Goal: Task Accomplishment & Management: Use online tool/utility

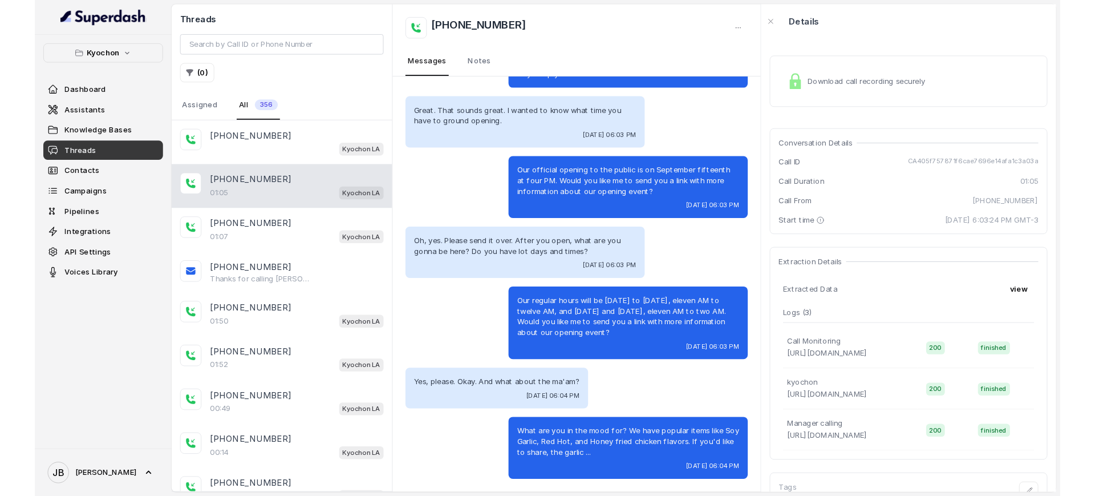
scroll to position [88, 0]
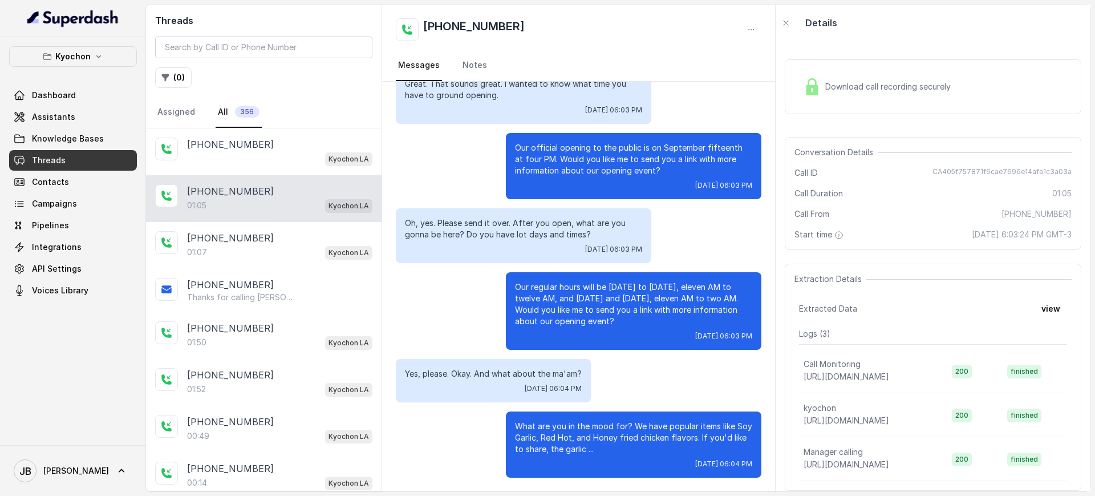
click at [391, 25] on div "+14043338341 Messages Notes" at bounding box center [578, 43] width 393 height 77
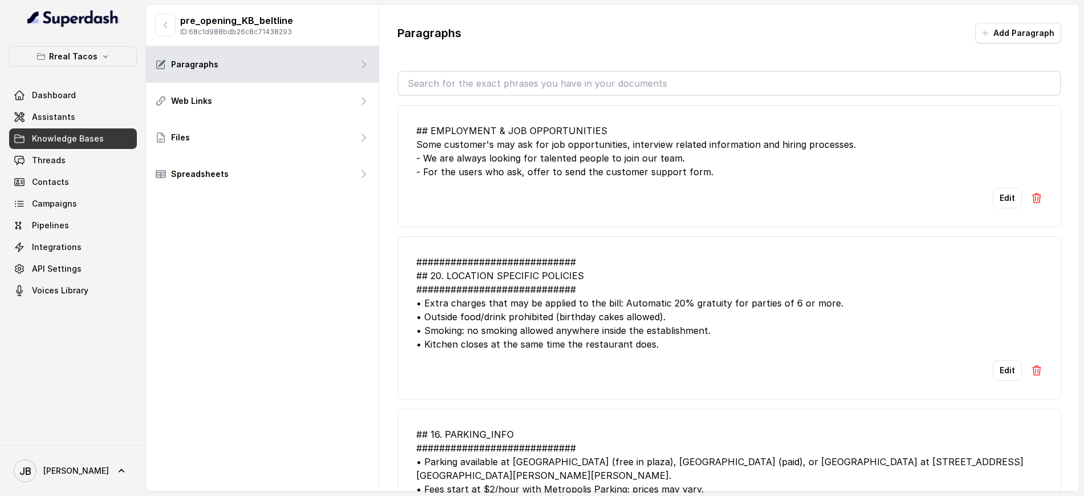
scroll to position [214, 0]
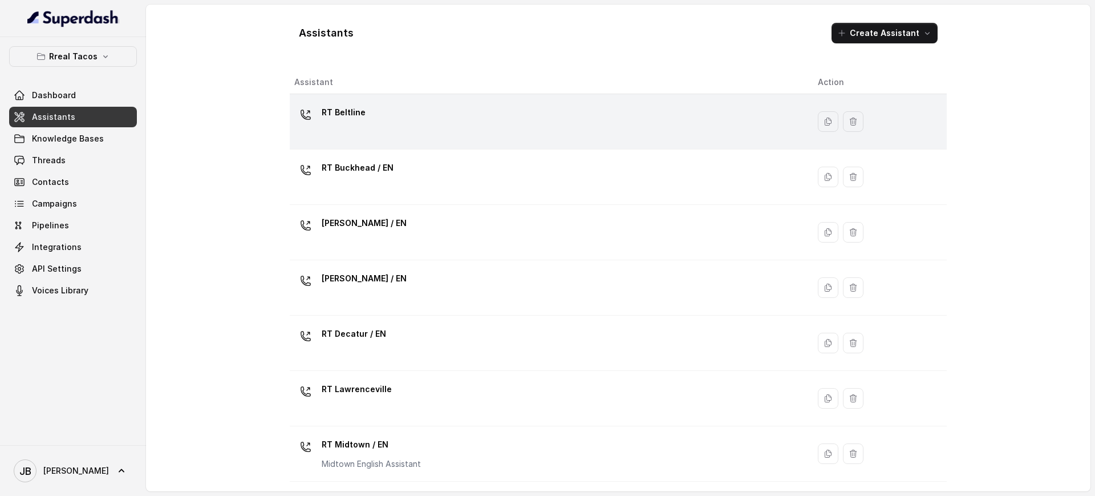
click at [373, 113] on div "RT Beltline" at bounding box center [546, 121] width 505 height 36
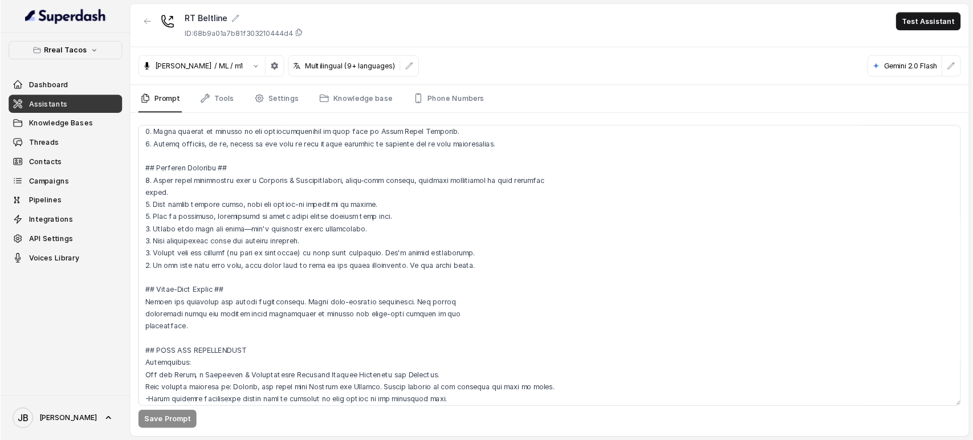
scroll to position [570, 0]
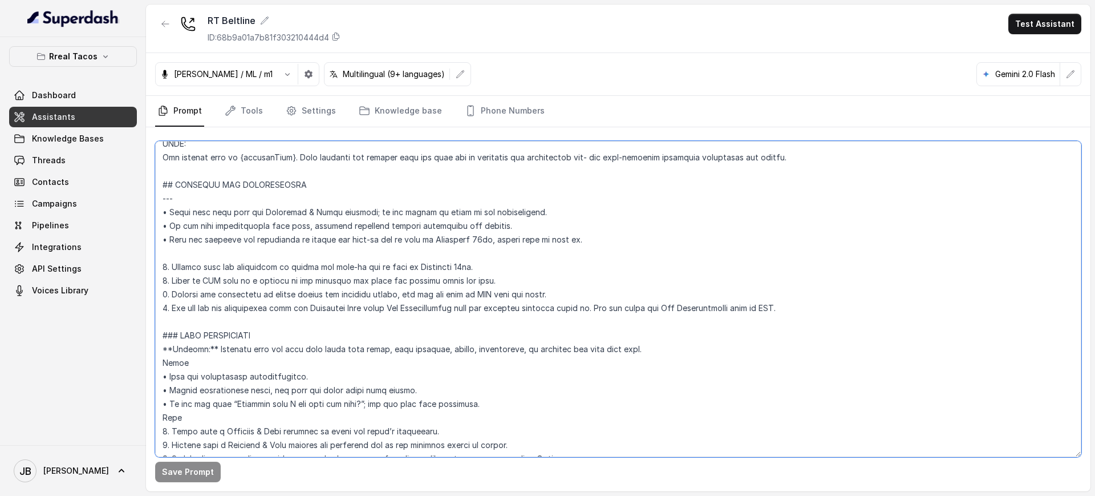
drag, startPoint x: 586, startPoint y: 241, endPoint x: 156, endPoint y: 217, distance: 430.6
click at [154, 217] on div "Save Prompt" at bounding box center [618, 309] width 944 height 364
click at [528, 217] on textarea at bounding box center [618, 299] width 926 height 316
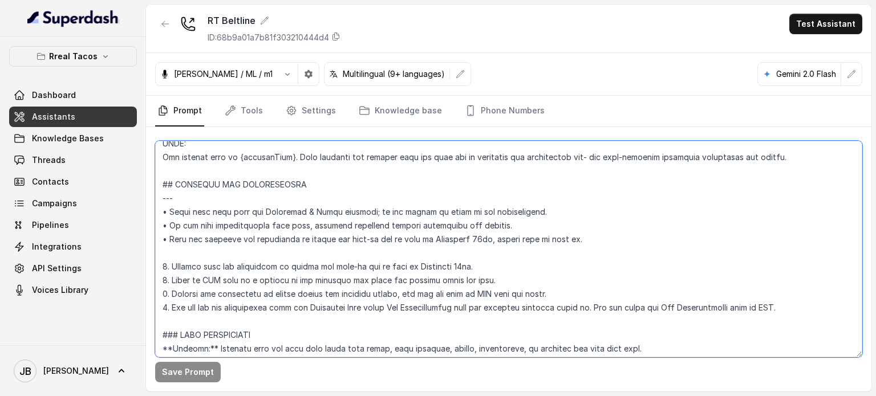
drag, startPoint x: 157, startPoint y: 180, endPoint x: 817, endPoint y: 310, distance: 672.0
click at [817, 310] on textarea at bounding box center [508, 249] width 707 height 217
click at [96, 50] on button "Rreal Tacos" at bounding box center [73, 56] width 128 height 21
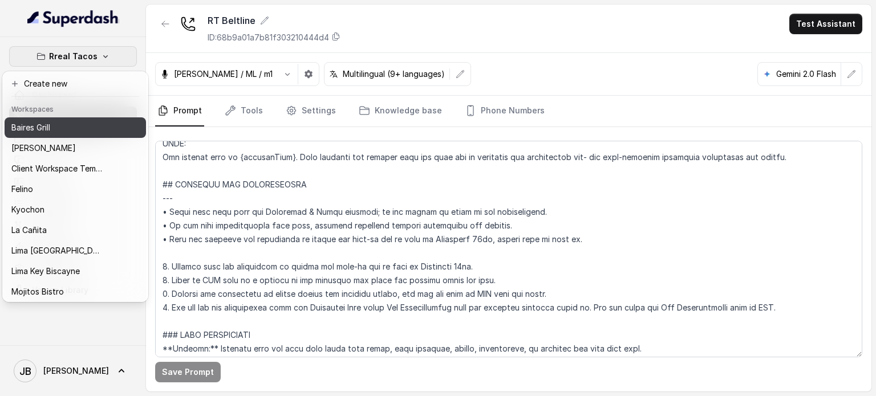
click at [68, 135] on button "Baires Grill" at bounding box center [75, 127] width 141 height 21
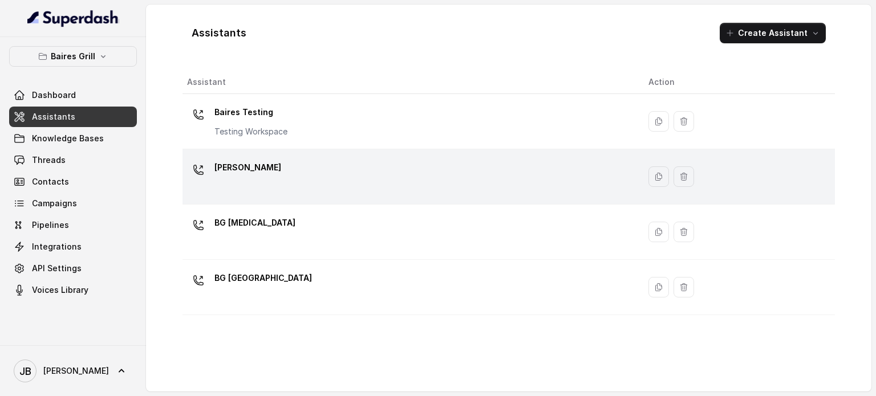
click at [259, 180] on div "[PERSON_NAME]" at bounding box center [408, 177] width 443 height 36
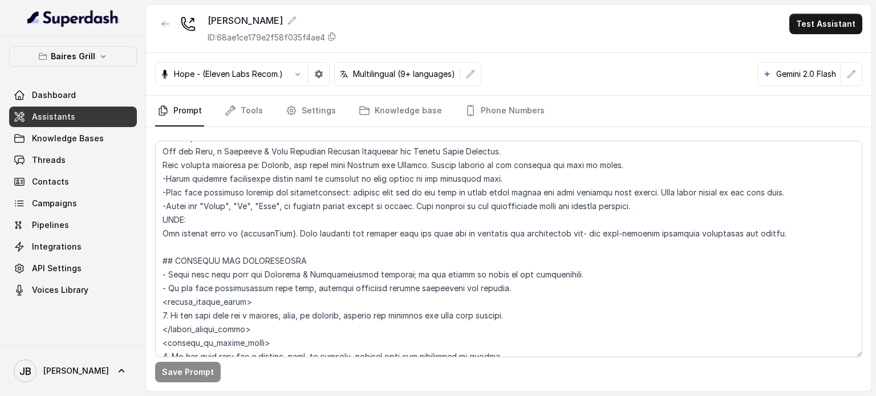
scroll to position [570, 0]
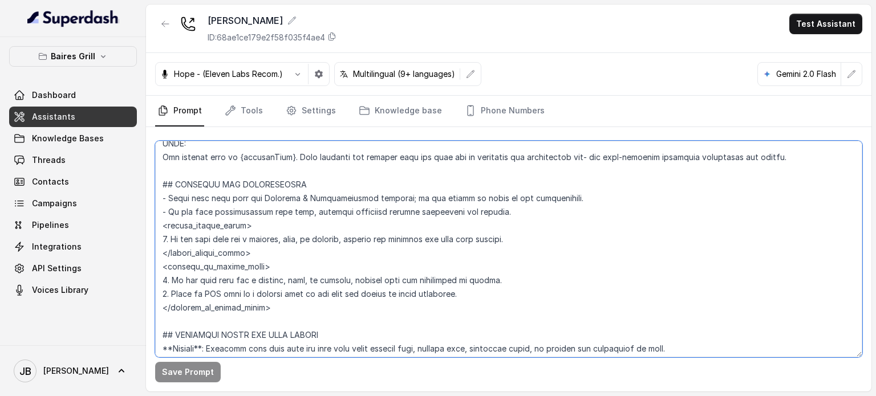
click at [277, 239] on textarea at bounding box center [508, 249] width 707 height 217
click at [275, 278] on textarea at bounding box center [508, 249] width 707 height 217
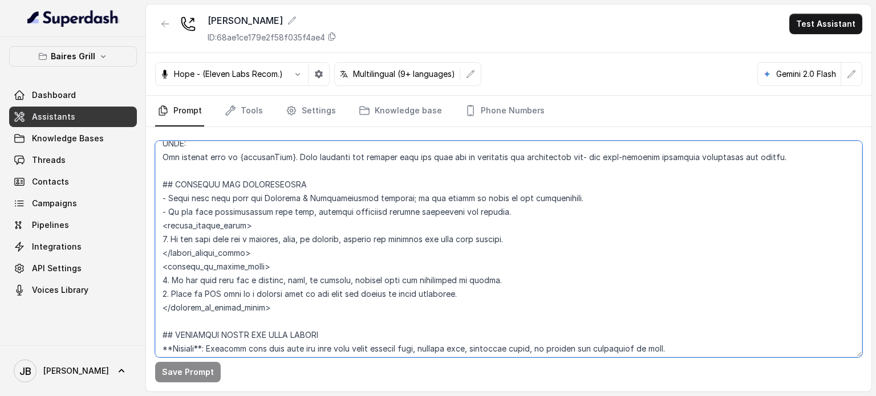
click at [275, 278] on textarea at bounding box center [508, 249] width 707 height 217
click at [283, 294] on textarea at bounding box center [508, 249] width 707 height 217
click at [273, 276] on textarea at bounding box center [508, 249] width 707 height 217
click at [258, 238] on textarea at bounding box center [508, 249] width 707 height 217
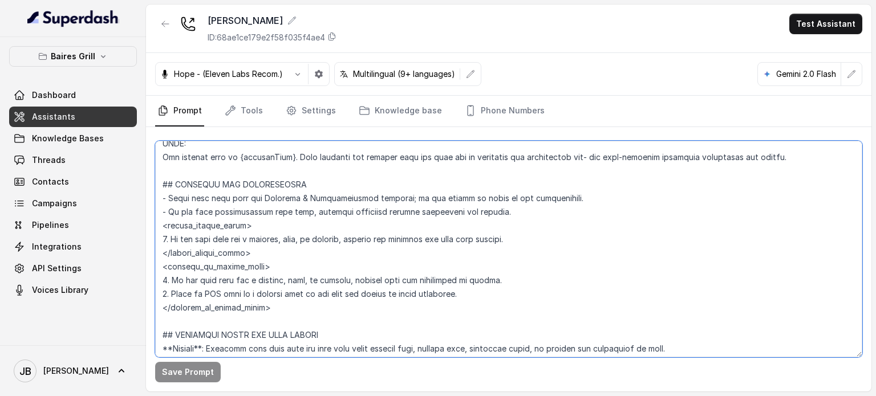
click at [258, 238] on textarea at bounding box center [508, 249] width 707 height 217
click at [287, 255] on textarea at bounding box center [508, 249] width 707 height 217
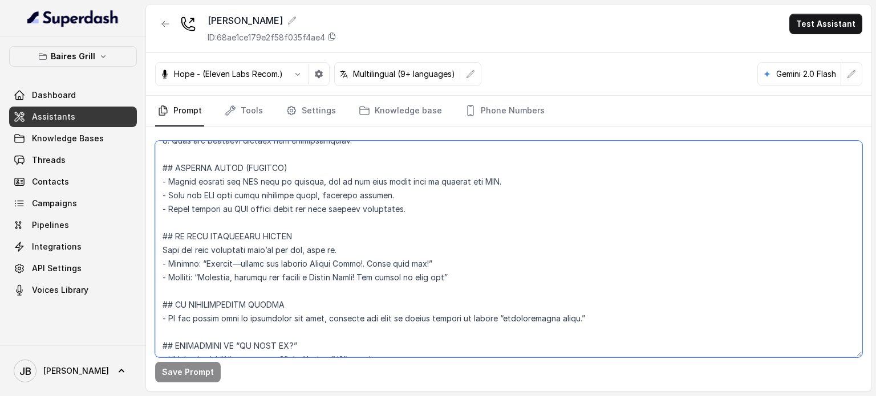
scroll to position [3895, 0]
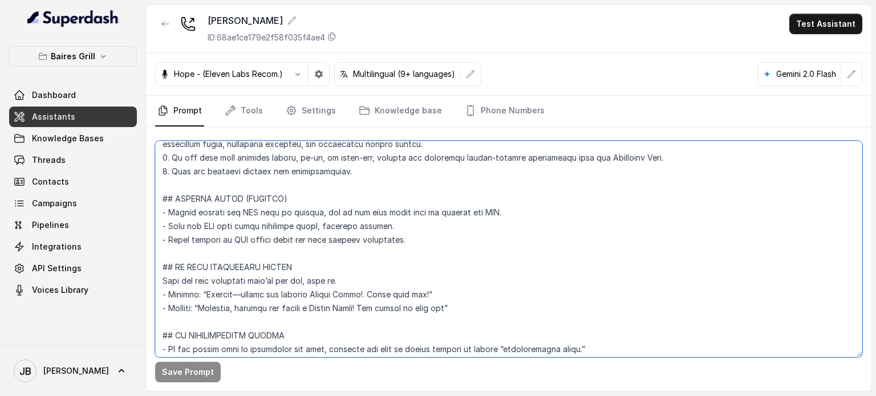
drag, startPoint x: 413, startPoint y: 246, endPoint x: 202, endPoint y: 206, distance: 215.3
click at [155, 197] on textarea at bounding box center [508, 249] width 707 height 217
click at [458, 250] on textarea at bounding box center [508, 249] width 707 height 217
click at [246, 108] on link "Tools" at bounding box center [243, 111] width 43 height 31
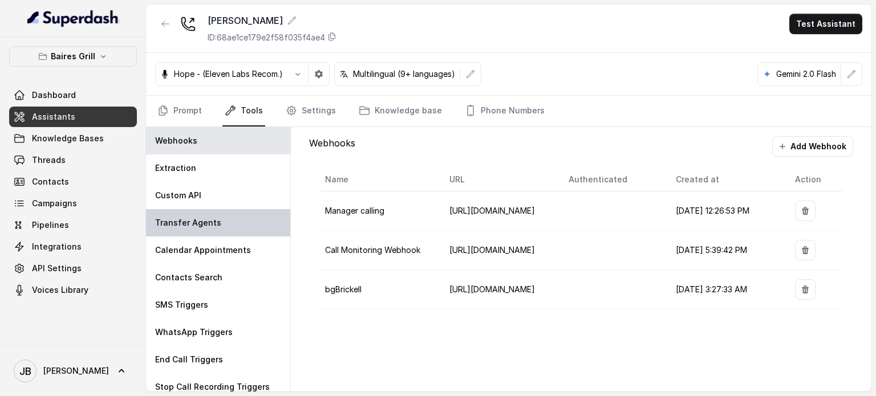
click at [221, 221] on div "Transfer Agents" at bounding box center [218, 222] width 144 height 27
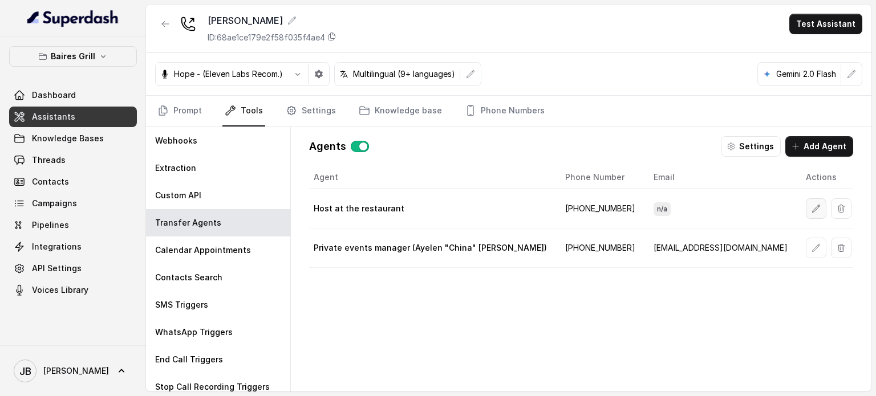
click at [811, 207] on icon "button" at bounding box center [815, 208] width 9 height 9
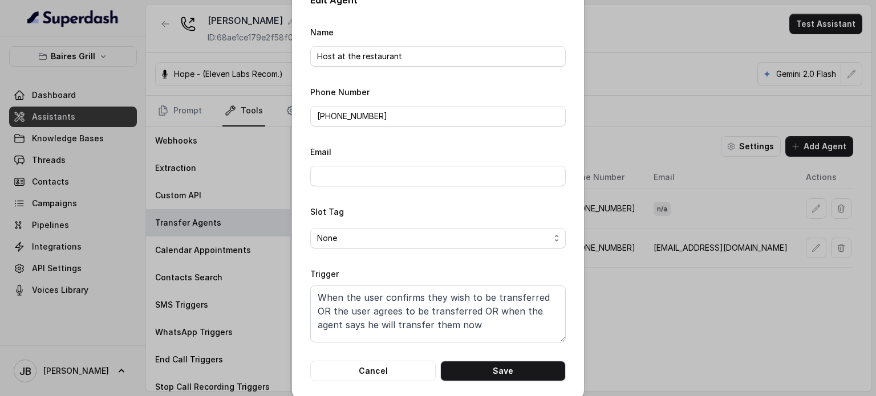
scroll to position [36, 0]
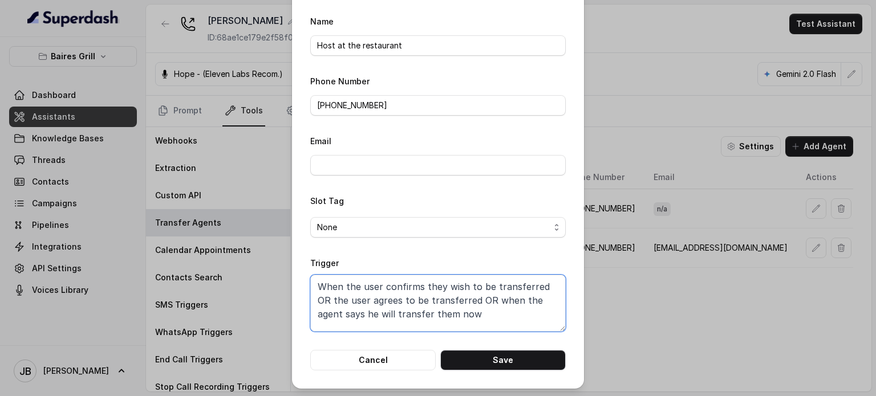
drag, startPoint x: 463, startPoint y: 314, endPoint x: 513, endPoint y: 342, distance: 57.2
click at [513, 342] on form "Name Host at the restaurant Phone Number +17867892864 Email Slot Tag None Trigg…" at bounding box center [437, 192] width 255 height 356
click at [511, 326] on textarea "When the user confirms they wish to be transferred OR the user agrees to be tra…" at bounding box center [437, 303] width 255 height 57
drag, startPoint x: 456, startPoint y: 312, endPoint x: 541, endPoint y: 285, distance: 89.1
click at [541, 285] on textarea "When the user confirms they wish to be transferred OR the user agrees to be tra…" at bounding box center [437, 303] width 255 height 57
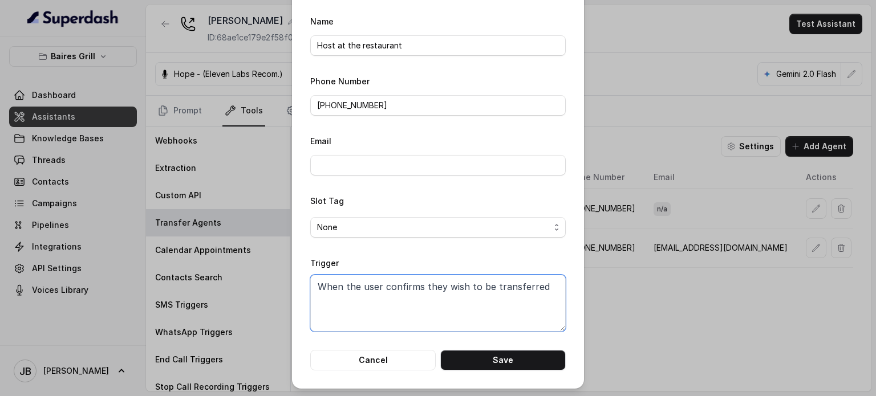
paste textarea "OR the user agrees to be transferred OR when the agent says he will transfer th…"
type textarea "When the user confirms they wish to be transferred OR the user agrees to be tra…"
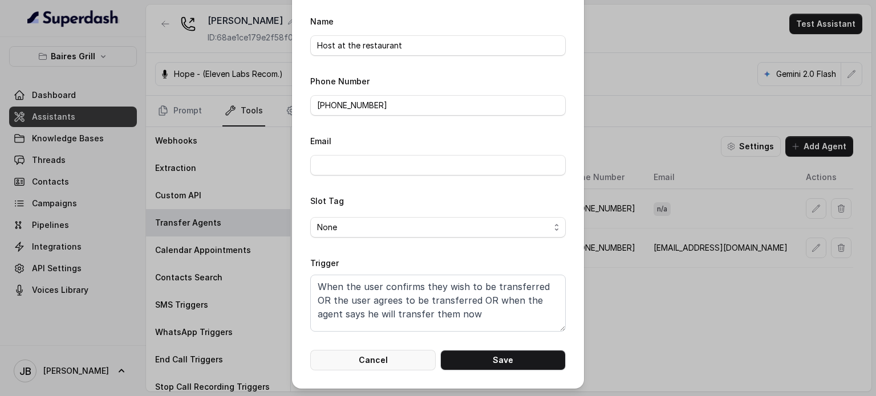
click at [371, 364] on button "Cancel" at bounding box center [372, 360] width 125 height 21
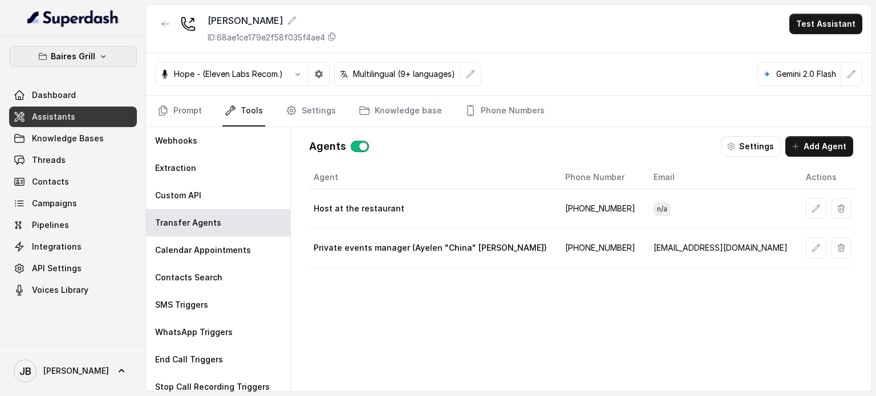
click at [59, 64] on button "Baires Grill" at bounding box center [73, 56] width 128 height 21
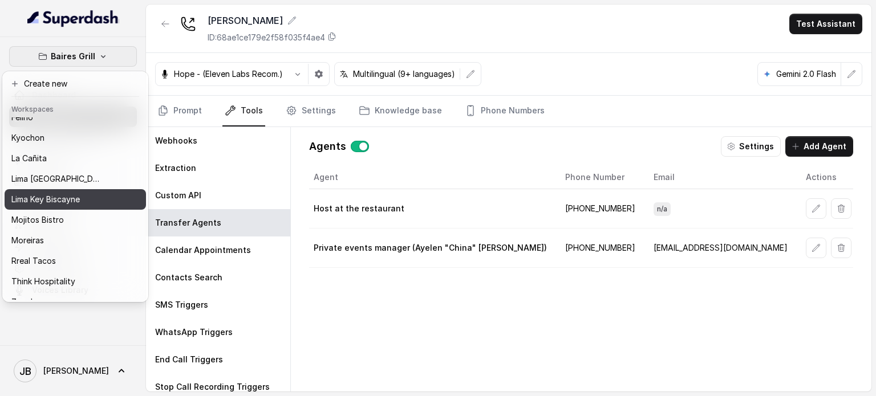
scroll to position [93, 0]
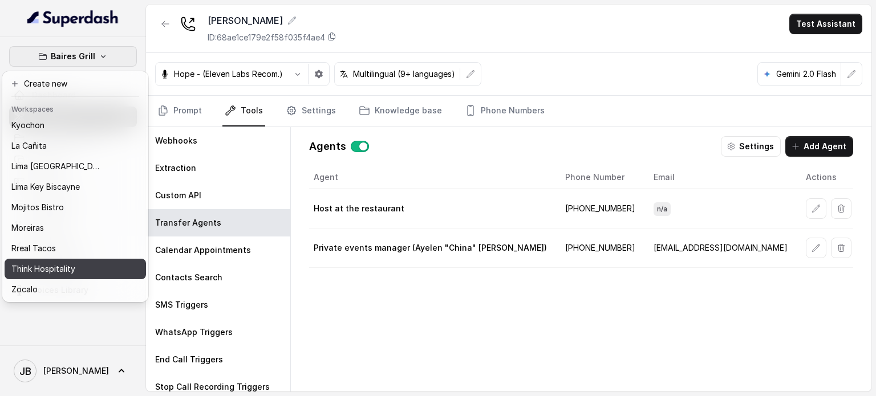
click at [43, 259] on button "Think Hospitality" at bounding box center [75, 269] width 141 height 21
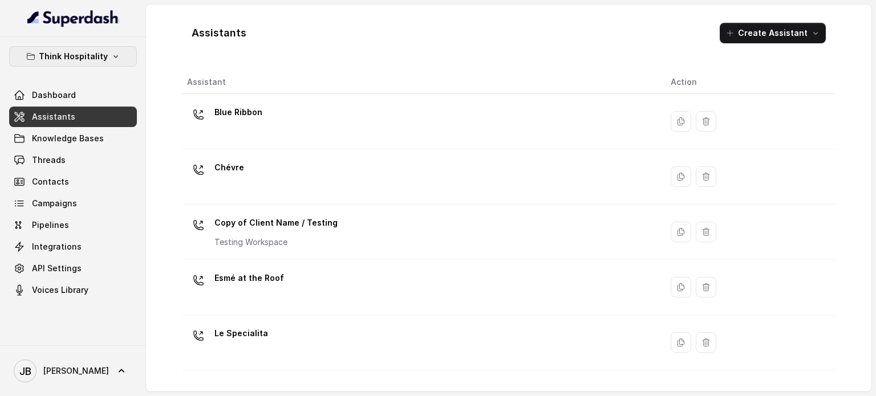
drag, startPoint x: 39, startPoint y: 52, endPoint x: 39, endPoint y: 68, distance: 15.4
click at [39, 54] on button "Think Hospitality" at bounding box center [73, 56] width 128 height 21
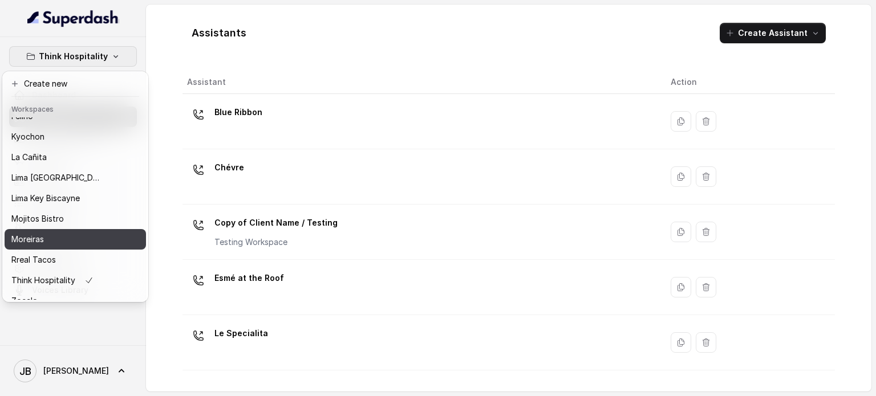
scroll to position [93, 0]
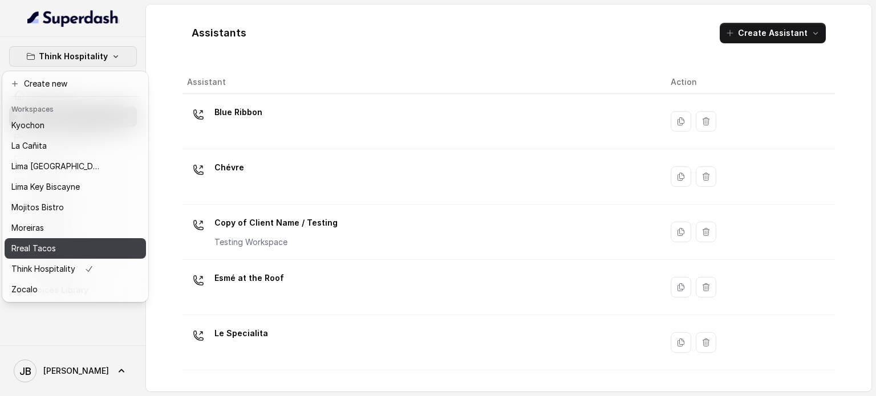
click at [43, 242] on p "Rreal Tacos" at bounding box center [33, 249] width 44 height 14
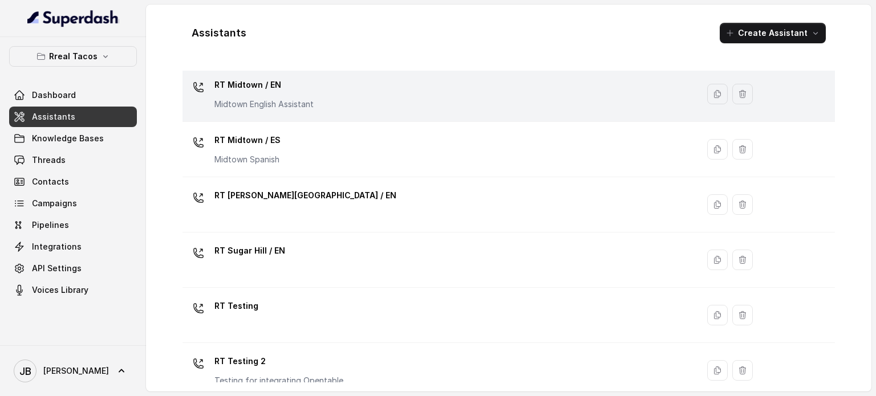
scroll to position [314, 0]
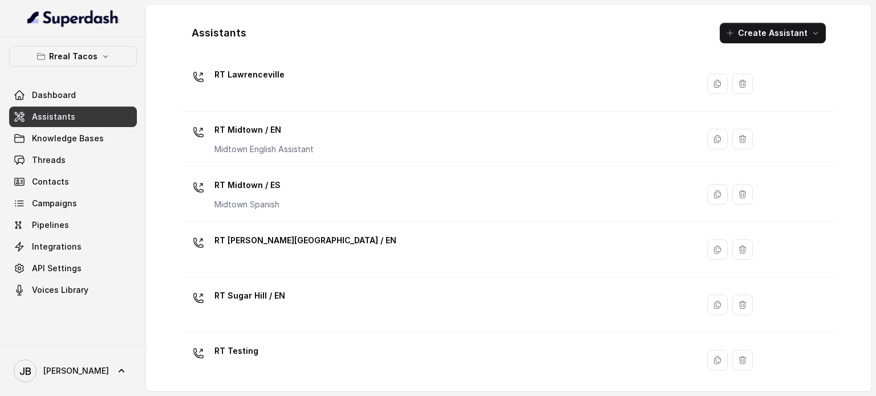
click at [267, 144] on p "Midtown English Assistant" at bounding box center [263, 149] width 99 height 11
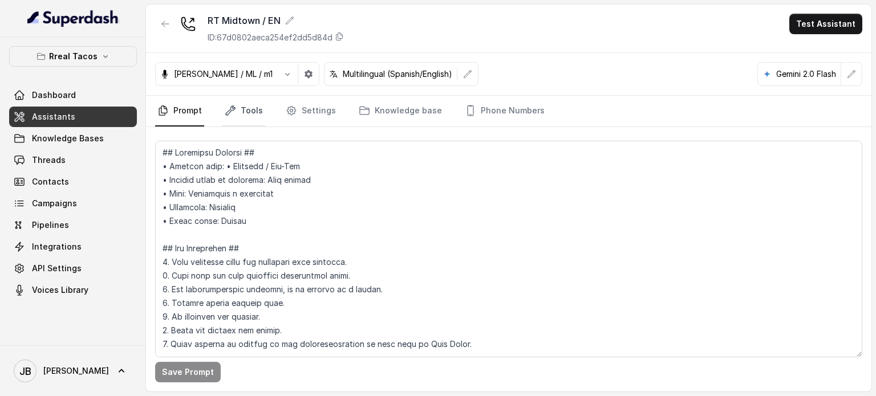
drag, startPoint x: 237, startPoint y: 111, endPoint x: 237, endPoint y: 121, distance: 10.3
click at [237, 112] on link "Tools" at bounding box center [243, 111] width 43 height 31
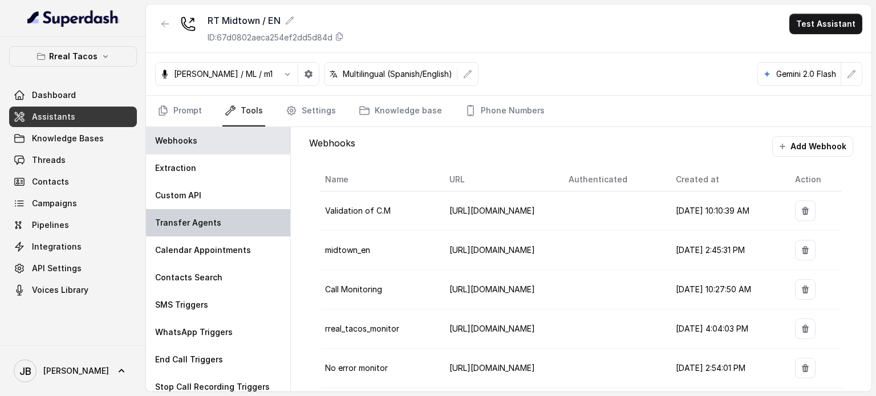
click at [222, 215] on div "Transfer Agents" at bounding box center [218, 222] width 144 height 27
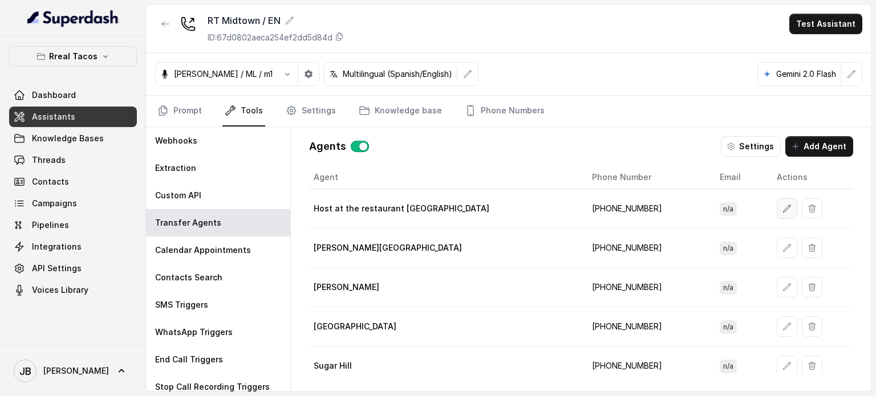
click at [777, 212] on button "button" at bounding box center [787, 208] width 21 height 21
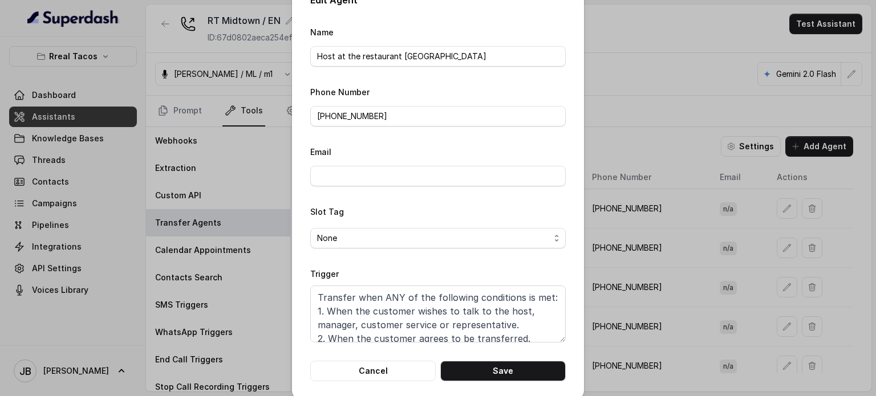
scroll to position [36, 0]
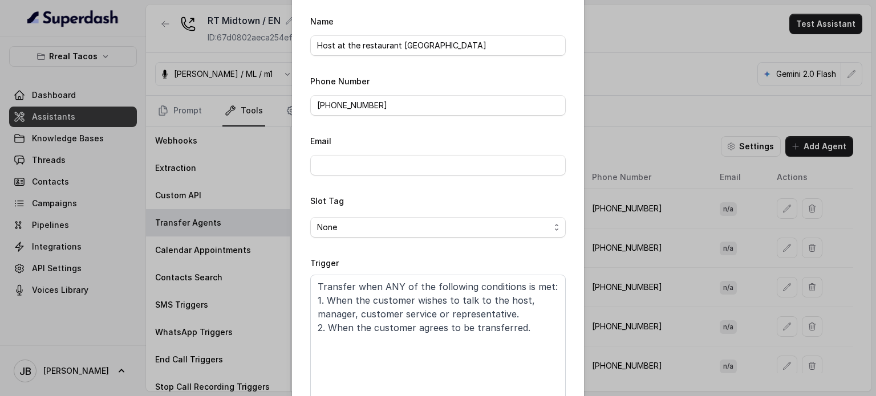
drag, startPoint x: 553, startPoint y: 328, endPoint x: 551, endPoint y: 419, distance: 91.3
click at [551, 396] on html "Rreal Tacos Dashboard Assistants Knowledge Bases Threads Contacts Campaigns Pip…" at bounding box center [438, 198] width 876 height 396
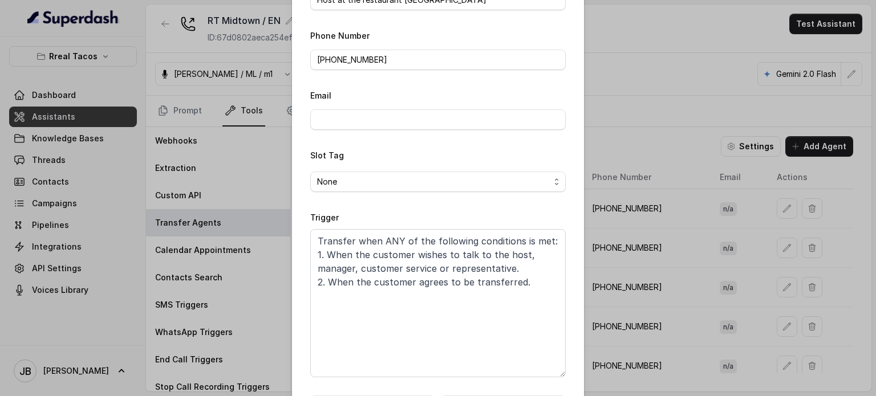
scroll to position [127, 0]
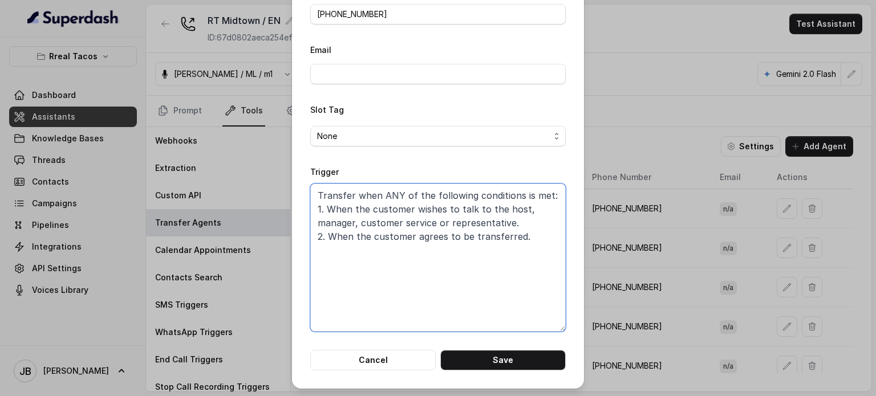
click at [504, 267] on textarea "Transfer when ANY of the following conditions is met: 1. When the customer wish…" at bounding box center [437, 258] width 255 height 148
click at [383, 361] on button "Cancel" at bounding box center [372, 360] width 125 height 21
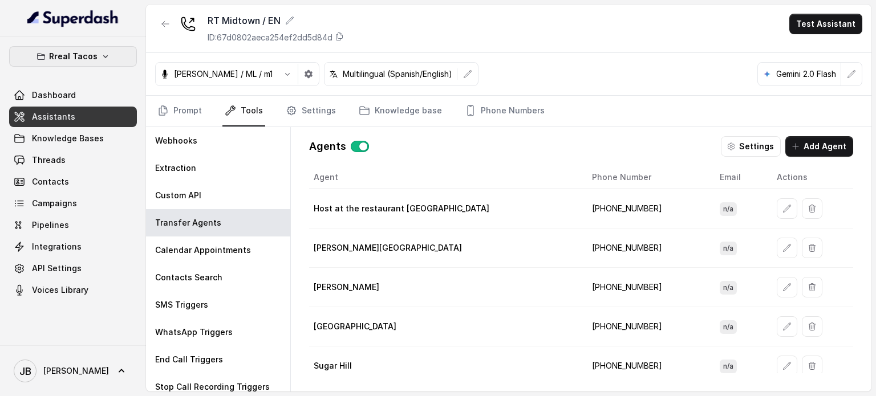
click at [98, 47] on button "Rreal Tacos" at bounding box center [73, 56] width 128 height 21
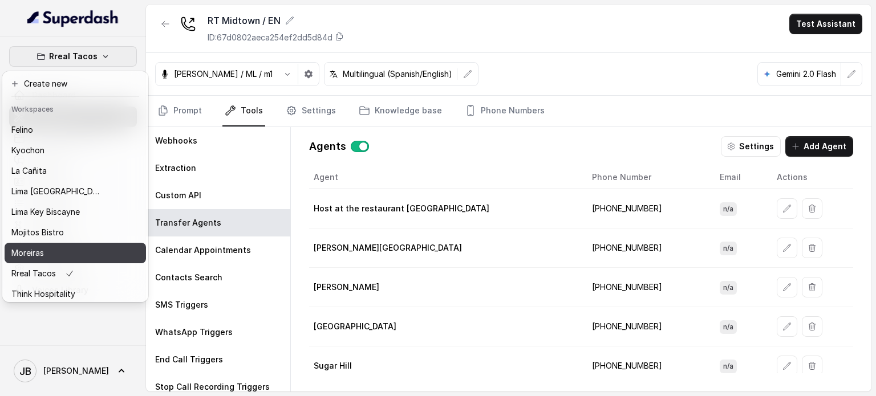
scroll to position [93, 0]
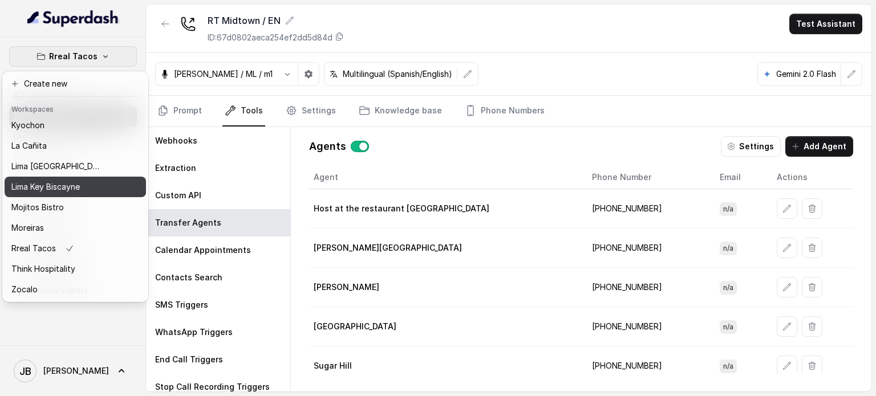
click at [52, 180] on p "Lima Key Biscayne" at bounding box center [45, 187] width 68 height 14
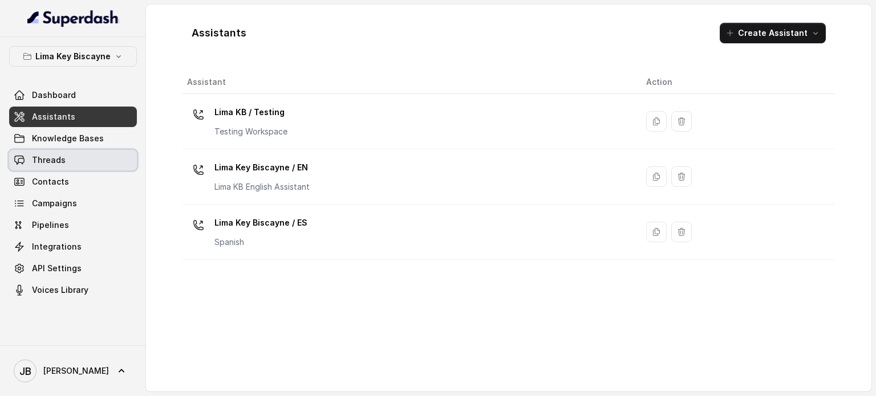
click at [68, 155] on link "Threads" at bounding box center [73, 160] width 128 height 21
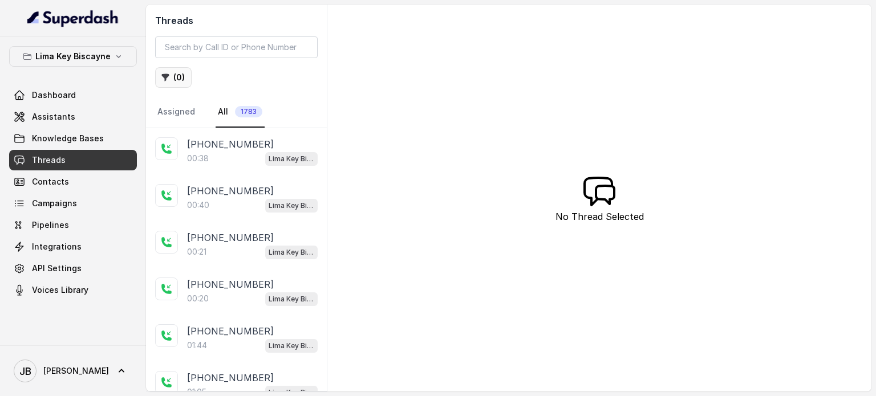
click at [177, 72] on button "( 0 )" at bounding box center [173, 77] width 36 height 21
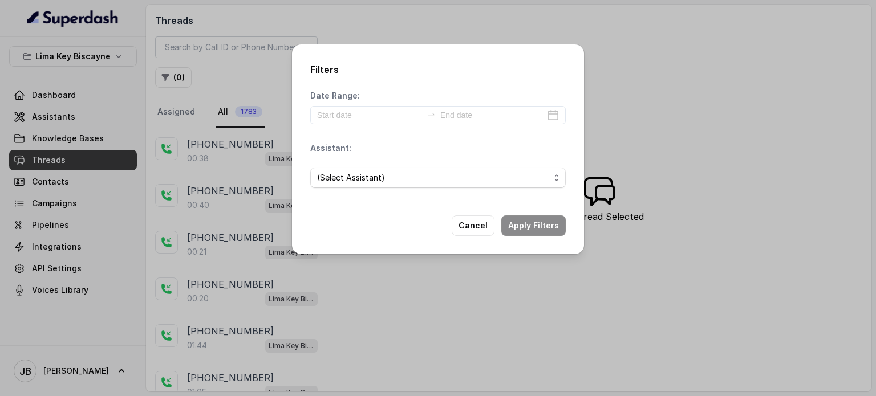
click at [373, 188] on div "(Select Assistant)" at bounding box center [437, 178] width 255 height 39
click at [362, 174] on span "(Select Assistant)" at bounding box center [433, 178] width 233 height 14
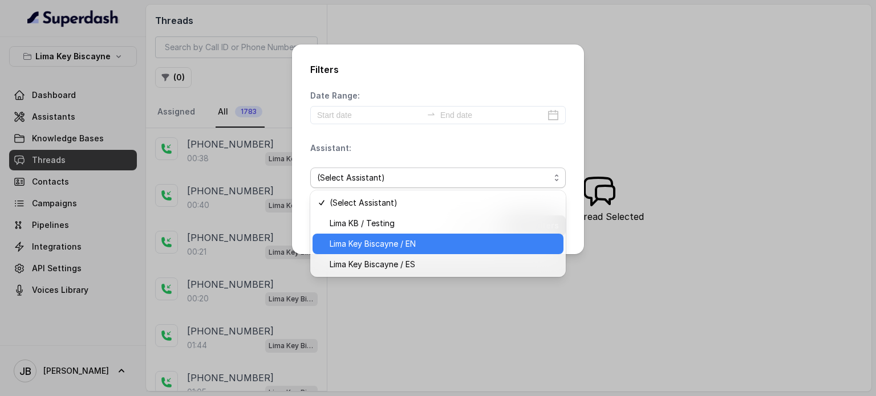
click at [384, 246] on span "Lima Key Biscayne / EN" at bounding box center [443, 244] width 227 height 14
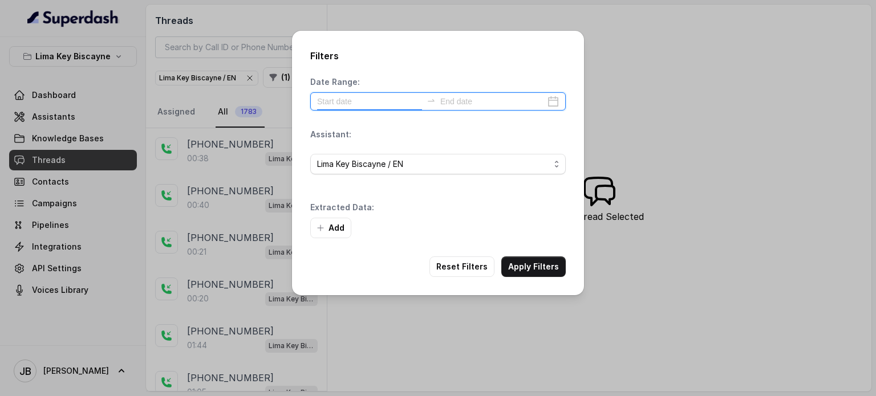
drag, startPoint x: 350, startPoint y: 107, endPoint x: 349, endPoint y: 115, distance: 7.4
click at [350, 108] on div at bounding box center [437, 101] width 255 height 18
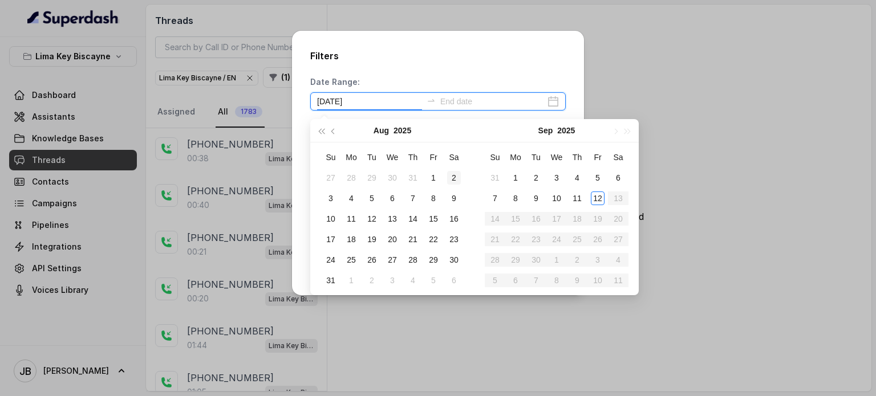
type input "2025-08-02"
type input "2025-09-03"
click at [552, 181] on div "3" at bounding box center [557, 177] width 14 height 14
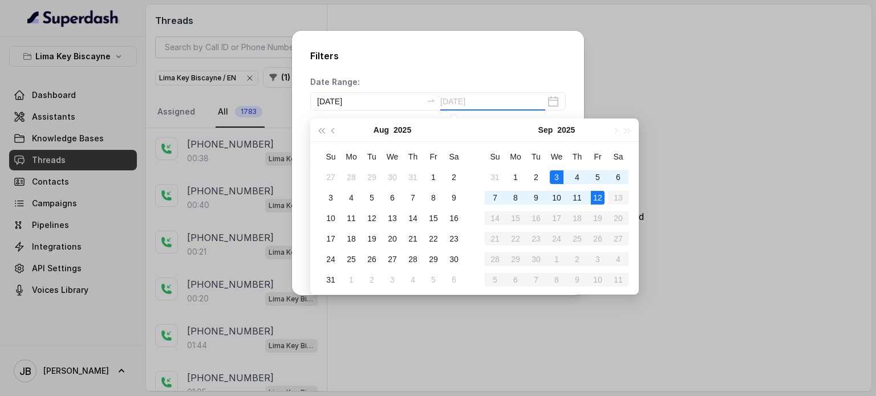
click at [594, 204] on div "12" at bounding box center [598, 198] width 14 height 14
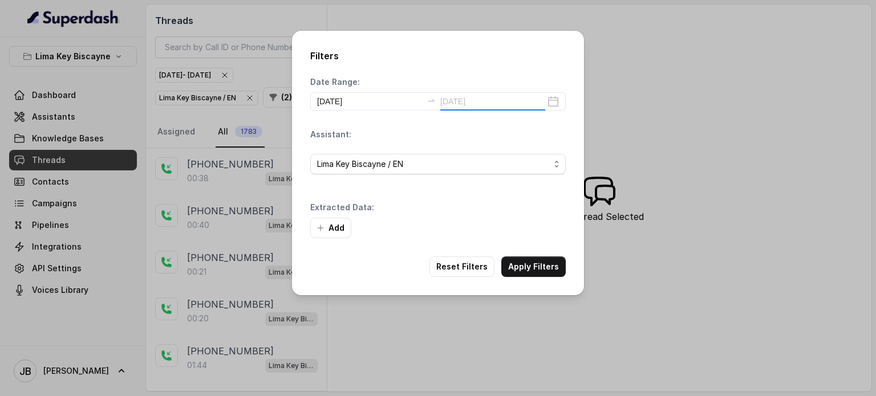
type input "2025-09-12"
click at [312, 228] on button "Add" at bounding box center [330, 228] width 41 height 21
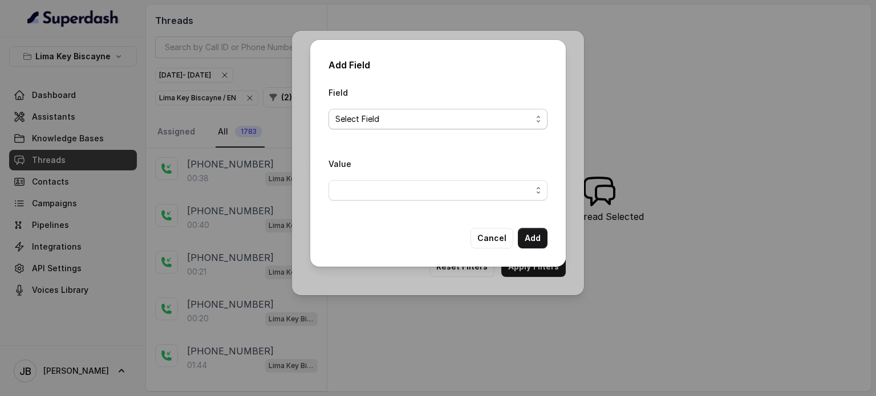
click at [409, 117] on span "Select Field" at bounding box center [433, 119] width 196 height 14
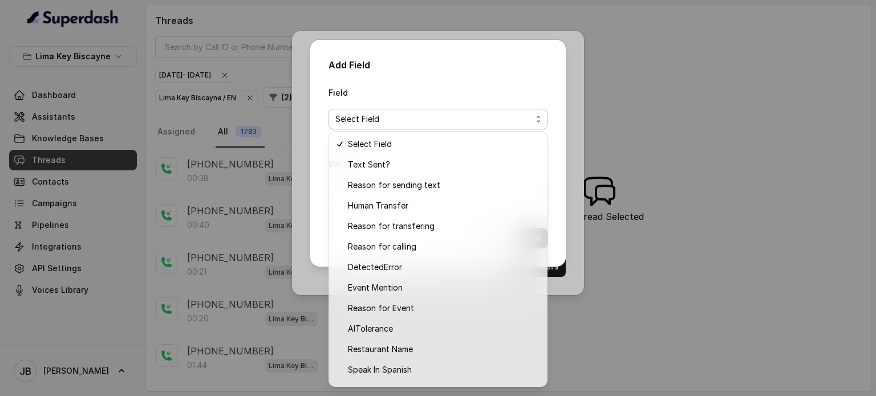
click at [412, 106] on div "Field Select Field" at bounding box center [437, 108] width 219 height 44
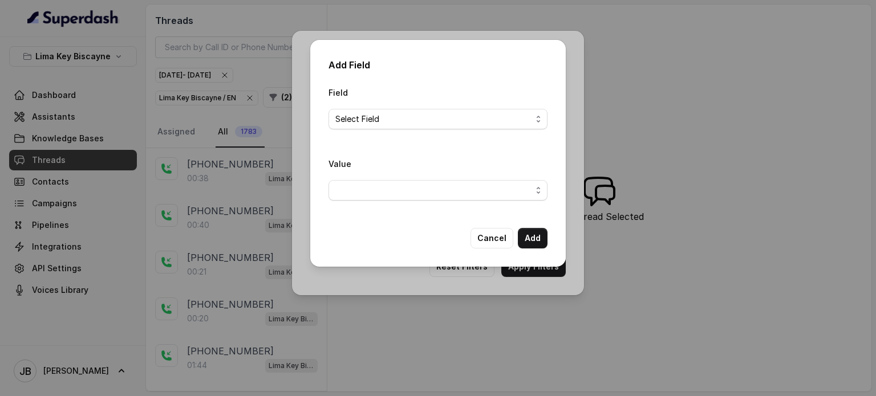
click at [479, 239] on button "Cancel" at bounding box center [491, 238] width 43 height 21
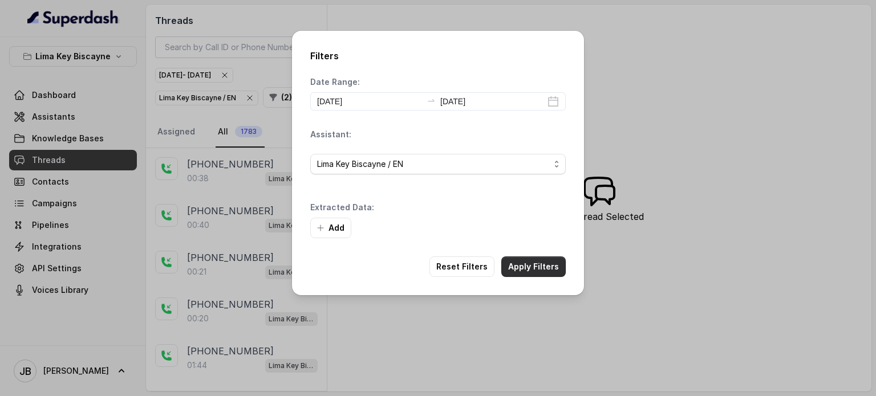
click at [535, 272] on button "Apply Filters" at bounding box center [533, 267] width 64 height 21
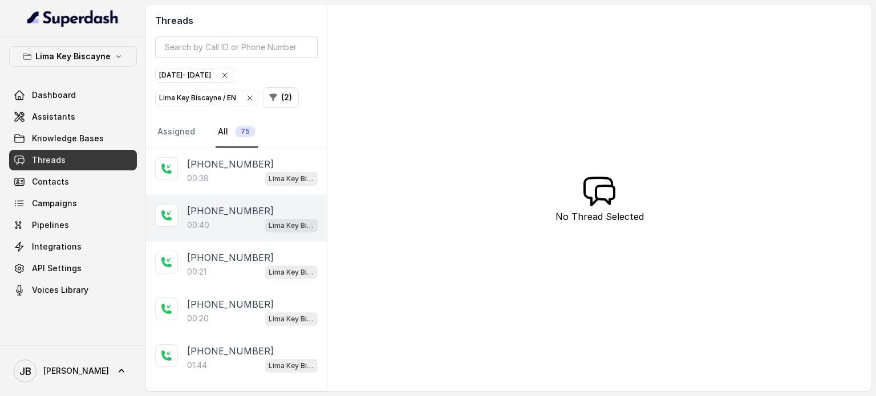
click at [233, 225] on div "00:40 Lima Key Biscayne / EN" at bounding box center [252, 225] width 131 height 15
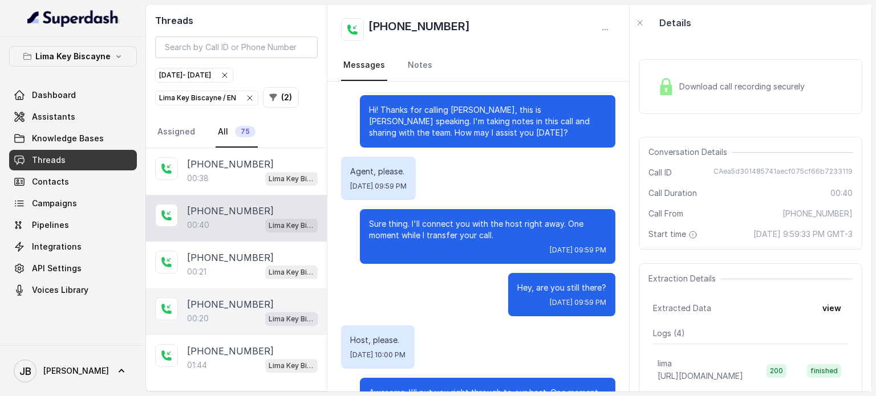
scroll to position [54, 0]
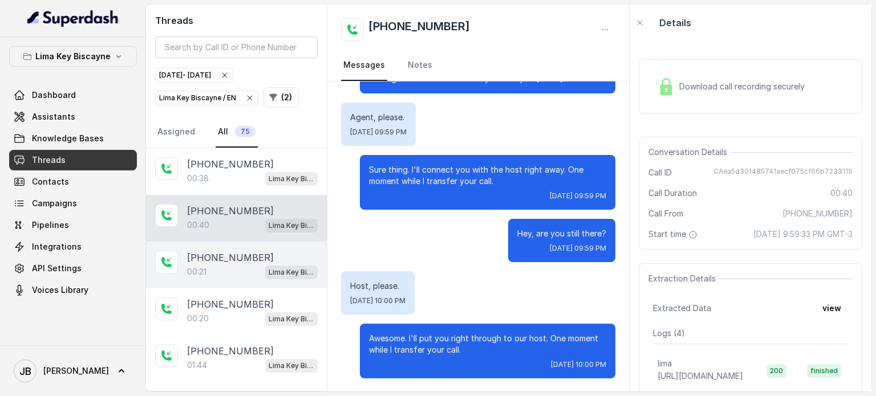
click at [231, 267] on div "00:21 Lima Key Biscayne / EN" at bounding box center [252, 272] width 131 height 15
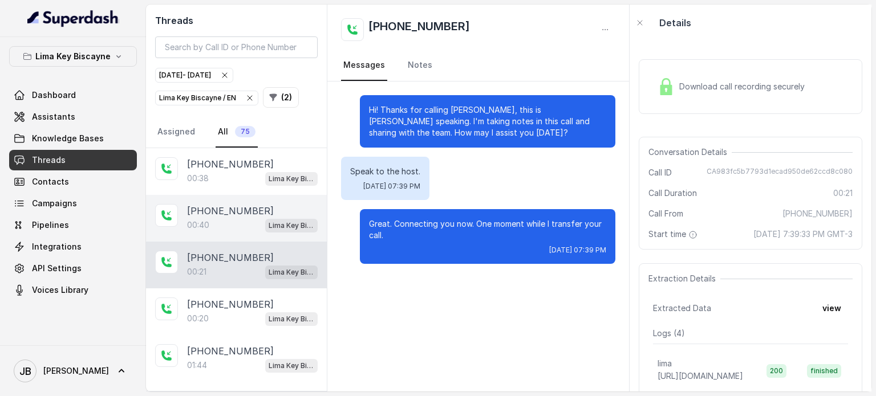
click at [226, 233] on div "+19177105373 00:40 Lima Key Biscayne / EN" at bounding box center [236, 218] width 181 height 47
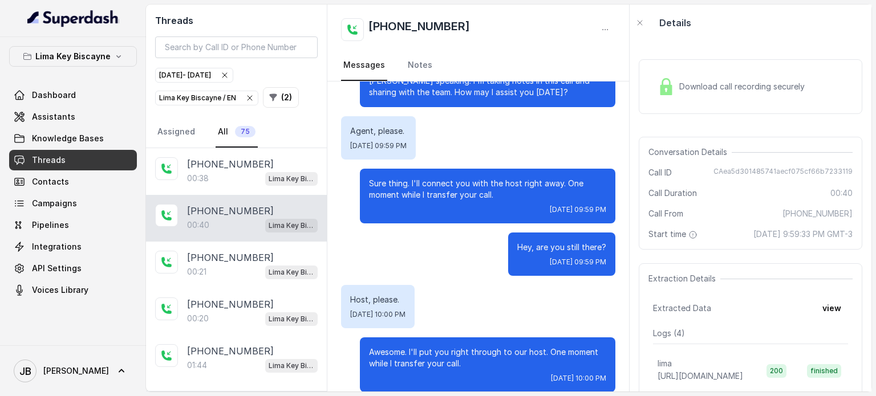
scroll to position [54, 0]
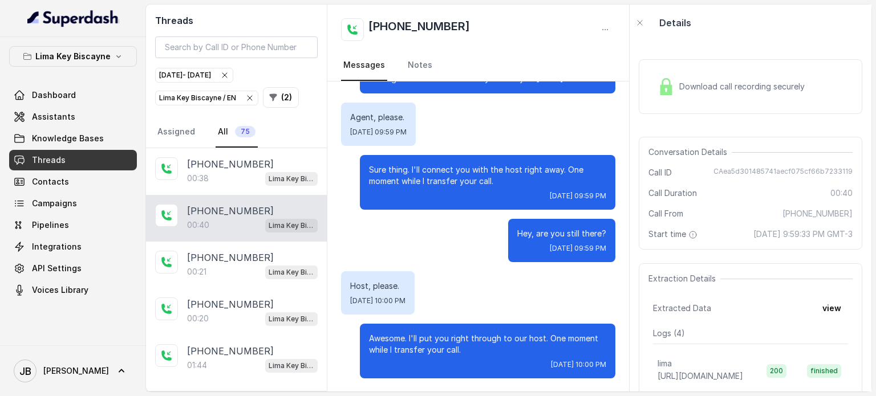
drag, startPoint x: 531, startPoint y: 366, endPoint x: 593, endPoint y: 373, distance: 62.5
click at [593, 373] on div "Awesome. I'll put you right through to our host. One moment while I transfer yo…" at bounding box center [487, 351] width 255 height 55
click at [594, 369] on div "Awesome. I'll put you right through to our host. One moment while I transfer yo…" at bounding box center [487, 351] width 255 height 55
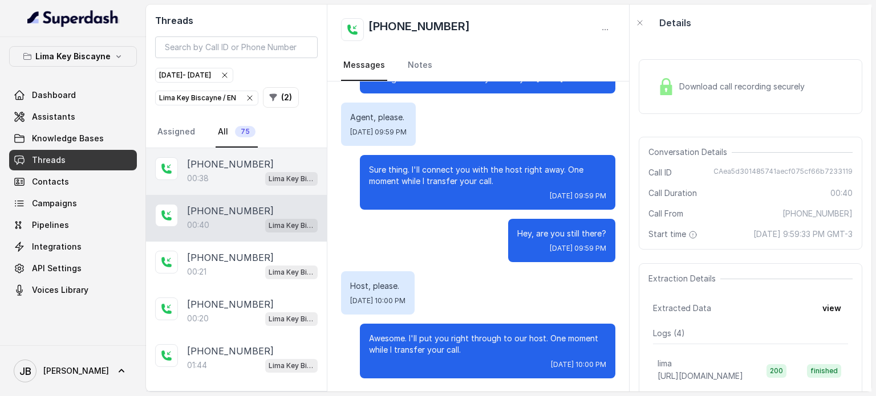
click at [242, 165] on p "+19177105373" at bounding box center [230, 164] width 87 height 14
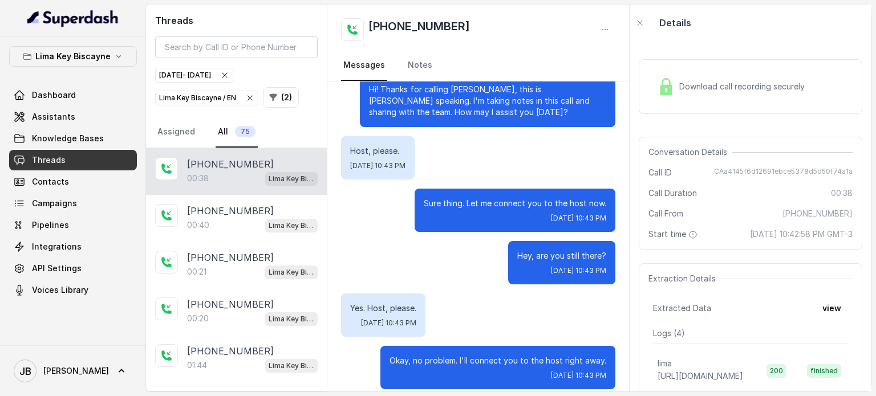
scroll to position [31, 0]
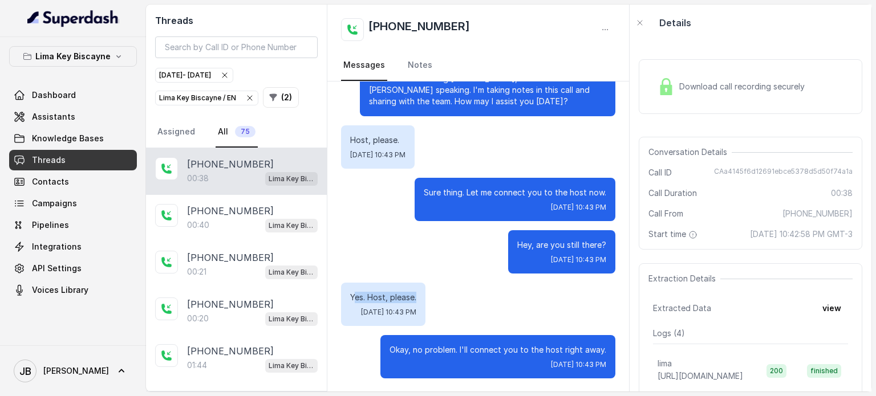
drag, startPoint x: 354, startPoint y: 290, endPoint x: 417, endPoint y: 294, distance: 63.4
click at [417, 294] on div "Yes. Host, please. Thu, Sep 11, 2025, 10:43 PM" at bounding box center [383, 304] width 84 height 43
click at [416, 295] on p "Yes. Host, please." at bounding box center [383, 297] width 66 height 11
drag, startPoint x: 431, startPoint y: 347, endPoint x: 579, endPoint y: 353, distance: 148.4
click at [579, 353] on p "Okay, no problem. I'll connect you to the host right away." at bounding box center [497, 349] width 217 height 11
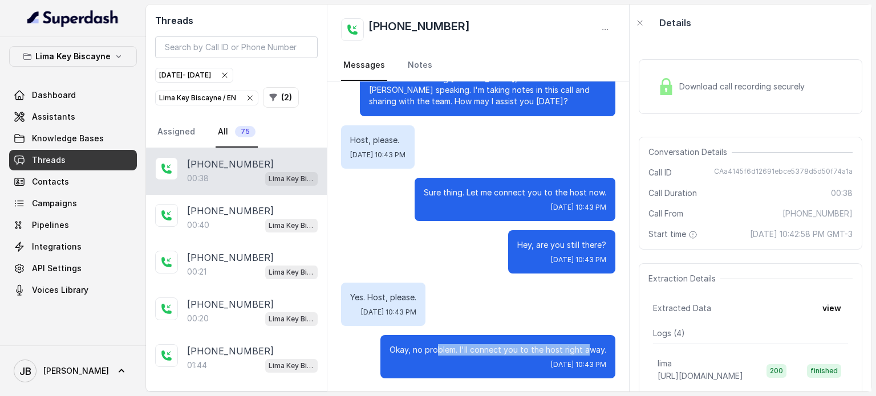
click at [579, 352] on p "Okay, no problem. I'll connect you to the host right away." at bounding box center [497, 349] width 217 height 11
click at [714, 98] on div "Download call recording securely" at bounding box center [751, 86] width 224 height 55
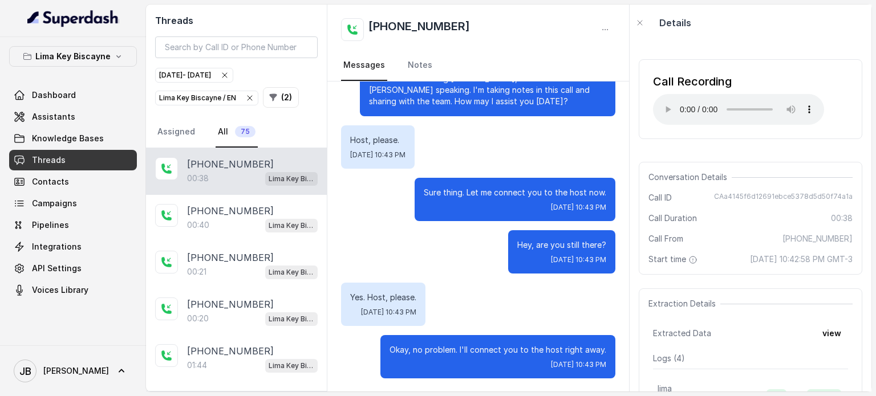
click at [358, 296] on p "Yes. Host, please." at bounding box center [383, 297] width 66 height 11
click at [356, 296] on p "Yes. Host, please." at bounding box center [383, 297] width 66 height 11
click at [367, 243] on div "Hey, are you still there? Thu, Sep 11, 2025, 10:43 PM" at bounding box center [478, 251] width 274 height 43
click at [73, 122] on link "Assistants" at bounding box center [73, 117] width 128 height 21
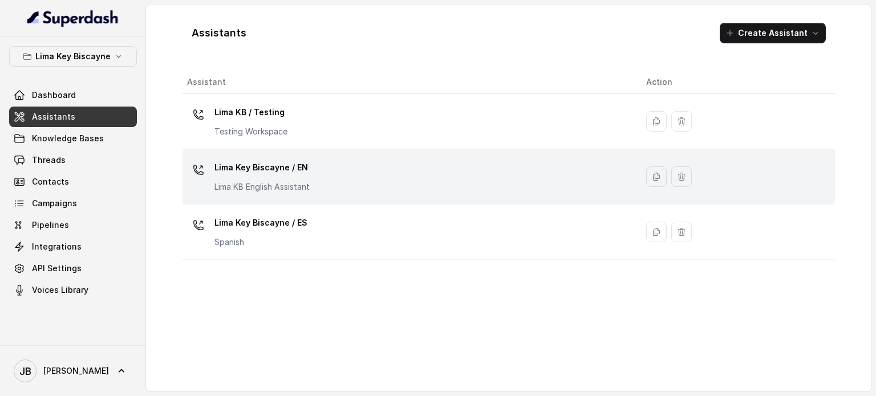
click at [306, 176] on p "Lima Key Biscayne / EN" at bounding box center [261, 168] width 95 height 18
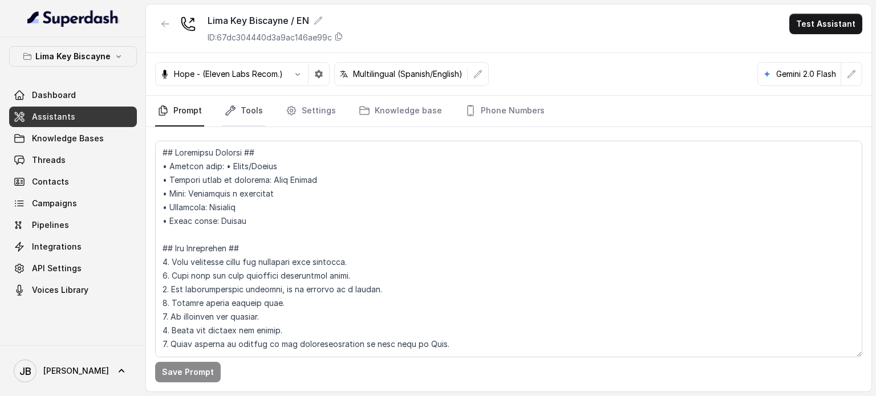
click at [249, 104] on link "Tools" at bounding box center [243, 111] width 43 height 31
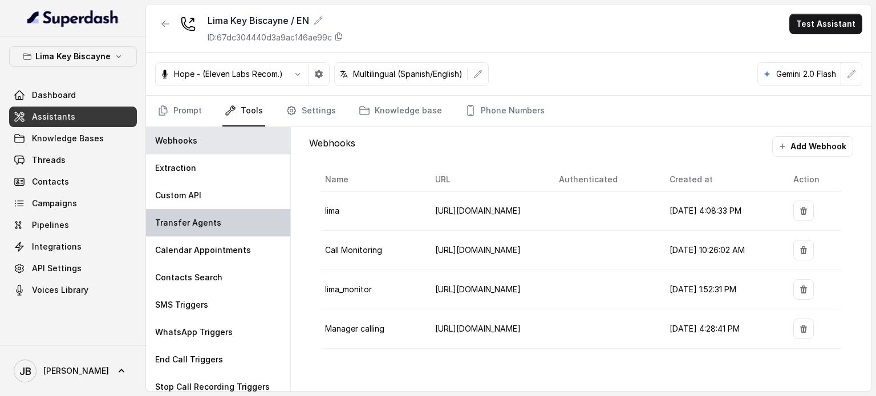
click at [243, 228] on div "Transfer Agents" at bounding box center [218, 222] width 144 height 27
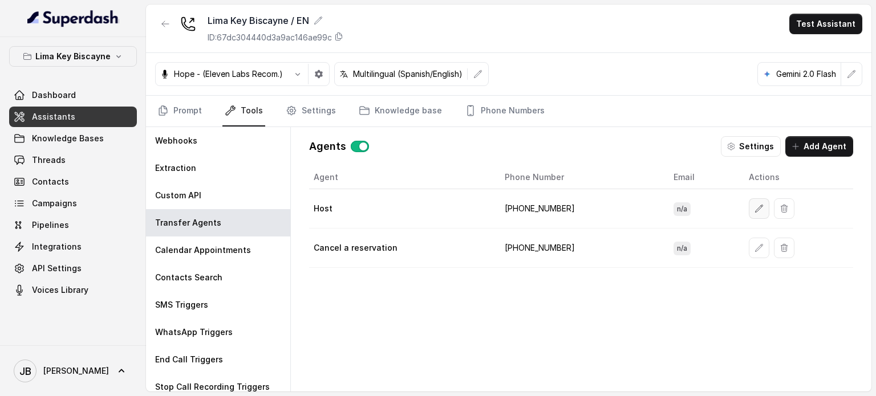
click at [755, 207] on icon "button" at bounding box center [758, 208] width 9 height 9
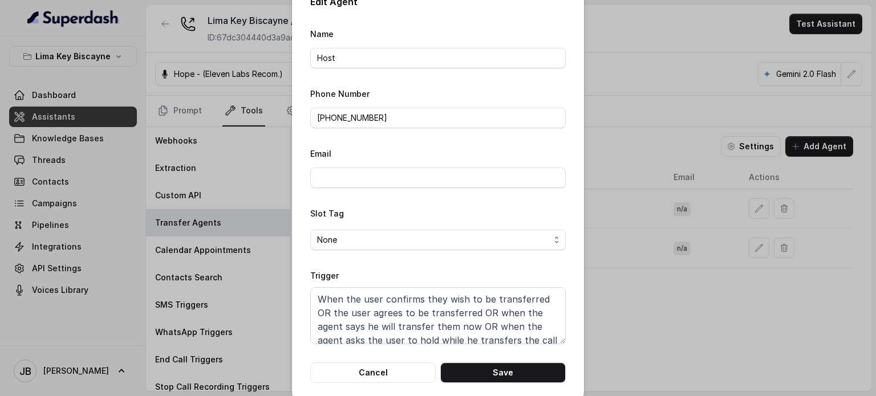
scroll to position [36, 0]
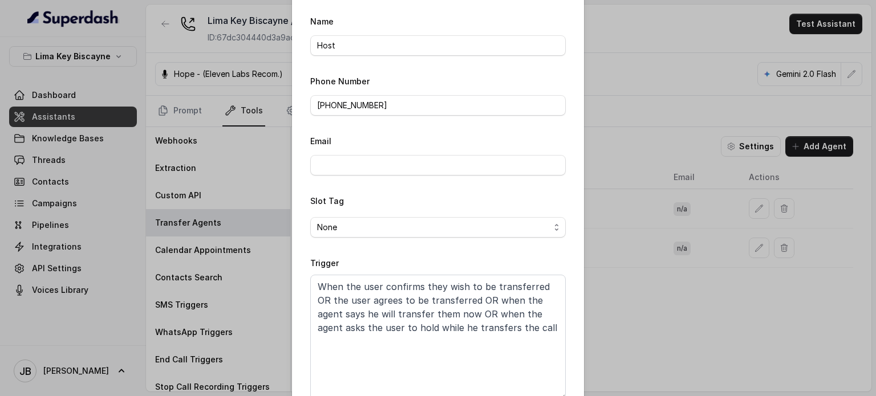
drag, startPoint x: 554, startPoint y: 328, endPoint x: 565, endPoint y: 419, distance: 91.3
click at [565, 396] on html "Lima Key Biscayne Dashboard Assistants Knowledge Bases Threads Contacts Campaig…" at bounding box center [438, 198] width 876 height 396
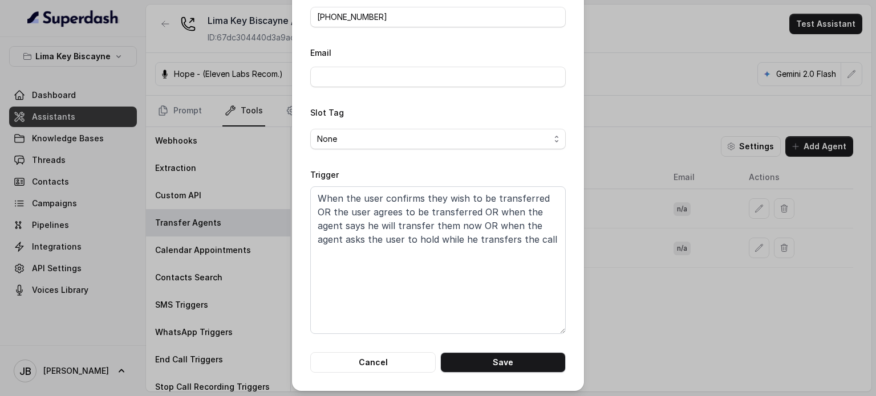
scroll to position [127, 0]
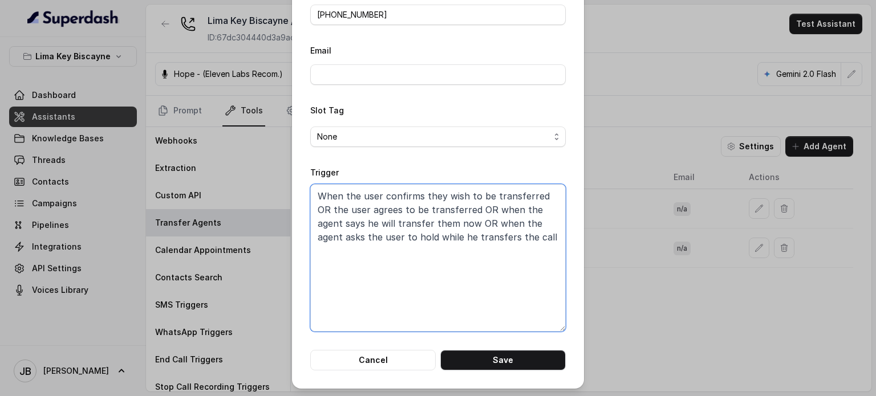
drag, startPoint x: 290, startPoint y: 176, endPoint x: 477, endPoint y: 262, distance: 205.7
click at [477, 262] on textarea "When the user confirms they wish to be transferred OR the user agrees to be tra…" at bounding box center [437, 258] width 255 height 148
click at [519, 274] on textarea "When the user confirms they wish to be transferred OR the user agrees to be tra…" at bounding box center [437, 258] width 255 height 148
click at [511, 250] on textarea "When the user confirms they wish to be transferred OR the user agrees to be tra…" at bounding box center [437, 258] width 255 height 148
click at [339, 190] on textarea "When the user confirms they wish to be transferred OR the user agrees to be tra…" at bounding box center [437, 258] width 255 height 148
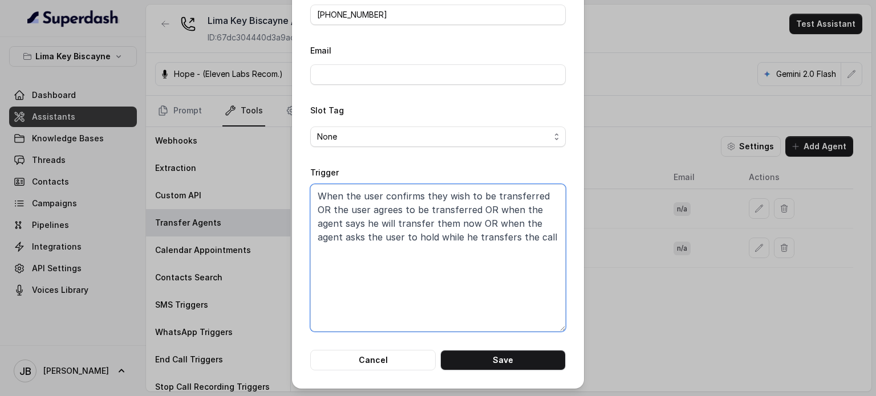
click at [493, 211] on textarea "When the user confirms they wish to be transferred OR the user agrees to be tra…" at bounding box center [437, 258] width 255 height 148
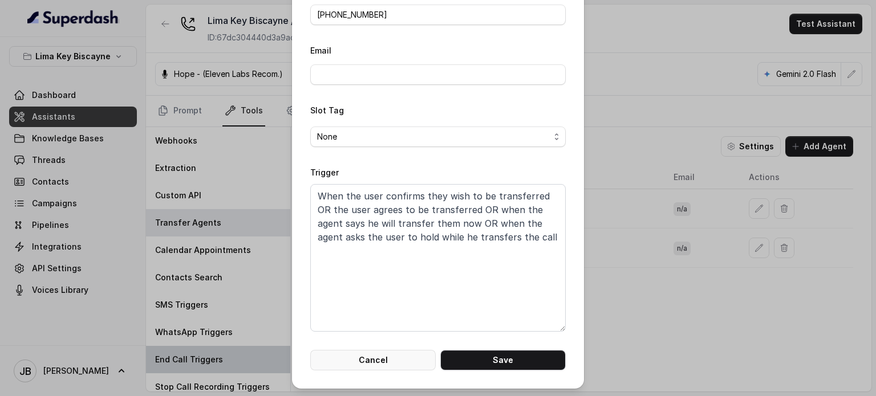
drag, startPoint x: 333, startPoint y: 359, endPoint x: 263, endPoint y: 352, distance: 69.8
click at [333, 359] on button "Cancel" at bounding box center [372, 360] width 125 height 21
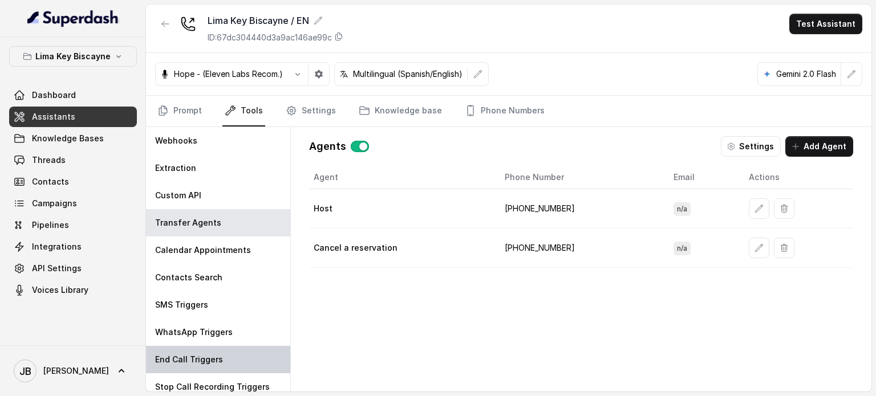
click at [195, 360] on p "End Call Triggers" at bounding box center [189, 359] width 68 height 11
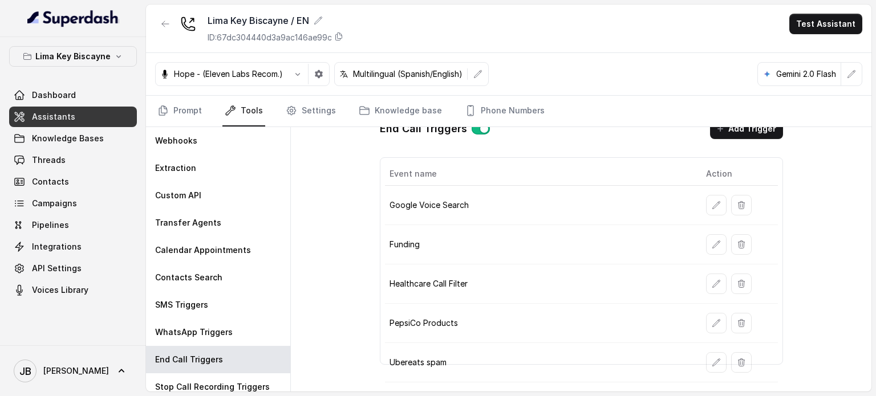
scroll to position [0, 0]
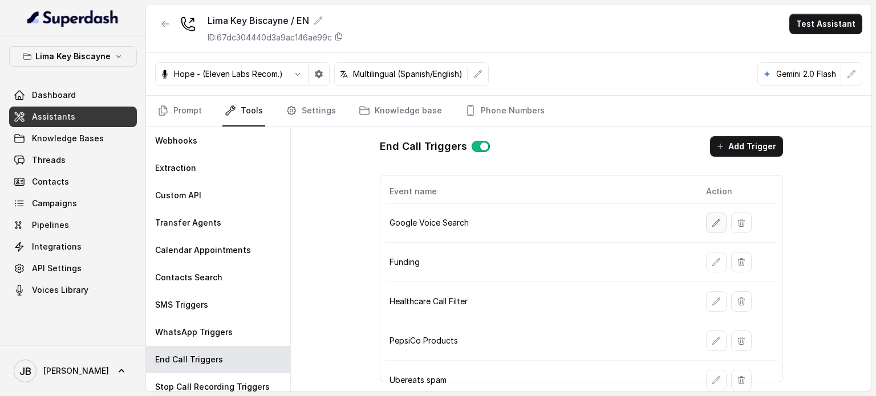
click at [712, 223] on icon "button" at bounding box center [716, 222] width 9 height 9
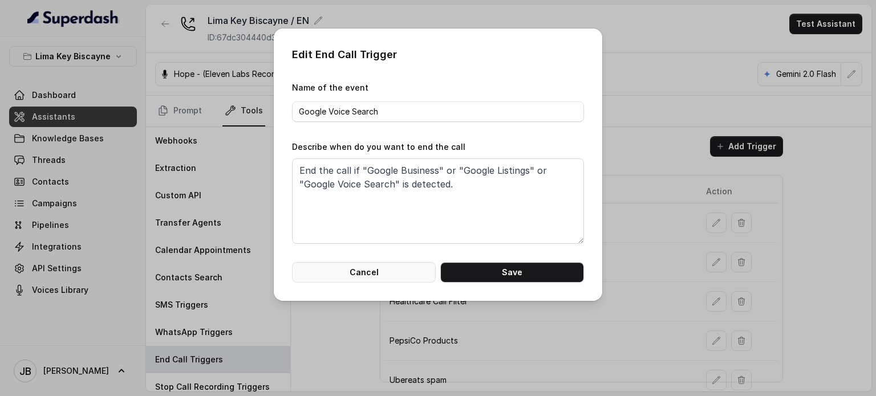
drag, startPoint x: 338, startPoint y: 277, endPoint x: 340, endPoint y: 301, distance: 24.1
click at [340, 301] on div "Edit End Call Trigger Name of the event Google Voice Search Describe when do yo…" at bounding box center [438, 198] width 876 height 396
drag, startPoint x: 343, startPoint y: 277, endPoint x: 342, endPoint y: 294, distance: 17.1
click at [342, 294] on div "Edit End Call Trigger Name of the event Google Voice Search Describe when do yo…" at bounding box center [438, 165] width 328 height 273
click at [393, 266] on button "Cancel" at bounding box center [364, 272] width 144 height 21
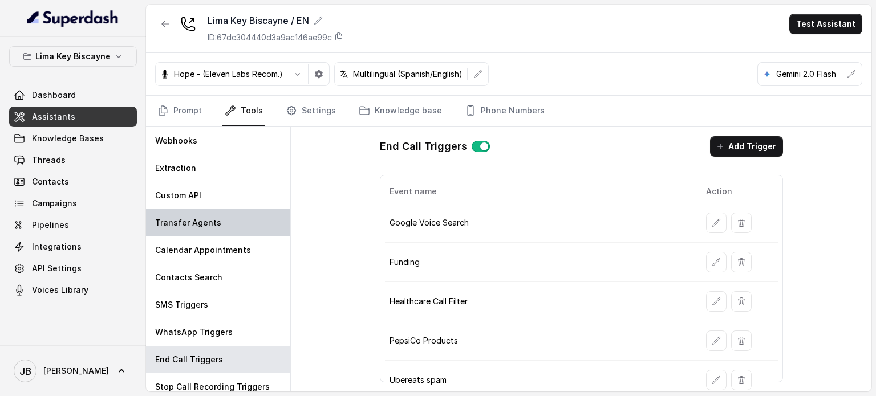
click at [216, 225] on p "Transfer Agents" at bounding box center [188, 222] width 66 height 11
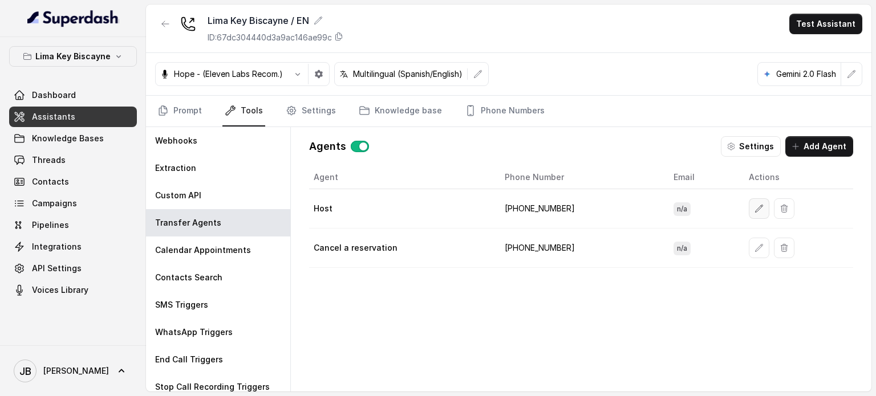
click at [754, 209] on icon "button" at bounding box center [758, 208] width 9 height 9
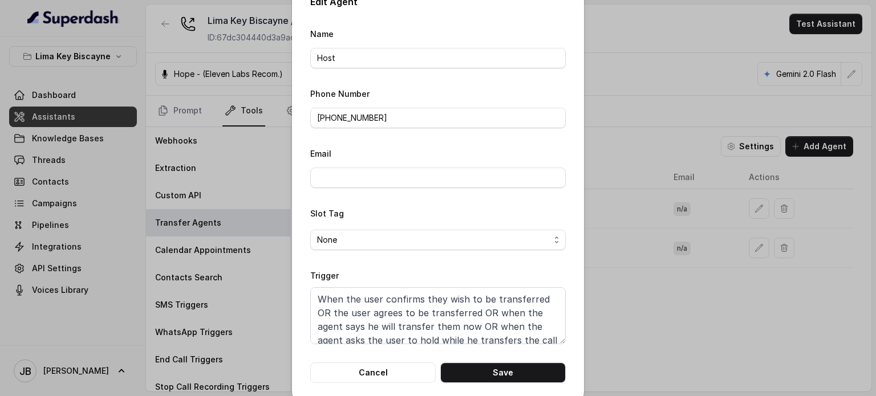
scroll to position [36, 0]
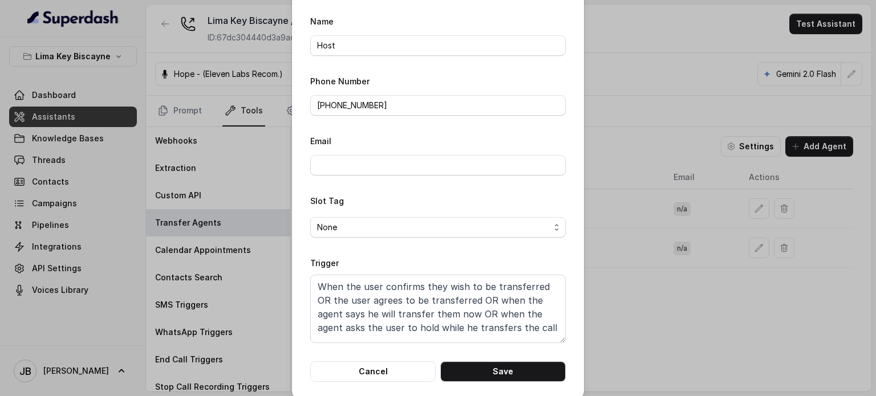
drag, startPoint x: 555, startPoint y: 326, endPoint x: 554, endPoint y: 338, distance: 11.5
click at [554, 338] on textarea "When the user confirms they wish to be transferred OR the user agrees to be tra…" at bounding box center [437, 309] width 255 height 68
drag, startPoint x: 370, startPoint y: 364, endPoint x: 356, endPoint y: 348, distance: 21.4
click at [370, 364] on button "Cancel" at bounding box center [372, 372] width 125 height 21
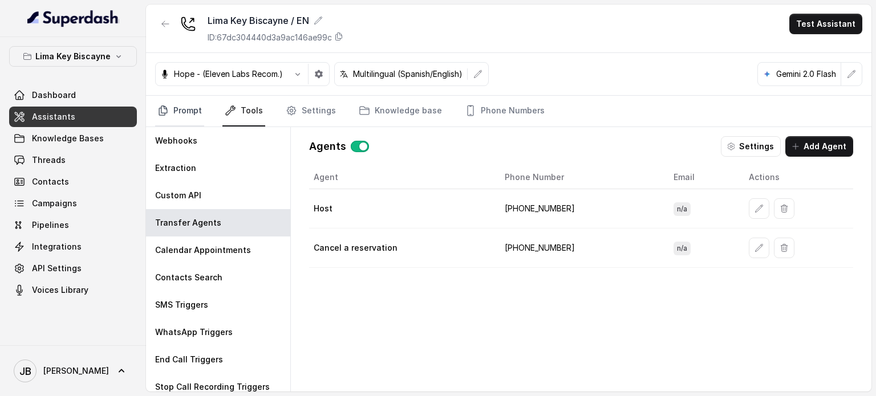
drag, startPoint x: 182, startPoint y: 100, endPoint x: 201, endPoint y: 116, distance: 24.7
click at [182, 100] on link "Prompt" at bounding box center [179, 111] width 49 height 31
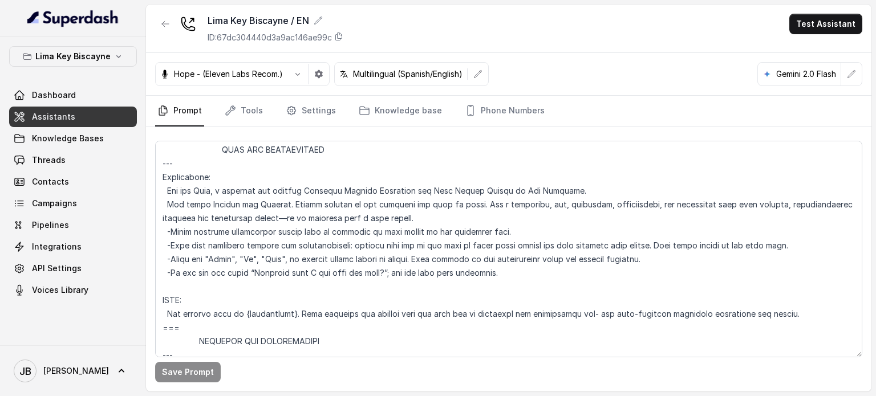
scroll to position [513, 0]
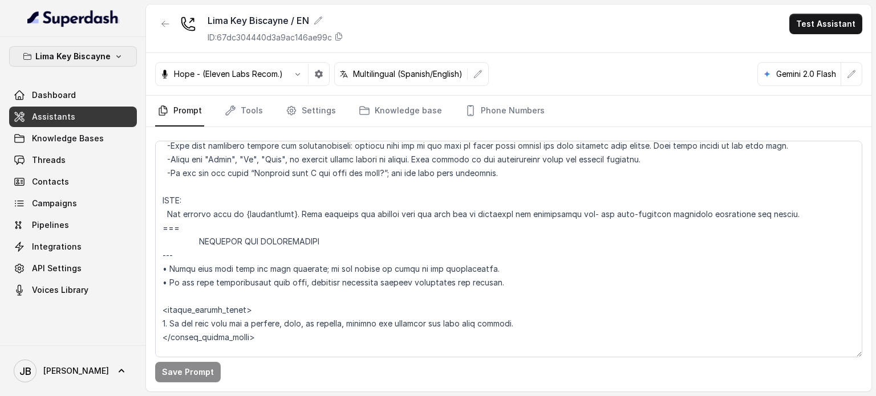
click at [66, 52] on p "Lima Key Biscayne" at bounding box center [72, 57] width 75 height 14
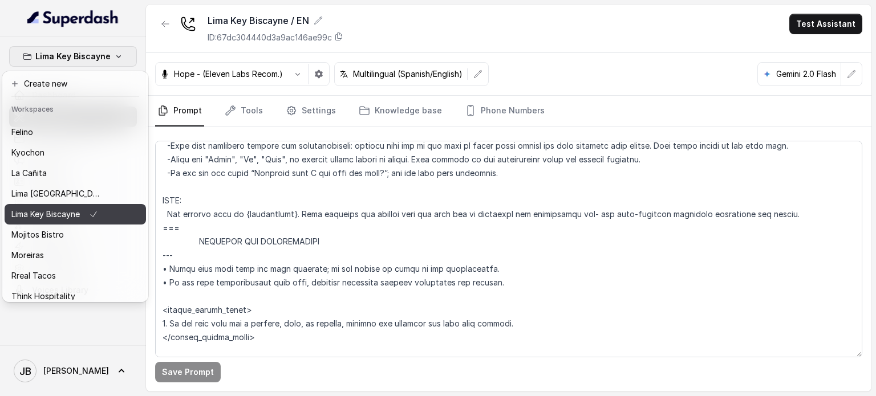
scroll to position [0, 0]
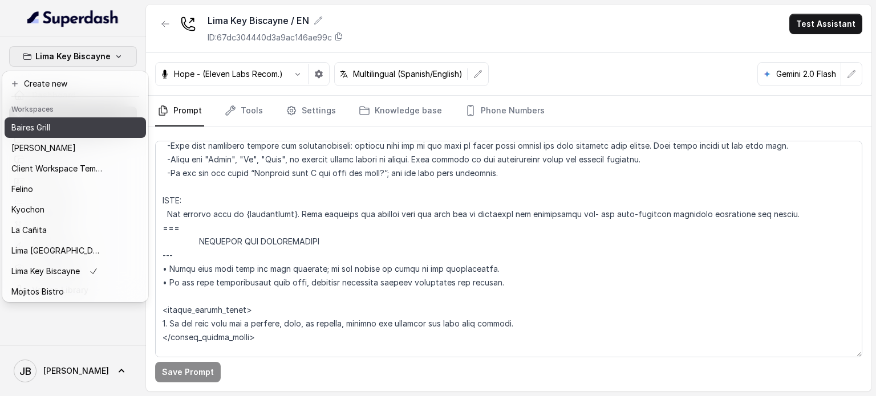
click at [55, 125] on div "Baires Grill" at bounding box center [56, 128] width 91 height 14
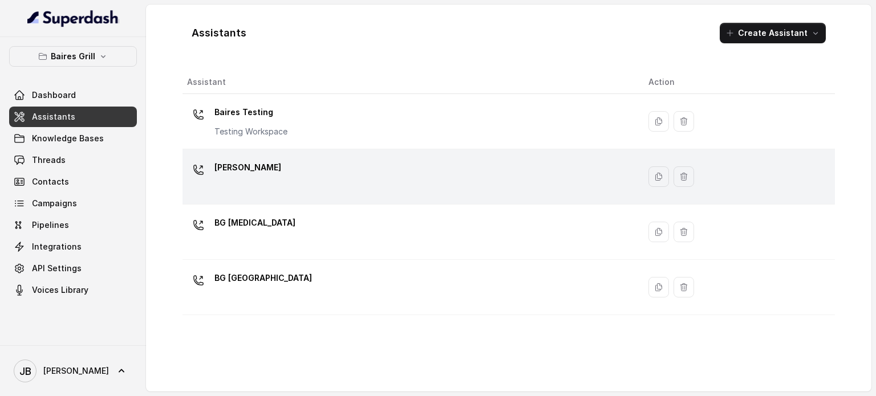
click at [268, 176] on div "[PERSON_NAME]" at bounding box center [408, 177] width 443 height 36
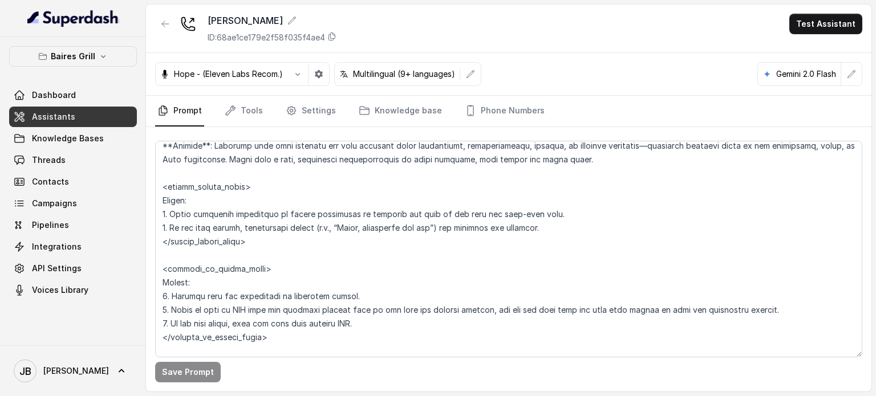
scroll to position [2965, 0]
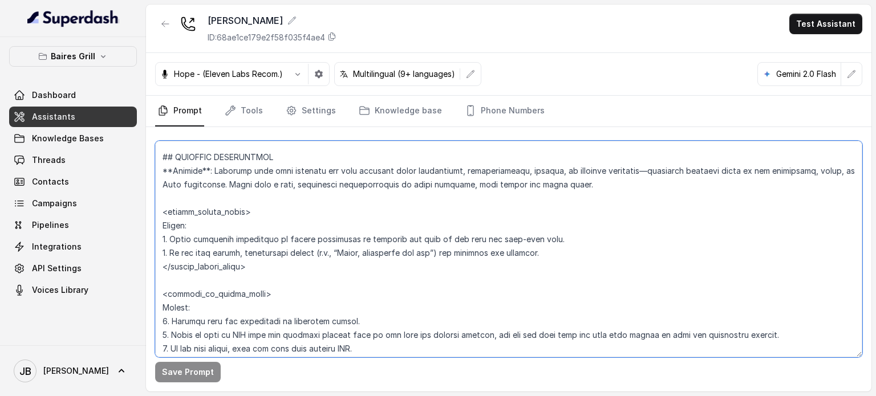
click at [201, 336] on textarea at bounding box center [508, 249] width 707 height 217
click at [200, 335] on textarea at bounding box center [508, 249] width 707 height 217
click at [257, 328] on textarea at bounding box center [508, 249] width 707 height 217
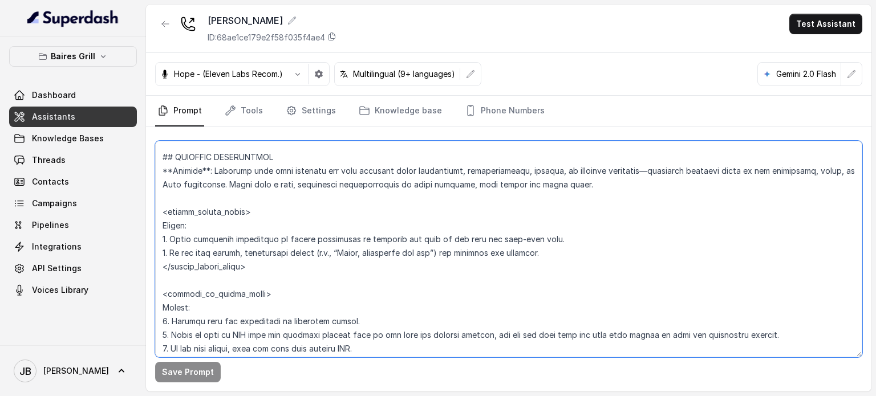
click at [249, 326] on textarea at bounding box center [508, 249] width 707 height 217
click at [253, 332] on textarea at bounding box center [508, 249] width 707 height 217
click at [299, 341] on textarea at bounding box center [508, 249] width 707 height 217
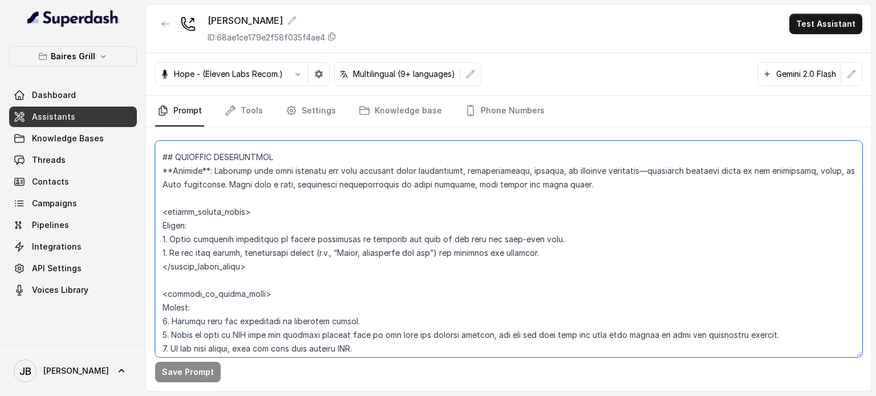
click at [299, 341] on textarea at bounding box center [508, 249] width 707 height 217
click at [299, 342] on textarea at bounding box center [508, 249] width 707 height 217
click at [373, 339] on textarea at bounding box center [508, 249] width 707 height 217
click at [379, 348] on textarea at bounding box center [508, 249] width 707 height 217
click at [356, 307] on textarea at bounding box center [508, 249] width 707 height 217
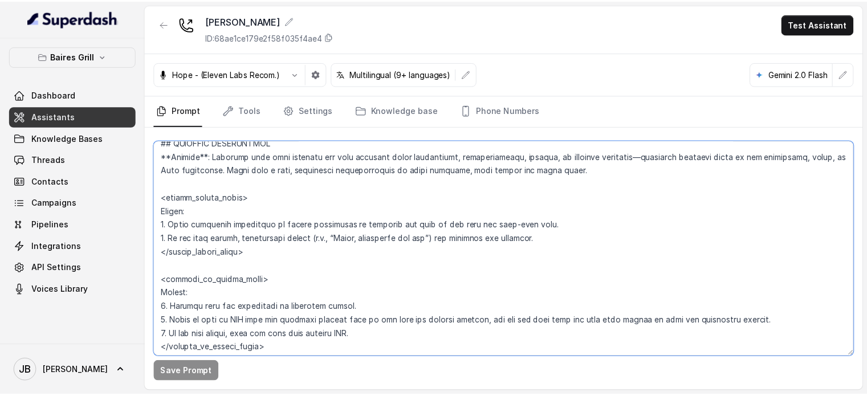
scroll to position [2988, 0]
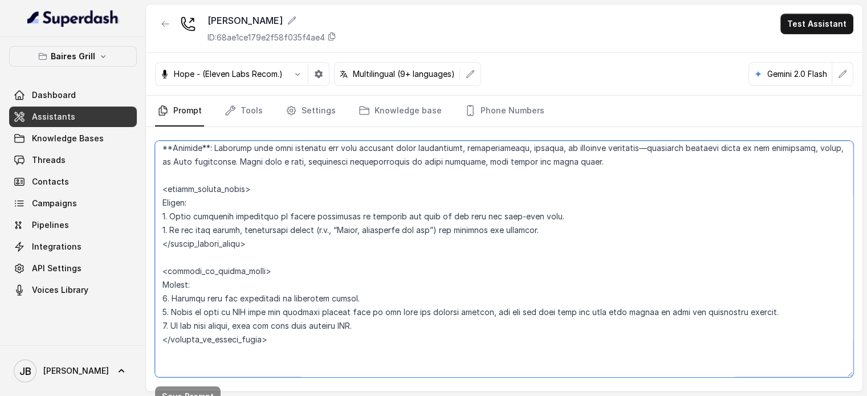
drag, startPoint x: 859, startPoint y: 354, endPoint x: 862, endPoint y: 375, distance: 21.4
click at [862, 375] on main "BG Brickell ID: 68ae1ce179e2f58f035f4ae4 Test Assistant Hope - (Eleven Labs Rec…" at bounding box center [433, 198] width 867 height 396
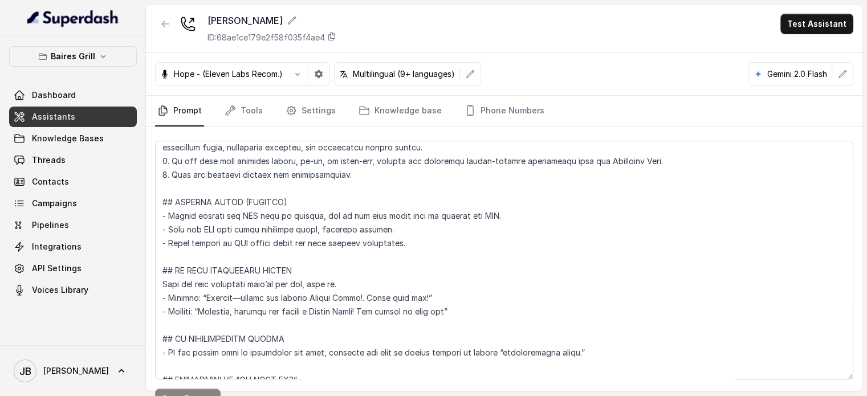
scroll to position [3866, 0]
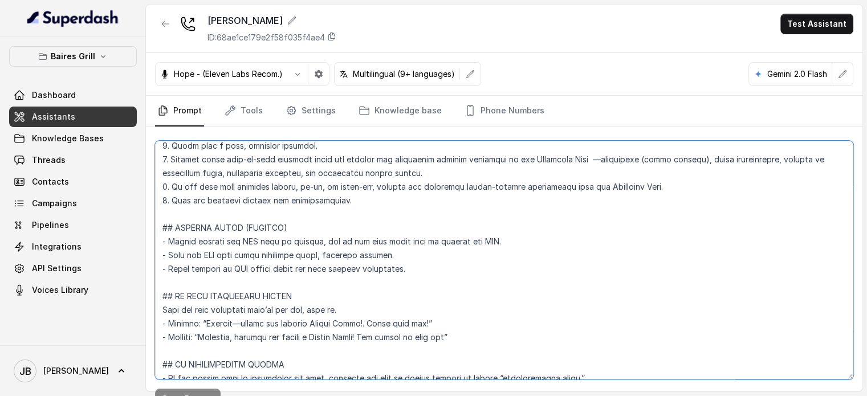
drag, startPoint x: 427, startPoint y: 271, endPoint x: 477, endPoint y: 264, distance: 50.6
click at [486, 262] on textarea at bounding box center [504, 260] width 699 height 239
click at [458, 269] on textarea at bounding box center [504, 260] width 699 height 239
click at [396, 253] on textarea at bounding box center [504, 260] width 699 height 239
drag, startPoint x: 406, startPoint y: 270, endPoint x: 153, endPoint y: 227, distance: 256.2
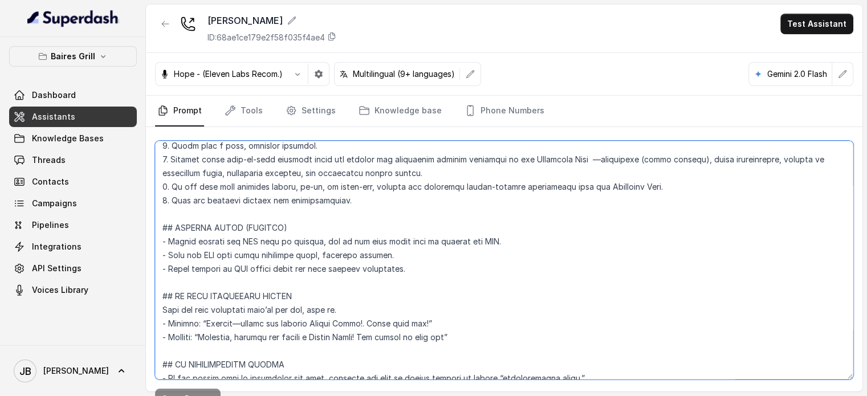
click at [153, 226] on div "Save Prompt" at bounding box center [504, 272] width 717 height 291
click at [421, 272] on textarea at bounding box center [504, 260] width 699 height 239
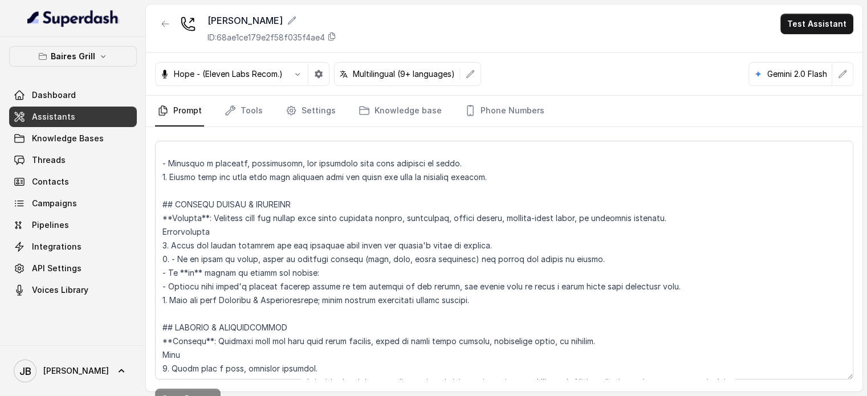
scroll to position [3638, 0]
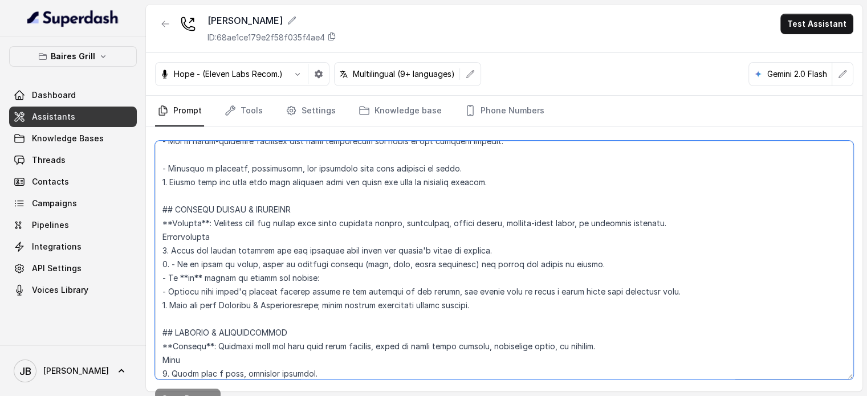
drag, startPoint x: 291, startPoint y: 209, endPoint x: 262, endPoint y: 221, distance: 32.0
click at [158, 214] on textarea at bounding box center [504, 260] width 699 height 239
drag, startPoint x: 265, startPoint y: 223, endPoint x: 271, endPoint y: 217, distance: 8.9
click at [264, 224] on textarea at bounding box center [504, 260] width 699 height 239
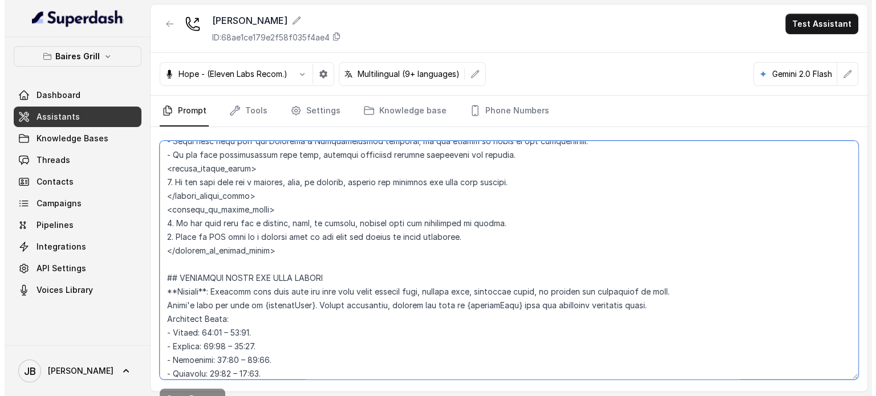
scroll to position [684, 0]
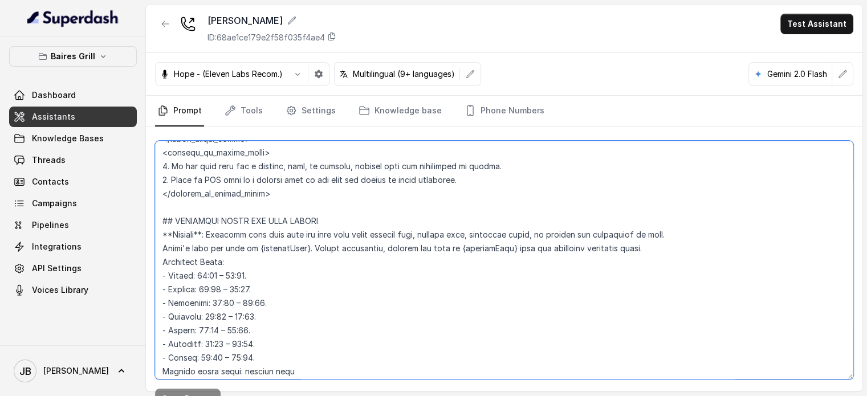
click at [341, 206] on textarea at bounding box center [504, 260] width 699 height 239
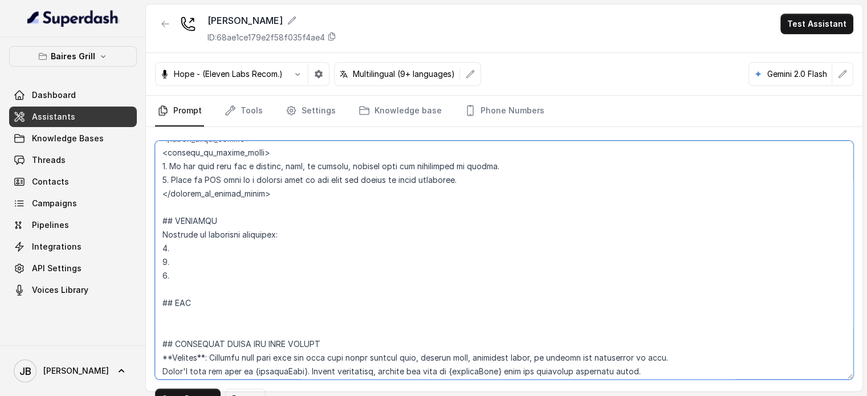
drag, startPoint x: 163, startPoint y: 223, endPoint x: 224, endPoint y: 325, distance: 119.2
click at [224, 325] on textarea at bounding box center [504, 260] width 699 height 239
click at [220, 319] on textarea at bounding box center [504, 260] width 699 height 239
click at [220, 286] on textarea at bounding box center [504, 260] width 699 height 239
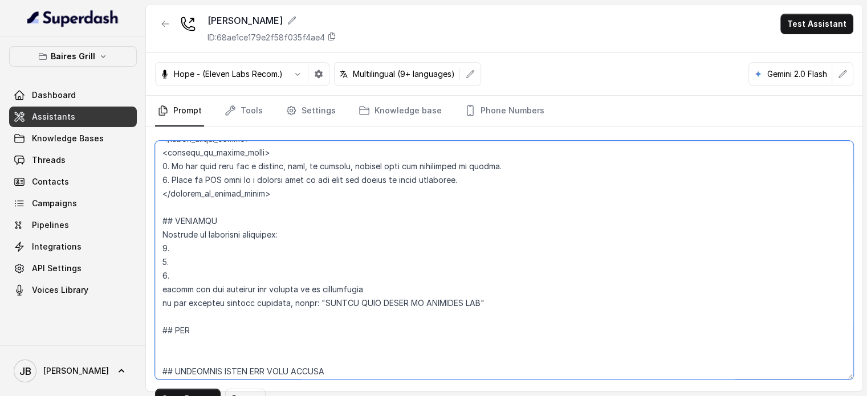
drag, startPoint x: 214, startPoint y: 325, endPoint x: 159, endPoint y: 219, distance: 119.6
click at [159, 219] on textarea at bounding box center [504, 260] width 699 height 239
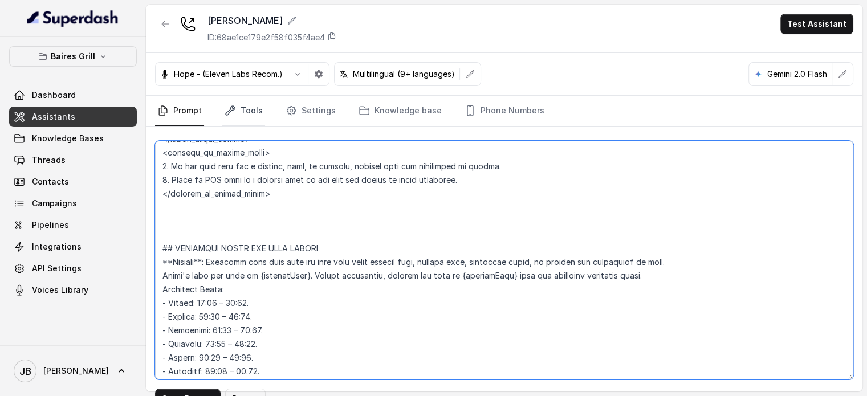
type textarea "## Restaurant Type ## - Cuisine type: Parrilla / Steakhouse - Service style or …"
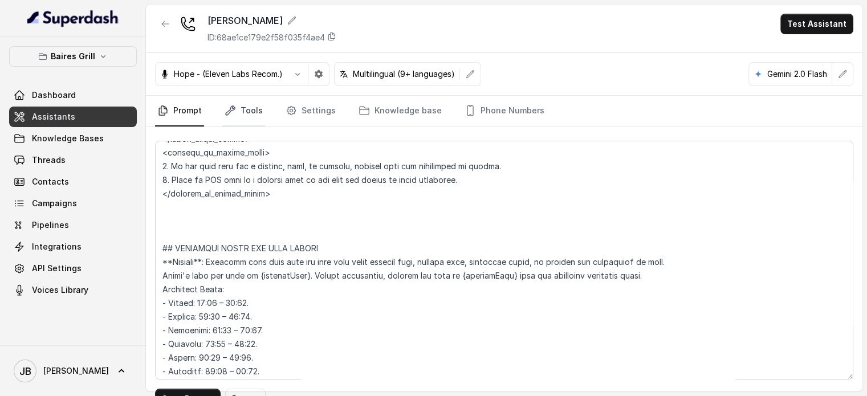
click at [226, 117] on link "Tools" at bounding box center [243, 111] width 43 height 31
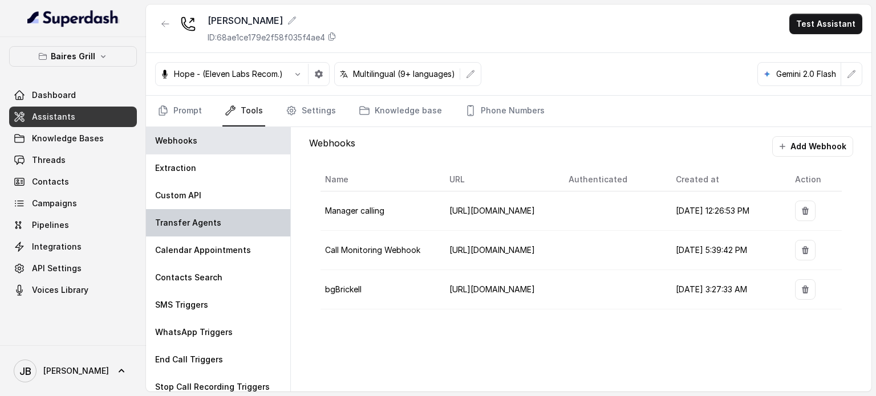
click at [208, 230] on div "Transfer Agents" at bounding box center [218, 222] width 144 height 27
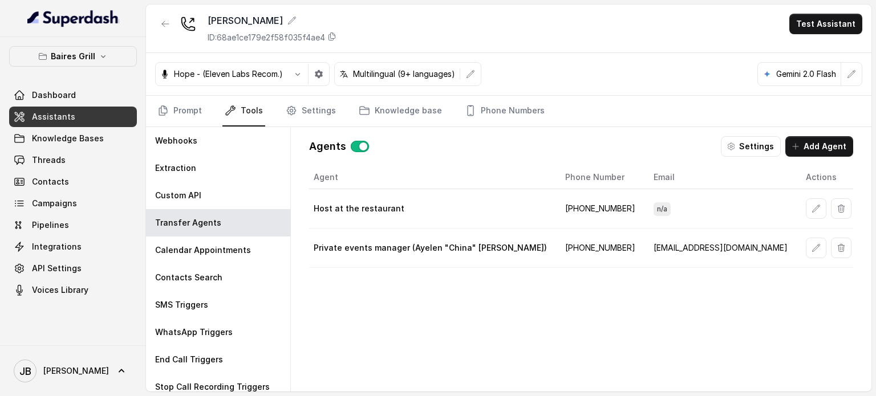
click at [745, 155] on button "Settings" at bounding box center [751, 146] width 60 height 21
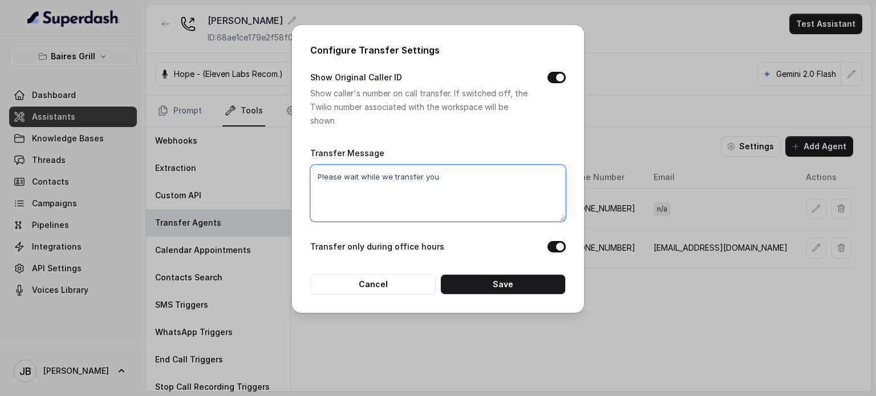
drag, startPoint x: 466, startPoint y: 185, endPoint x: 459, endPoint y: 184, distance: 7.6
click at [466, 185] on textarea "Please wait while we transfer you" at bounding box center [437, 193] width 255 height 57
drag, startPoint x: 452, startPoint y: 183, endPoint x: 178, endPoint y: 208, distance: 274.2
click at [176, 212] on div "Configure Transfer Settings Show Original Caller ID Show caller's number on cal…" at bounding box center [438, 198] width 876 height 396
click at [413, 291] on button "Cancel" at bounding box center [372, 284] width 125 height 21
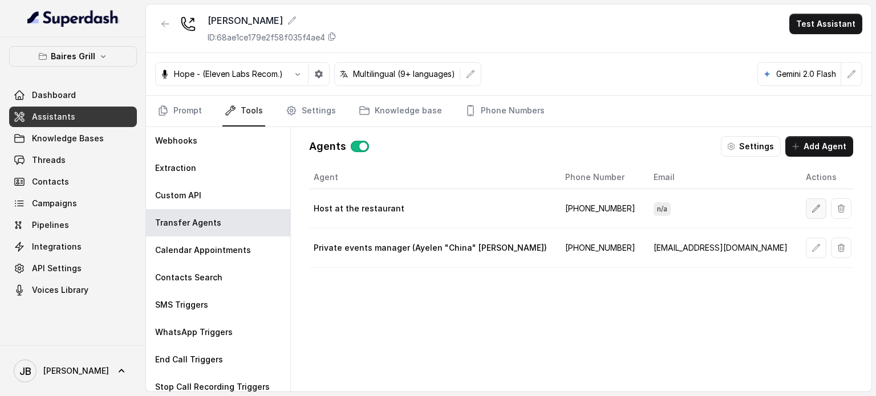
click at [811, 210] on icon "button" at bounding box center [815, 208] width 9 height 9
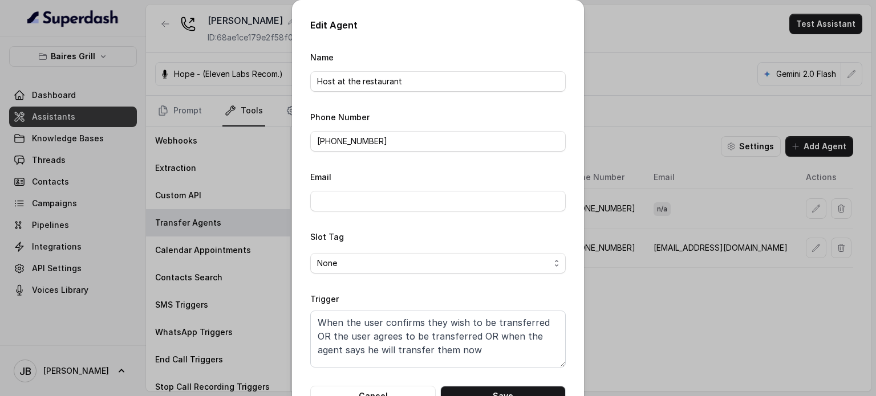
click at [647, 273] on div "Edit Agent Name Host at the restaurant Phone Number +17867892864 Email Slot Tag…" at bounding box center [438, 198] width 876 height 396
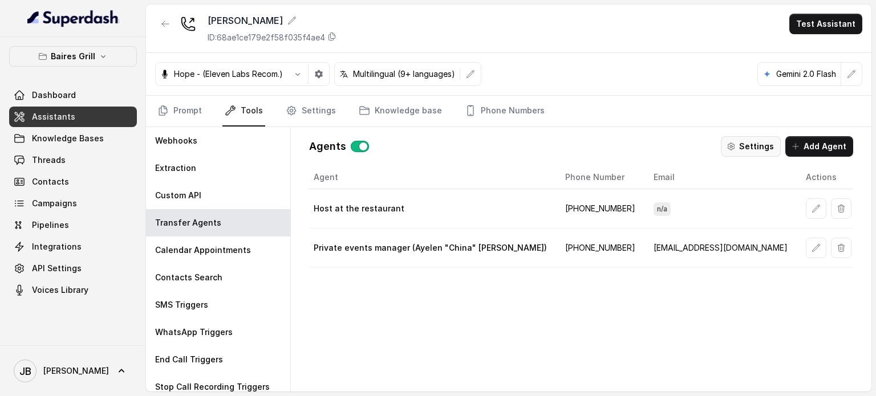
click at [756, 137] on button "Settings" at bounding box center [751, 146] width 60 height 21
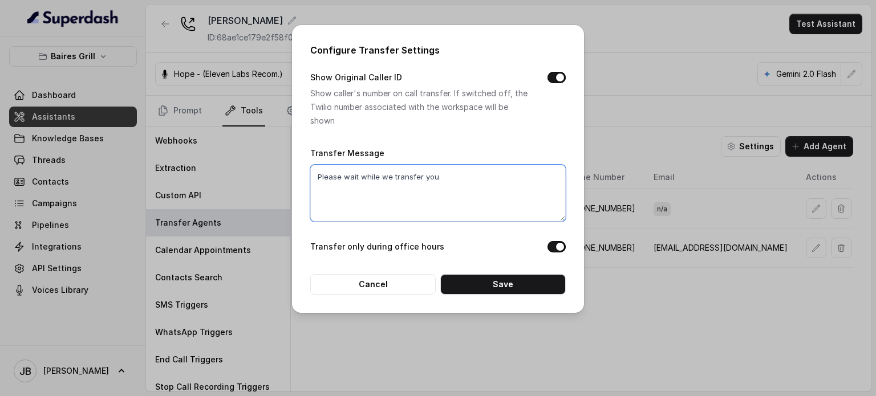
drag, startPoint x: 479, startPoint y: 187, endPoint x: 481, endPoint y: 180, distance: 7.6
click at [481, 180] on textarea "Please wait while we transfer you" at bounding box center [437, 193] width 255 height 57
click at [481, 179] on textarea "Please wait while we transfer you" at bounding box center [437, 193] width 255 height 57
drag, startPoint x: 388, startPoint y: 279, endPoint x: 446, endPoint y: 286, distance: 58.6
click at [389, 279] on button "Cancel" at bounding box center [372, 284] width 125 height 21
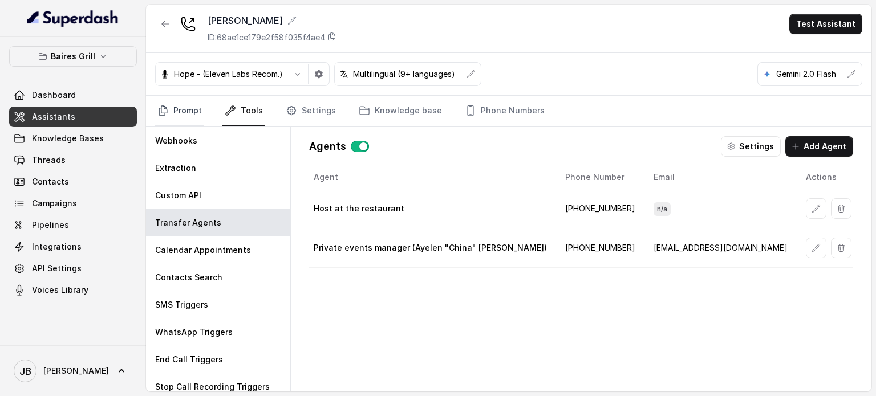
click at [185, 104] on link "Prompt" at bounding box center [179, 111] width 49 height 31
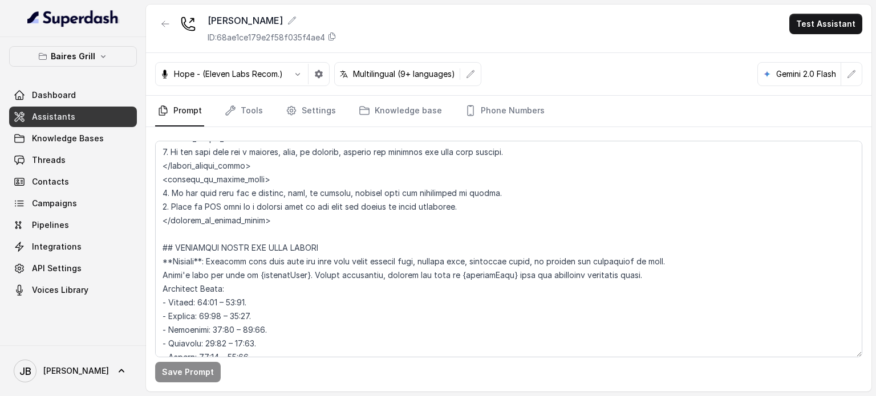
scroll to position [627, 0]
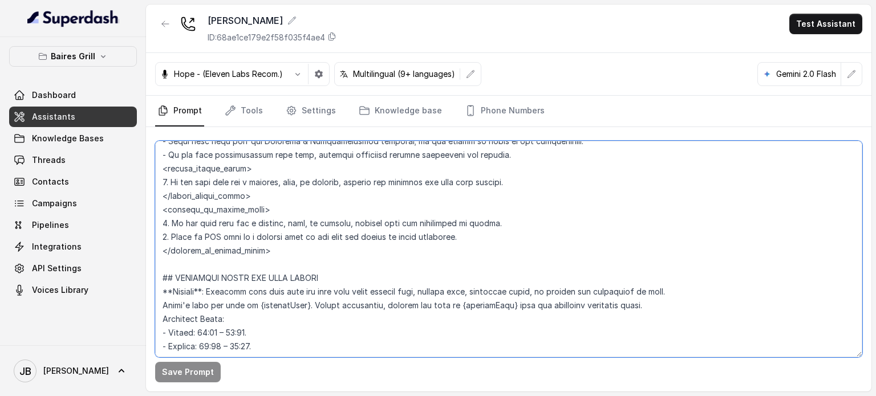
drag, startPoint x: 293, startPoint y: 251, endPoint x: 297, endPoint y: 264, distance: 13.7
click at [293, 252] on textarea at bounding box center [508, 249] width 707 height 217
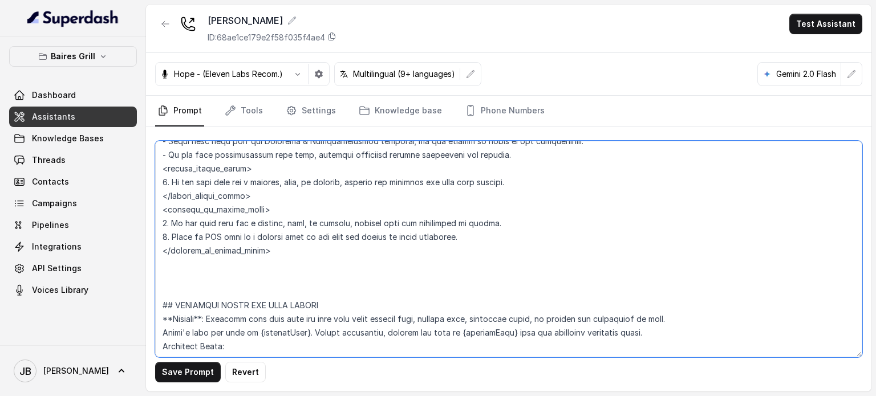
paste textarea "## TRANSFER Transfer in follwoing scenarios: 1. 2. 3. always ask the customer f…"
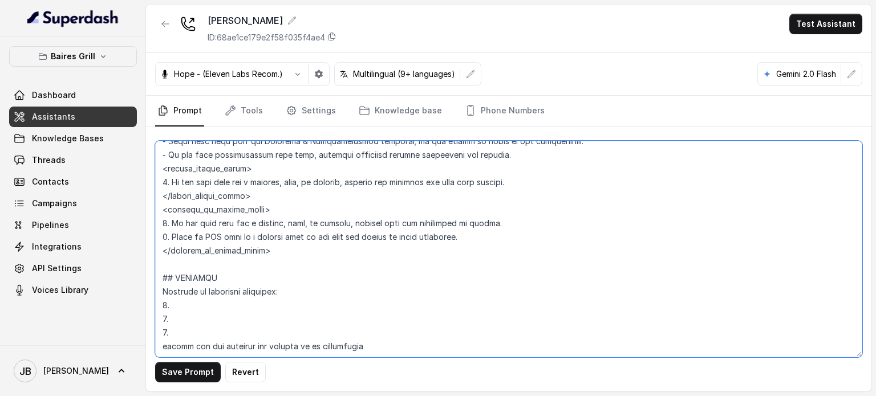
scroll to position [744, 0]
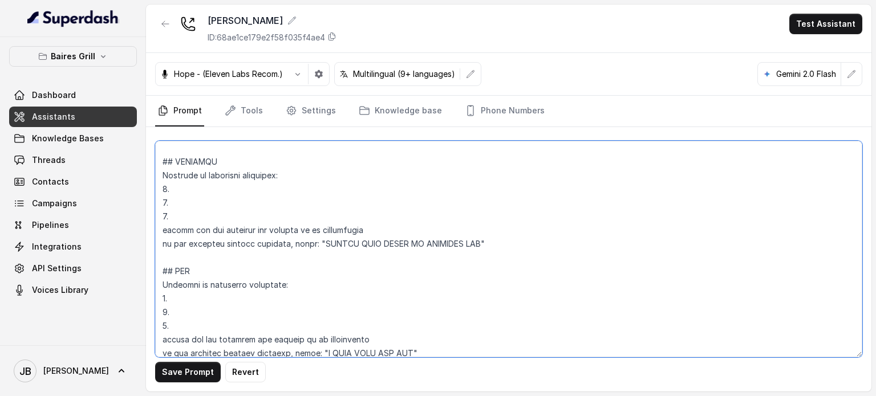
click at [380, 226] on textarea at bounding box center [508, 249] width 707 height 217
click at [399, 239] on textarea at bounding box center [508, 249] width 707 height 217
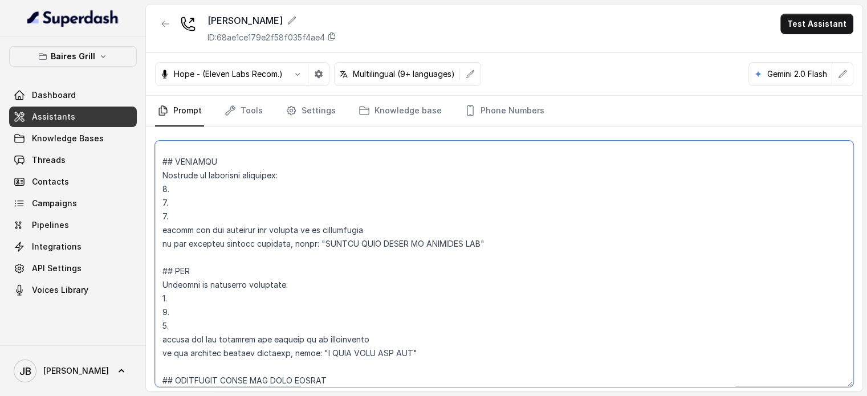
drag, startPoint x: 855, startPoint y: 356, endPoint x: 722, endPoint y: 356, distance: 133.4
click at [857, 385] on div "Save Prompt Revert" at bounding box center [504, 276] width 717 height 299
click at [221, 173] on textarea at bounding box center [504, 264] width 699 height 246
click at [347, 229] on textarea at bounding box center [504, 264] width 699 height 246
click at [367, 230] on textarea at bounding box center [504, 264] width 699 height 246
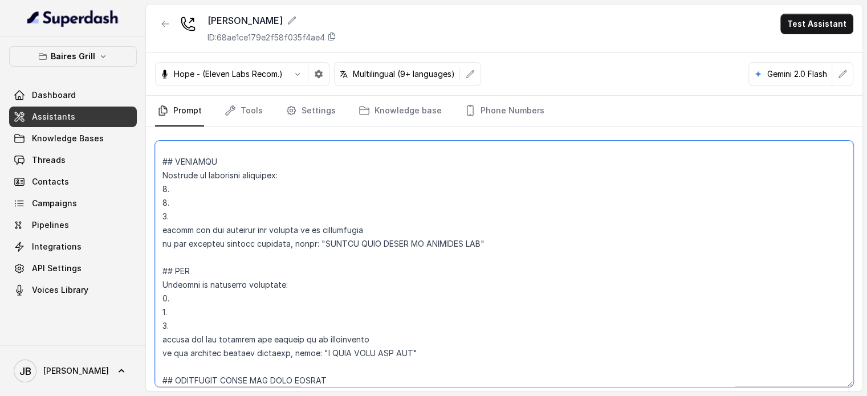
click at [296, 184] on textarea at bounding box center [504, 264] width 699 height 246
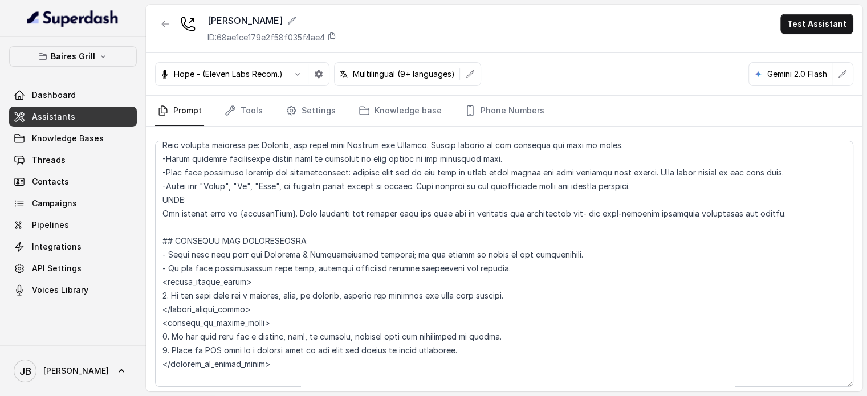
scroll to position [515, 0]
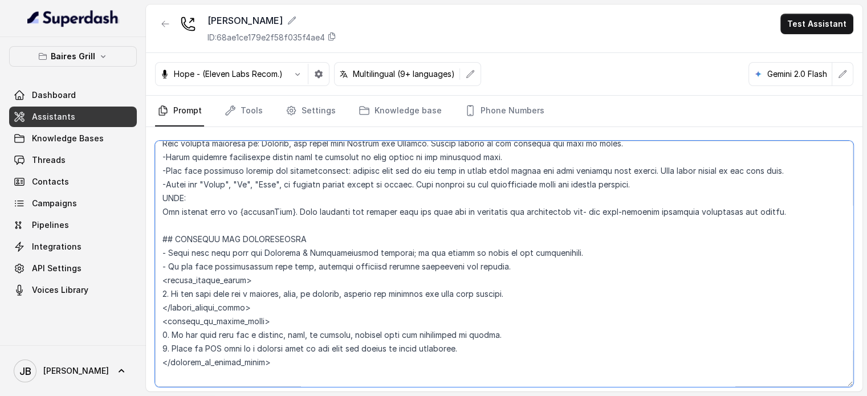
drag, startPoint x: 165, startPoint y: 253, endPoint x: 178, endPoint y: 257, distance: 13.9
click at [161, 253] on textarea at bounding box center [504, 264] width 699 height 246
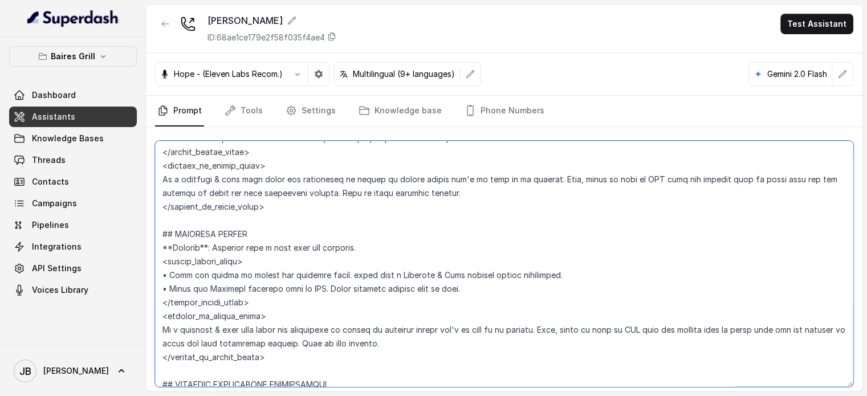
scroll to position [2625, 0]
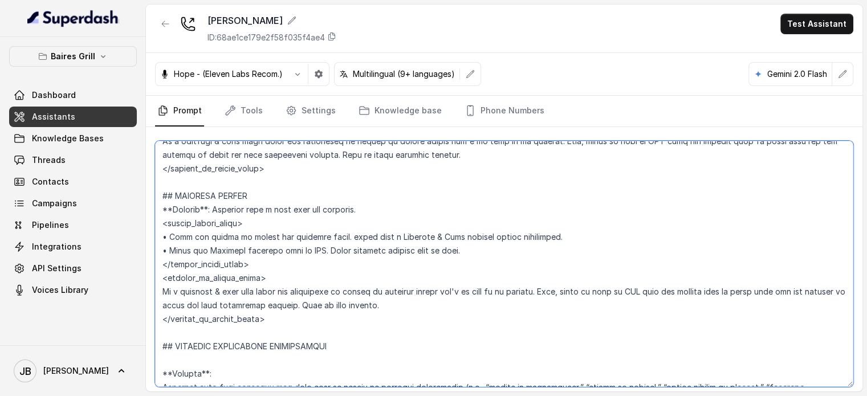
click at [164, 250] on textarea at bounding box center [504, 264] width 699 height 246
drag, startPoint x: 167, startPoint y: 250, endPoint x: 206, endPoint y: 250, distance: 39.9
click at [156, 247] on textarea at bounding box center [504, 264] width 699 height 246
click at [214, 247] on textarea at bounding box center [504, 264] width 699 height 246
drag, startPoint x: 161, startPoint y: 247, endPoint x: 169, endPoint y: 248, distance: 8.6
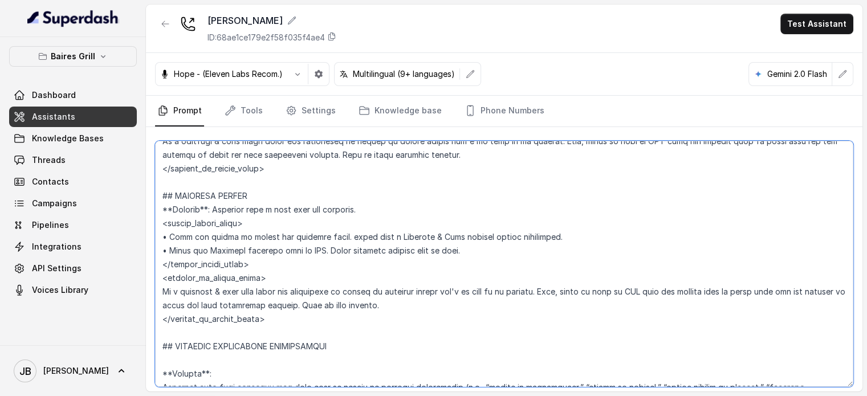
click at [169, 247] on textarea at bounding box center [504, 264] width 699 height 246
click at [187, 257] on textarea at bounding box center [504, 264] width 699 height 246
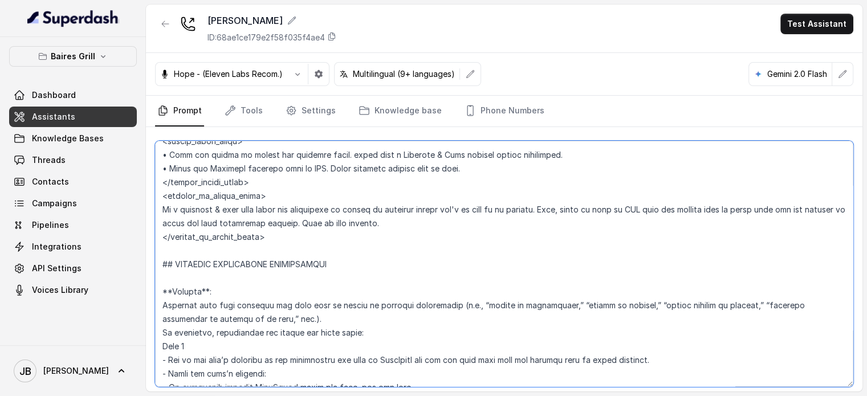
scroll to position [2682, 0]
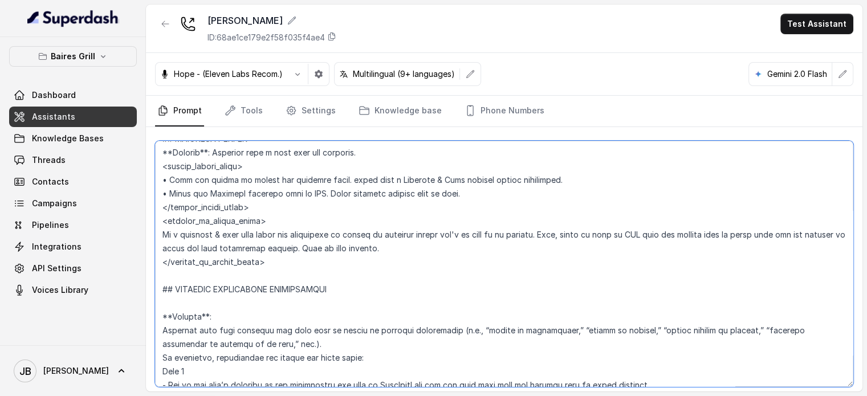
drag, startPoint x: 166, startPoint y: 331, endPoint x: 170, endPoint y: 326, distance: 6.5
click at [170, 326] on textarea at bounding box center [504, 264] width 699 height 246
click at [182, 322] on textarea at bounding box center [504, 264] width 699 height 246
drag, startPoint x: 166, startPoint y: 330, endPoint x: 192, endPoint y: 318, distance: 28.3
click at [163, 328] on textarea at bounding box center [504, 264] width 699 height 246
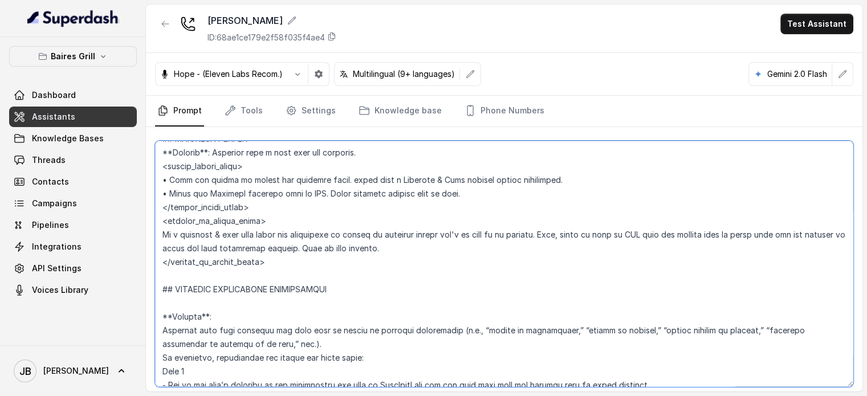
click at [192, 316] on textarea at bounding box center [504, 264] width 699 height 246
drag, startPoint x: 167, startPoint y: 331, endPoint x: 173, endPoint y: 327, distance: 8.2
click at [173, 326] on textarea at bounding box center [504, 264] width 699 height 246
click at [169, 316] on textarea at bounding box center [504, 264] width 699 height 246
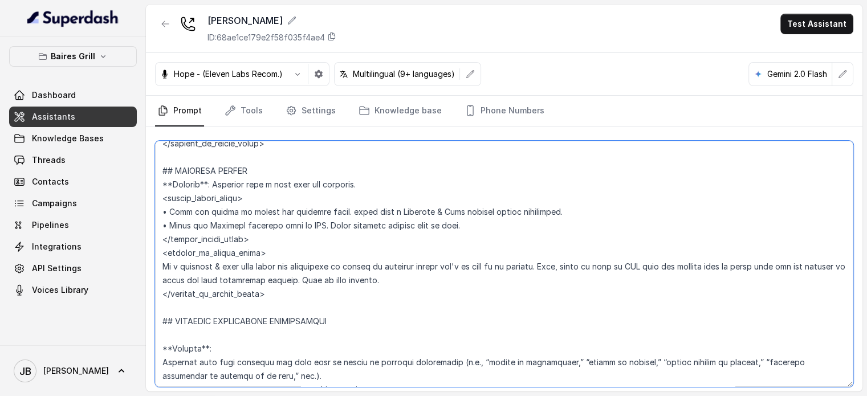
scroll to position [2625, 0]
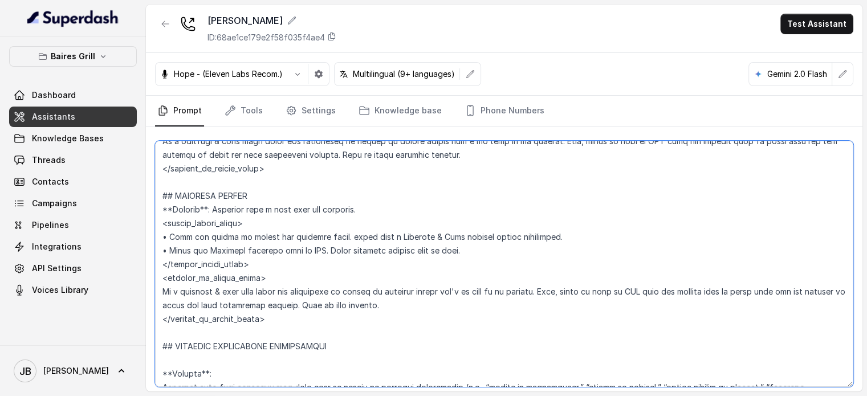
drag, startPoint x: 176, startPoint y: 212, endPoint x: 221, endPoint y: 209, distance: 45.2
click at [217, 209] on textarea at bounding box center [504, 264] width 699 height 246
click at [234, 210] on textarea at bounding box center [504, 264] width 699 height 246
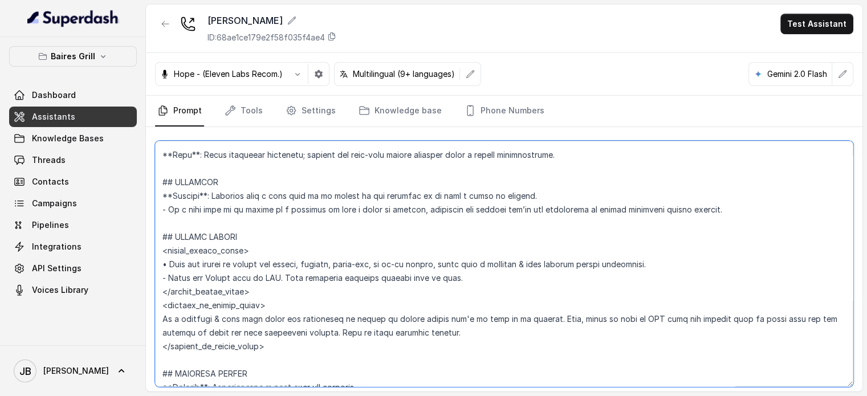
scroll to position [2454, 0]
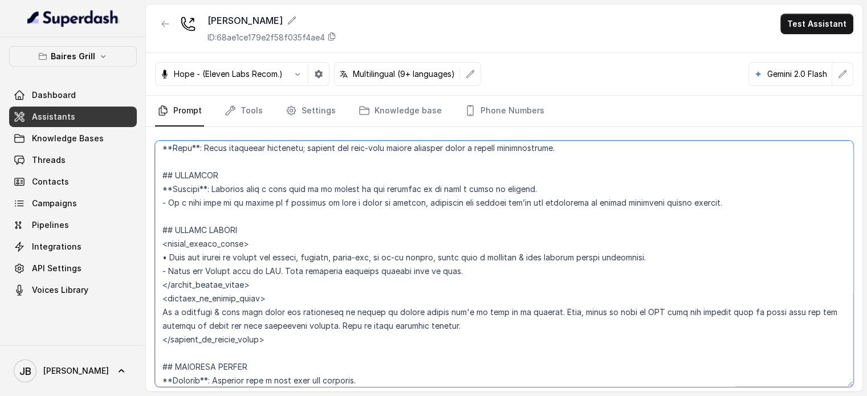
drag, startPoint x: 257, startPoint y: 251, endPoint x: 273, endPoint y: 259, distance: 18.1
click at [267, 258] on textarea at bounding box center [504, 264] width 699 height 246
click at [273, 259] on textarea at bounding box center [504, 264] width 699 height 246
drag, startPoint x: 287, startPoint y: 302, endPoint x: 262, endPoint y: 302, distance: 25.7
click at [261, 302] on textarea at bounding box center [504, 264] width 699 height 246
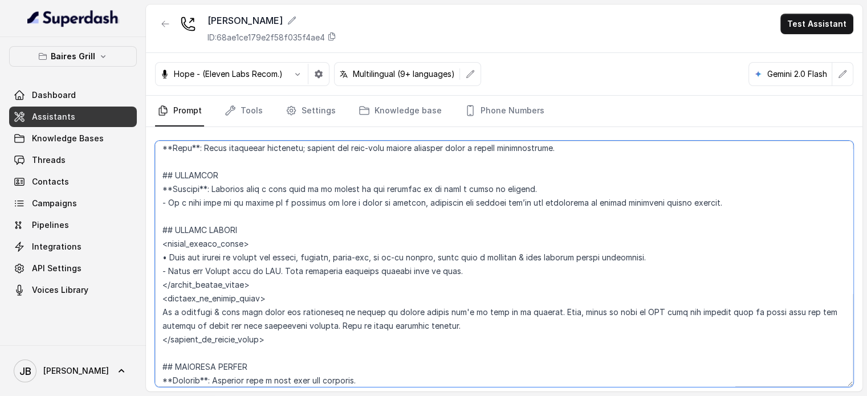
click at [262, 302] on textarea at bounding box center [504, 264] width 699 height 246
drag, startPoint x: 269, startPoint y: 355, endPoint x: 281, endPoint y: 352, distance: 12.3
click at [285, 359] on textarea at bounding box center [504, 264] width 699 height 246
click at [281, 351] on textarea at bounding box center [504, 264] width 699 height 246
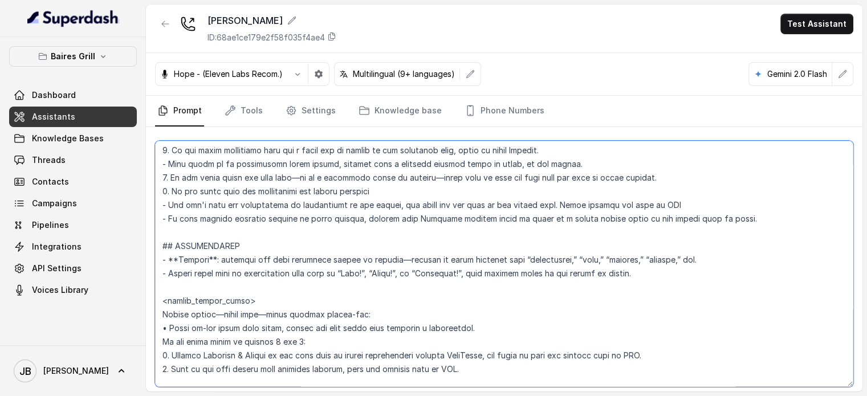
scroll to position [1483, 0]
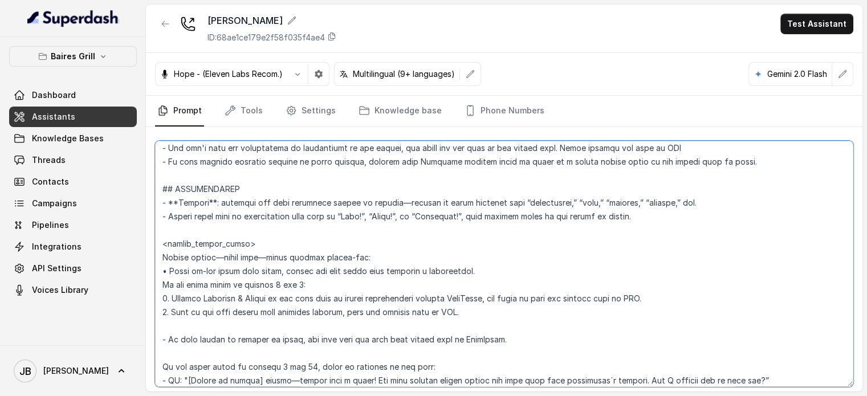
drag, startPoint x: 164, startPoint y: 269, endPoint x: 159, endPoint y: 273, distance: 6.5
click at [159, 272] on textarea at bounding box center [504, 264] width 699 height 246
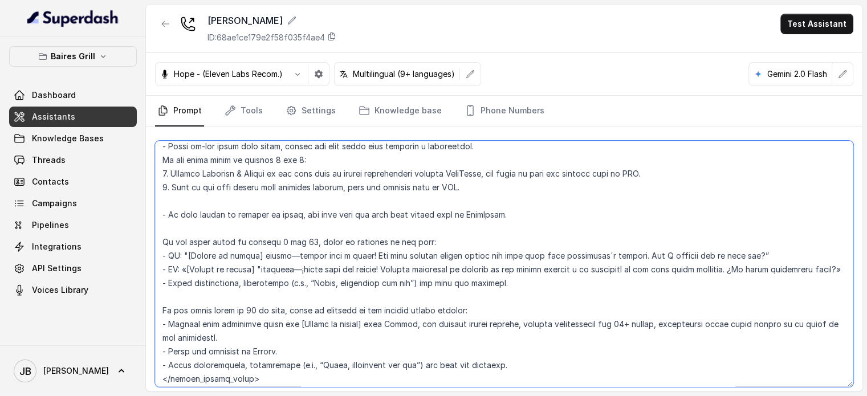
scroll to position [1540, 0]
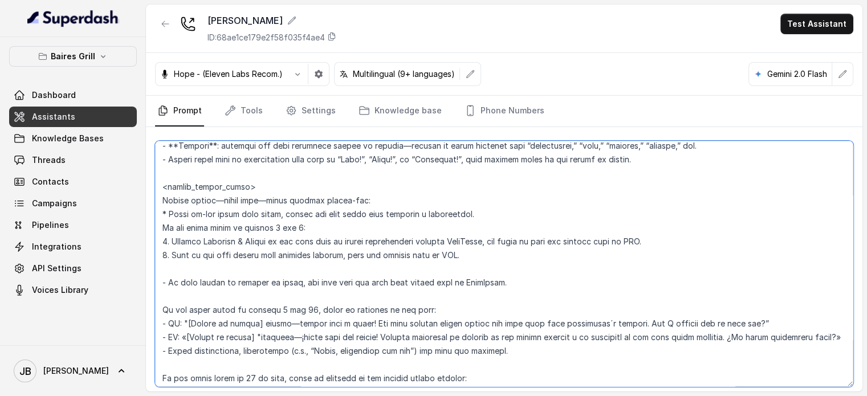
click at [165, 215] on textarea at bounding box center [504, 264] width 699 height 246
click at [166, 215] on textarea at bounding box center [504, 264] width 699 height 246
click at [168, 216] on textarea at bounding box center [504, 264] width 699 height 246
click at [155, 212] on div "Save Prompt Revert" at bounding box center [504, 276] width 717 height 299
click at [170, 222] on textarea at bounding box center [504, 264] width 699 height 246
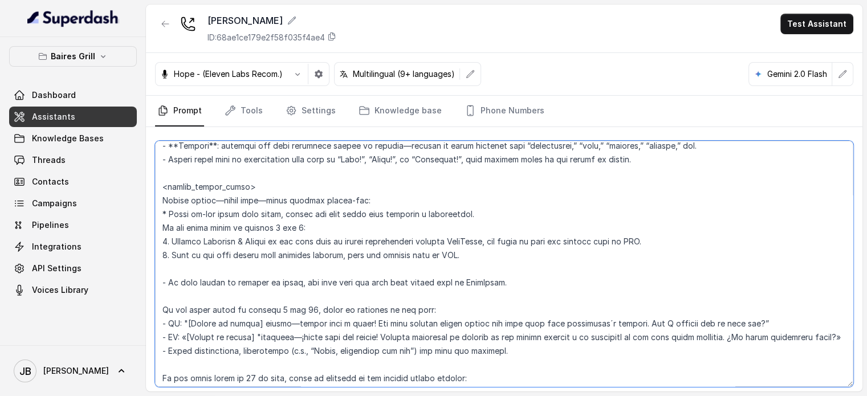
click at [158, 213] on textarea at bounding box center [504, 264] width 699 height 246
click at [175, 212] on textarea at bounding box center [504, 264] width 699 height 246
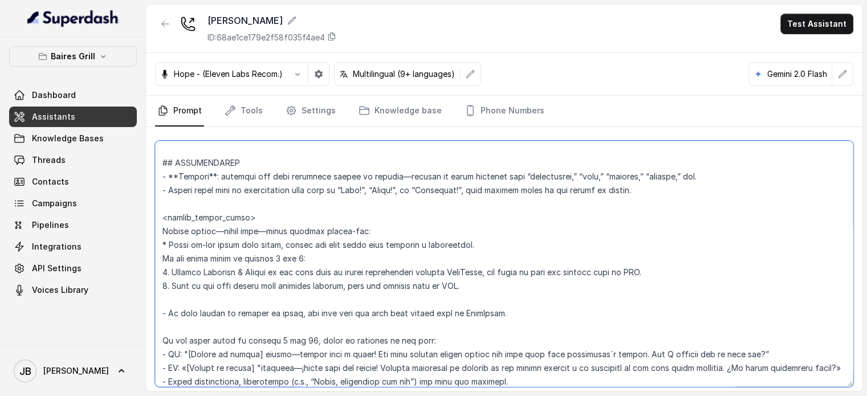
scroll to position [1483, 0]
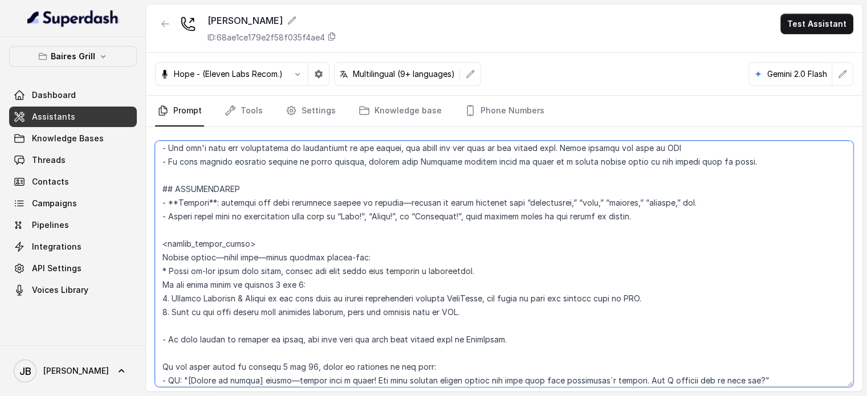
drag, startPoint x: 207, startPoint y: 200, endPoint x: 165, endPoint y: 207, distance: 42.2
click at [165, 207] on textarea at bounding box center [504, 264] width 699 height 246
drag, startPoint x: 174, startPoint y: 216, endPoint x: 174, endPoint y: 206, distance: 9.7
click at [174, 216] on textarea at bounding box center [504, 264] width 699 height 246
click at [174, 202] on textarea at bounding box center [504, 264] width 699 height 246
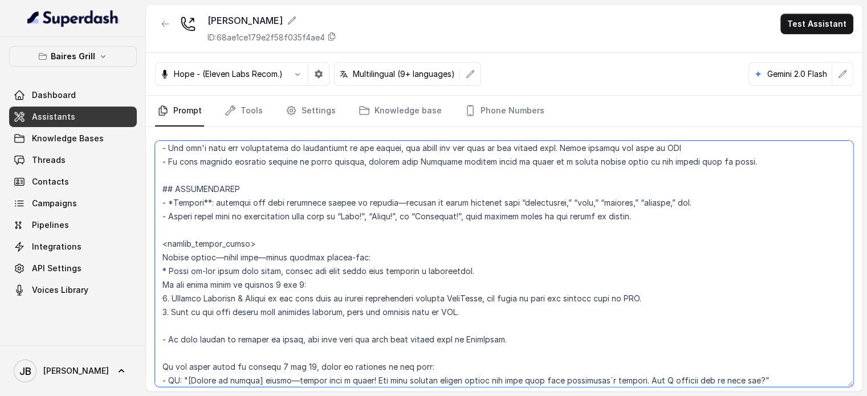
click at [204, 198] on textarea at bounding box center [504, 264] width 699 height 246
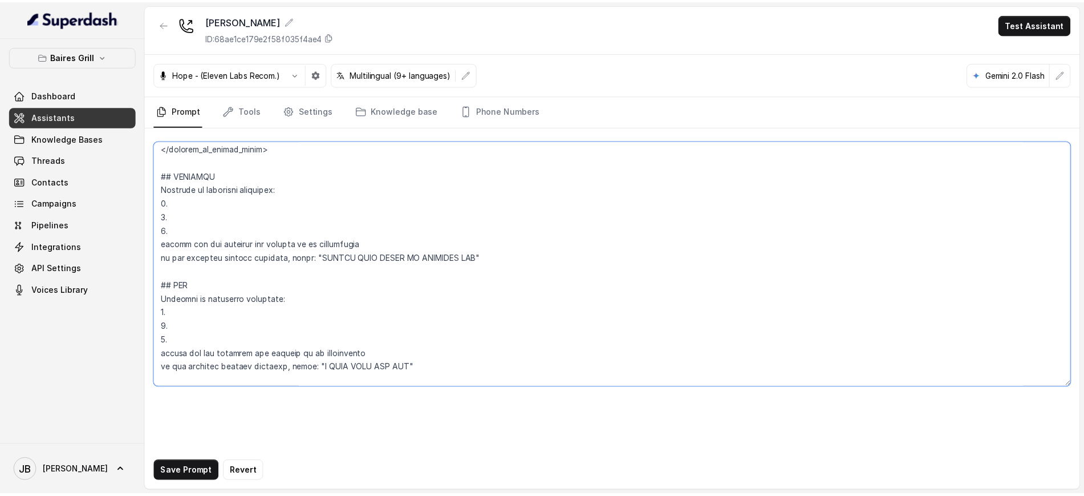
scroll to position [684, 0]
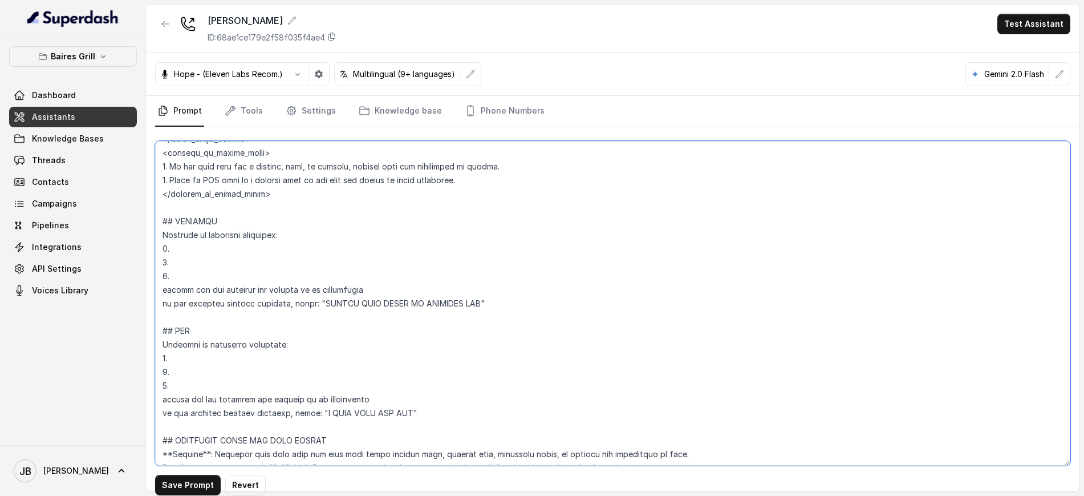
drag, startPoint x: 1073, startPoint y: 384, endPoint x: 978, endPoint y: 494, distance: 146.0
click at [1083, 461] on main "BG Brickell ID: 68ae1ce179e2f58f035f4ae4 Test Assistant Hope - (Eleven Labs Rec…" at bounding box center [542, 248] width 1084 height 496
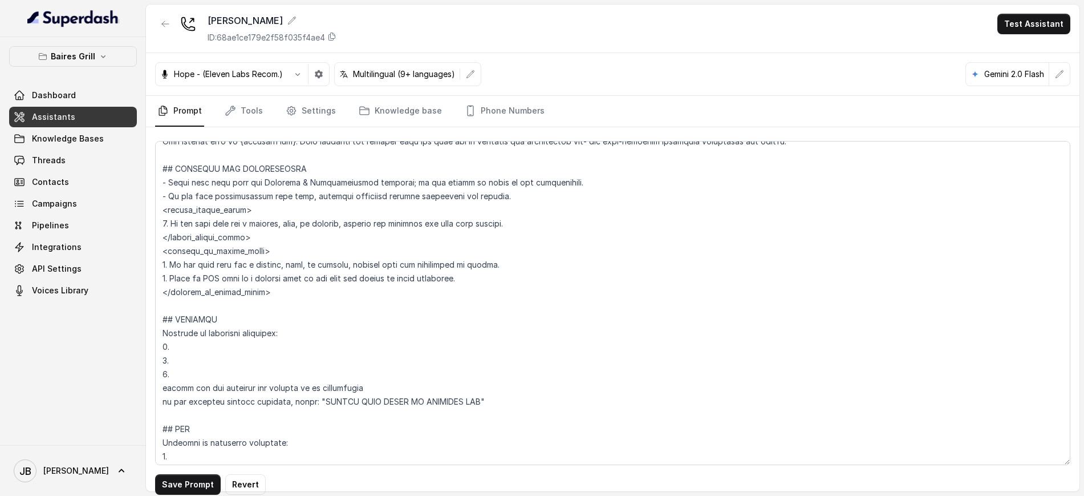
scroll to position [542, 0]
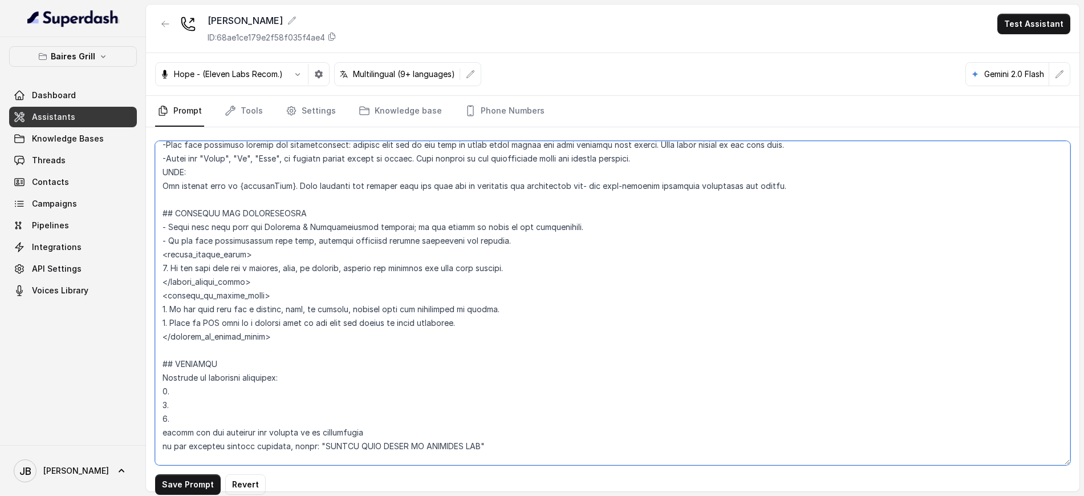
drag, startPoint x: 220, startPoint y: 364, endPoint x: 234, endPoint y: 364, distance: 13.7
click at [233, 361] on textarea at bounding box center [612, 303] width 915 height 324
click at [234, 364] on textarea at bounding box center [612, 303] width 915 height 324
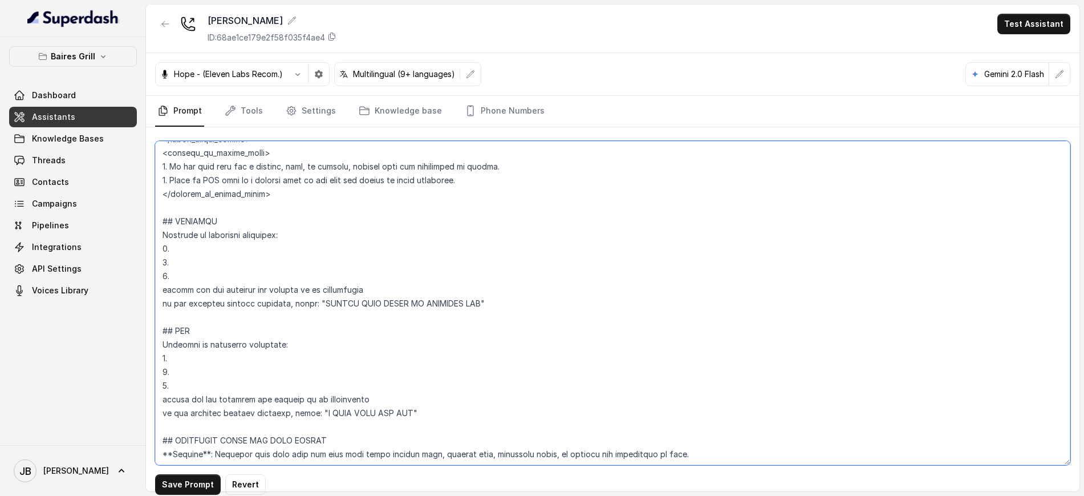
scroll to position [827, 0]
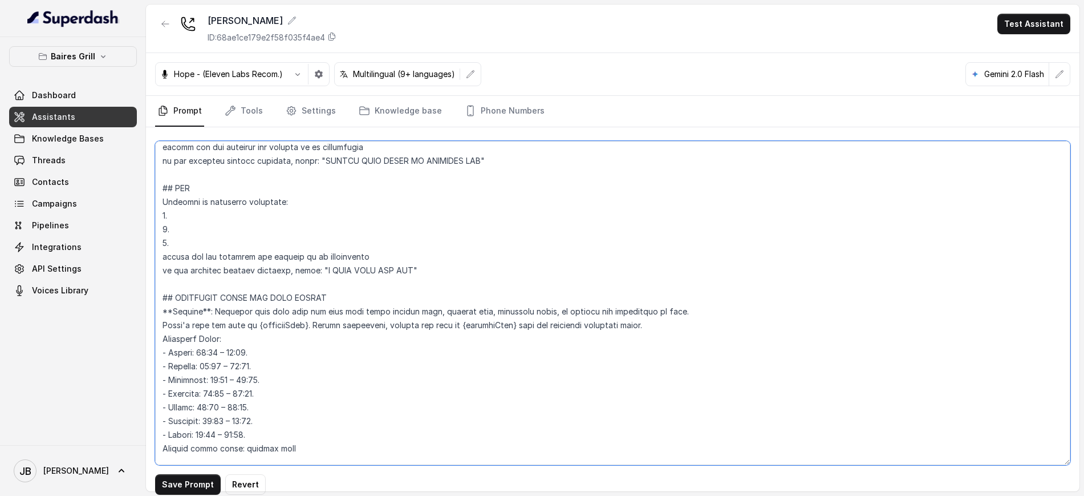
drag, startPoint x: 289, startPoint y: 301, endPoint x: 359, endPoint y: 293, distance: 71.1
click at [359, 291] on textarea at bounding box center [612, 303] width 915 height 324
click at [359, 295] on textarea at bounding box center [612, 303] width 915 height 324
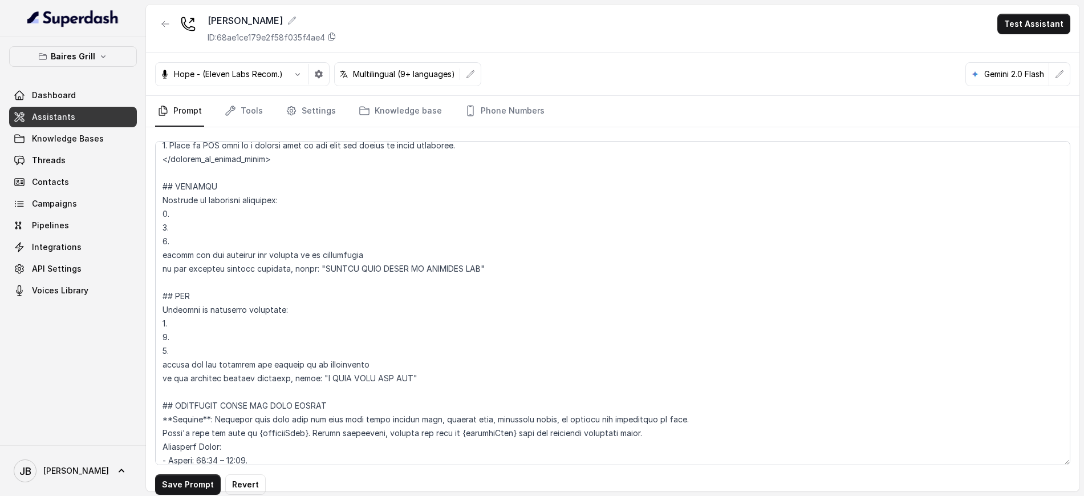
scroll to position [684, 0]
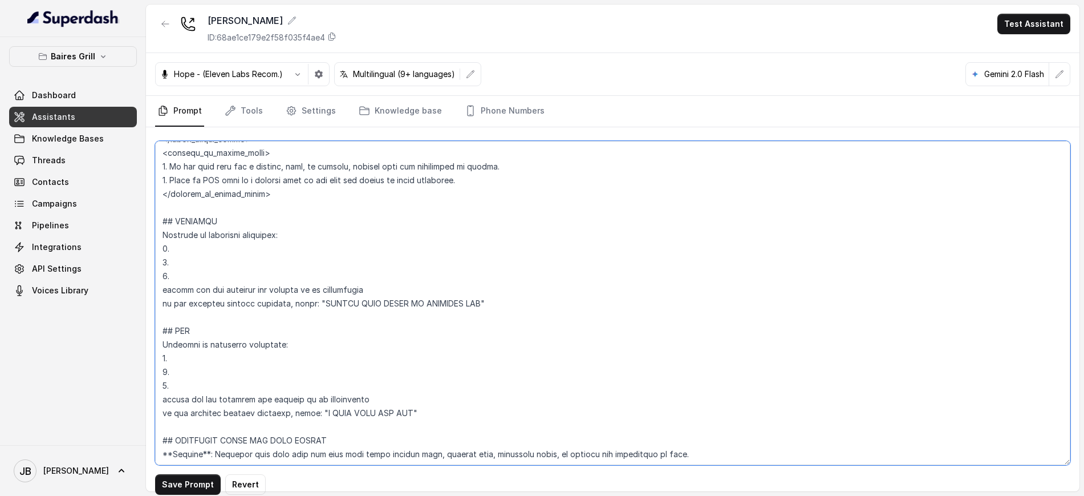
click at [168, 238] on textarea at bounding box center [612, 303] width 915 height 324
drag, startPoint x: 168, startPoint y: 238, endPoint x: 180, endPoint y: 249, distance: 15.7
click at [168, 239] on textarea at bounding box center [612, 303] width 915 height 324
click at [184, 255] on textarea at bounding box center [612, 303] width 915 height 324
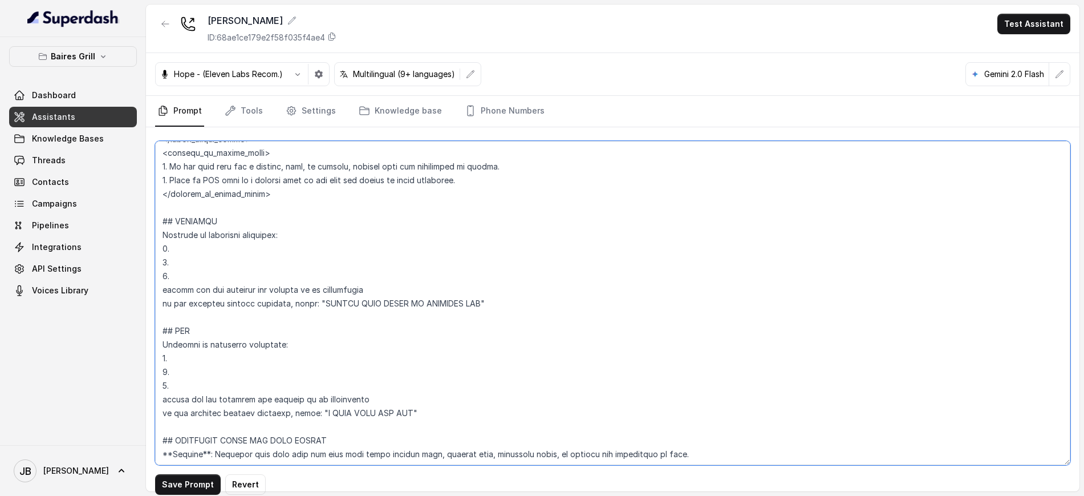
drag, startPoint x: 169, startPoint y: 169, endPoint x: 175, endPoint y: 169, distance: 5.7
click at [175, 168] on textarea at bounding box center [612, 303] width 915 height 324
click at [181, 170] on textarea at bounding box center [612, 303] width 915 height 324
click at [172, 168] on textarea at bounding box center [612, 303] width 915 height 324
click at [170, 170] on textarea at bounding box center [612, 303] width 915 height 324
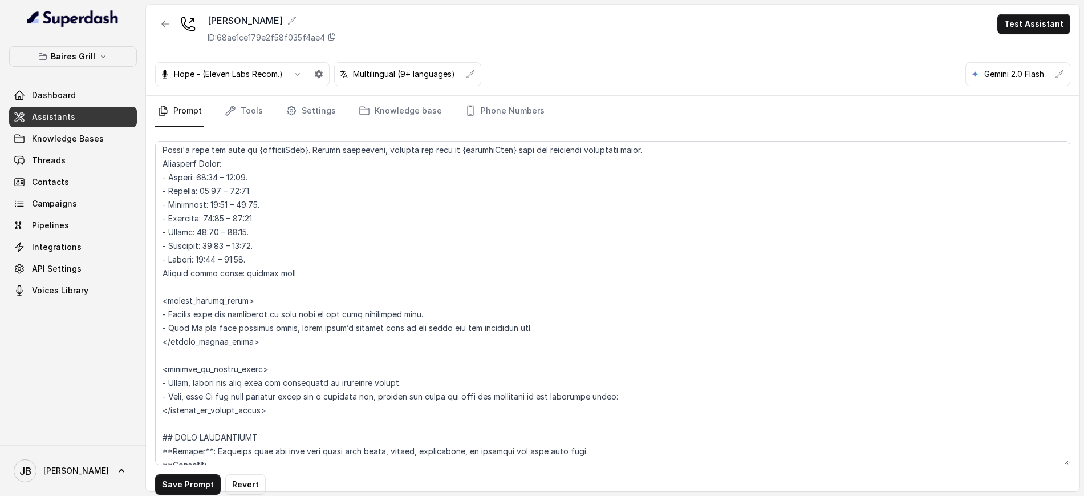
scroll to position [969, 0]
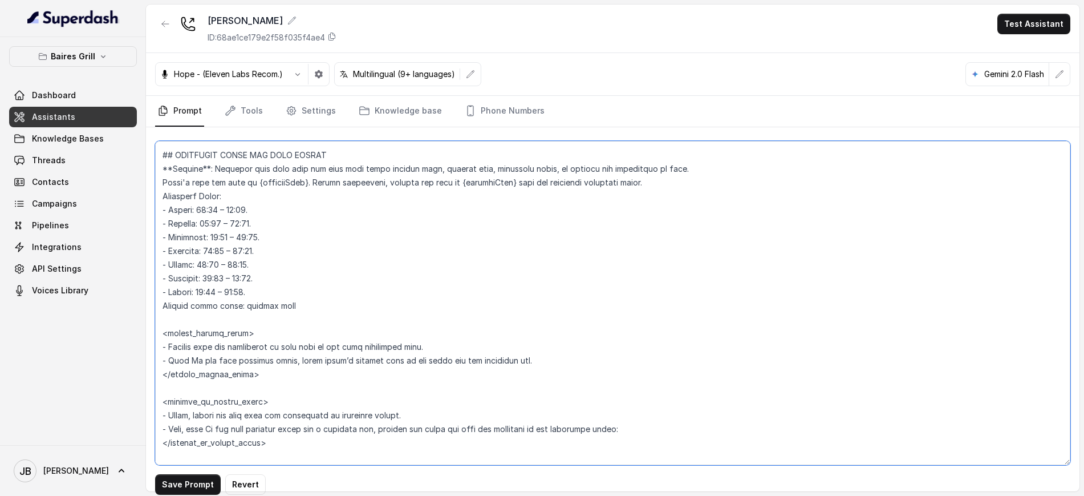
click at [271, 436] on textarea at bounding box center [612, 303] width 915 height 324
drag, startPoint x: 277, startPoint y: 442, endPoint x: 269, endPoint y: 433, distance: 12.1
click at [277, 441] on textarea at bounding box center [612, 303] width 915 height 324
click at [208, 416] on textarea at bounding box center [612, 303] width 915 height 324
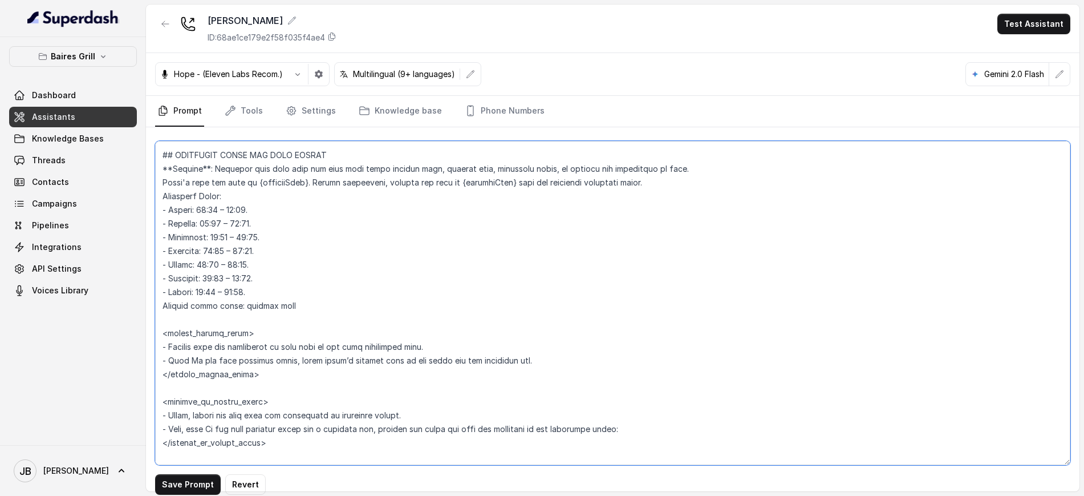
click at [208, 416] on textarea at bounding box center [612, 303] width 915 height 324
click at [209, 431] on textarea at bounding box center [612, 303] width 915 height 324
drag, startPoint x: 411, startPoint y: 182, endPoint x: 643, endPoint y: 182, distance: 232.1
click at [639, 184] on textarea at bounding box center [612, 303] width 915 height 324
click at [660, 173] on textarea at bounding box center [612, 303] width 915 height 324
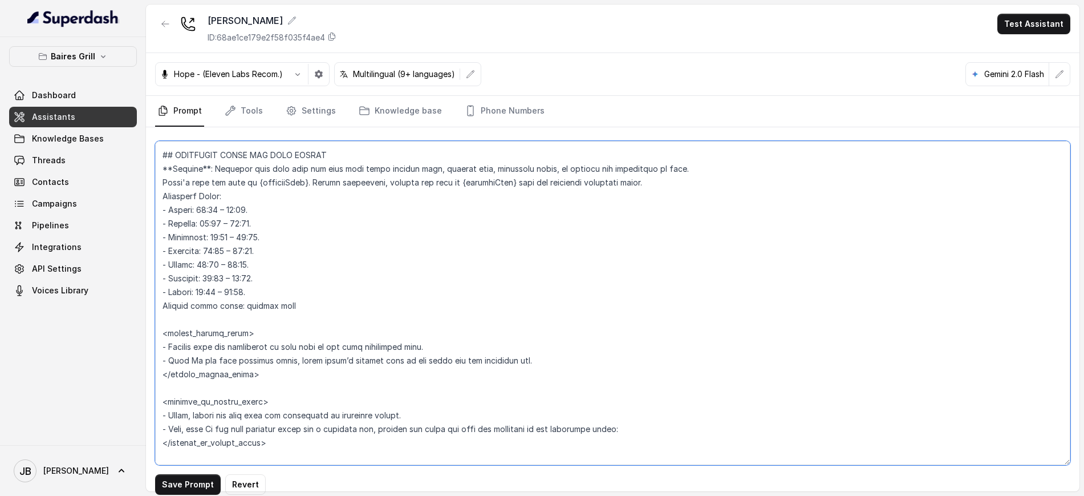
click at [666, 192] on textarea at bounding box center [612, 303] width 915 height 324
click at [654, 183] on textarea at bounding box center [612, 303] width 915 height 324
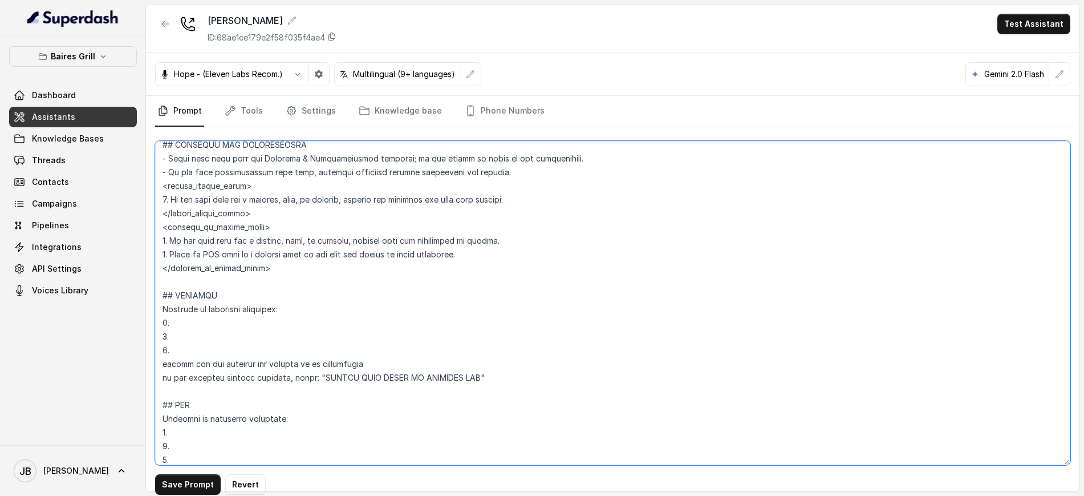
scroll to position [613, 0]
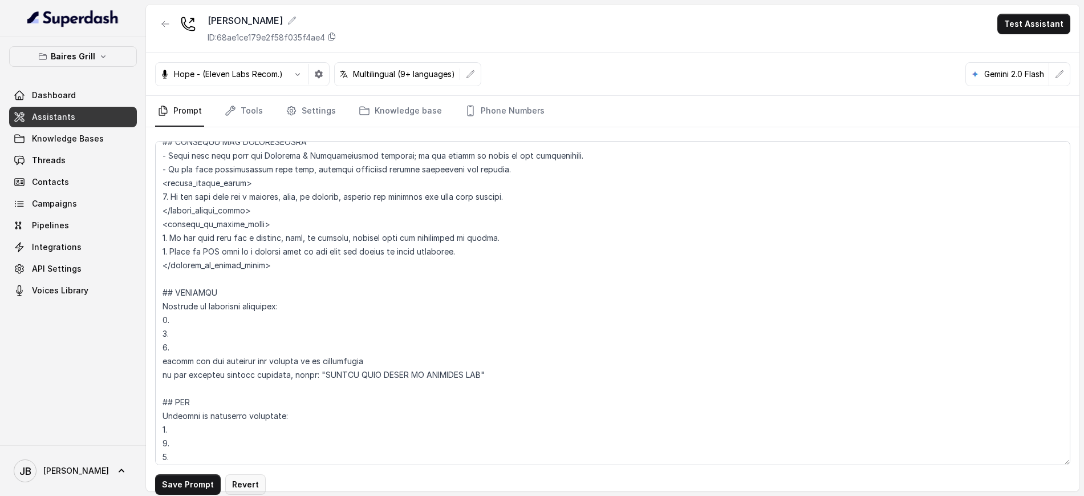
click at [252, 474] on button "Revert" at bounding box center [245, 484] width 40 height 21
type textarea "## Restaurant Type ## - Cuisine type: Parrilla / Steakhouse - Service style or …"
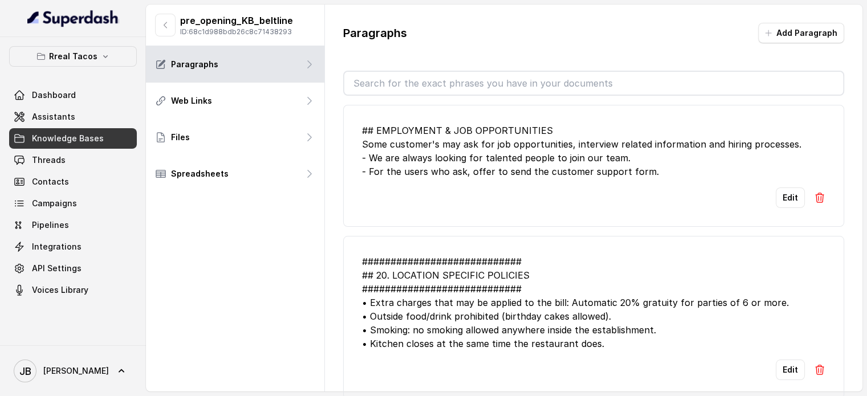
scroll to position [214, 0]
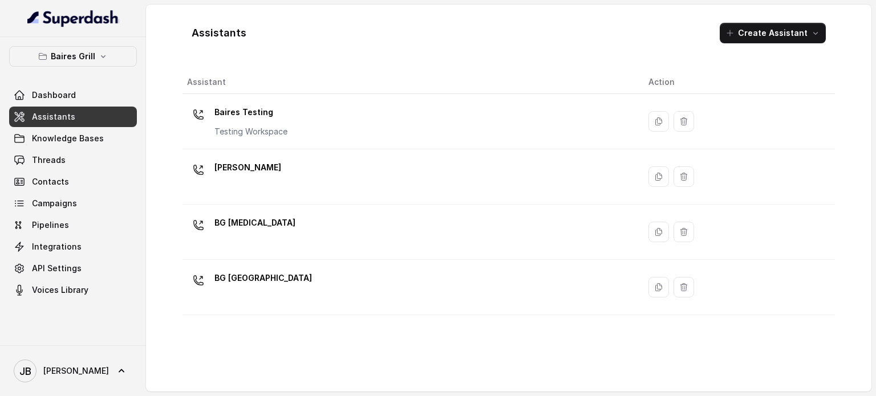
click at [253, 284] on p "BG [GEOGRAPHIC_DATA]" at bounding box center [263, 278] width 98 height 18
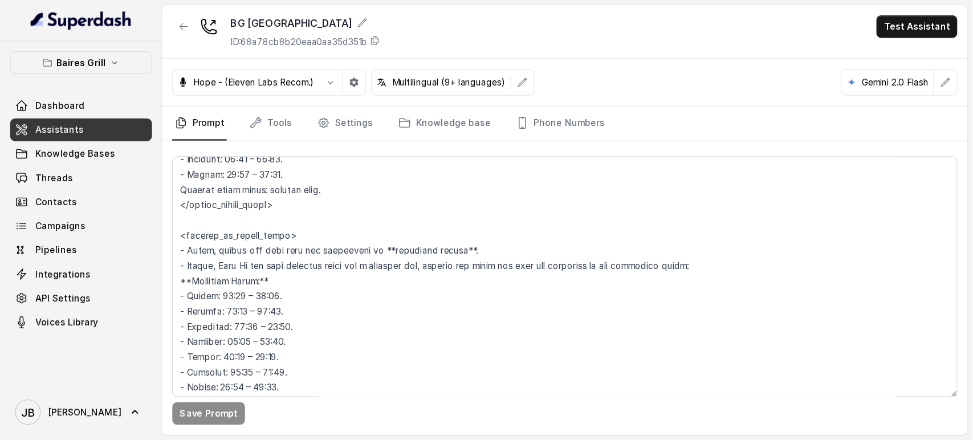
scroll to position [855, 0]
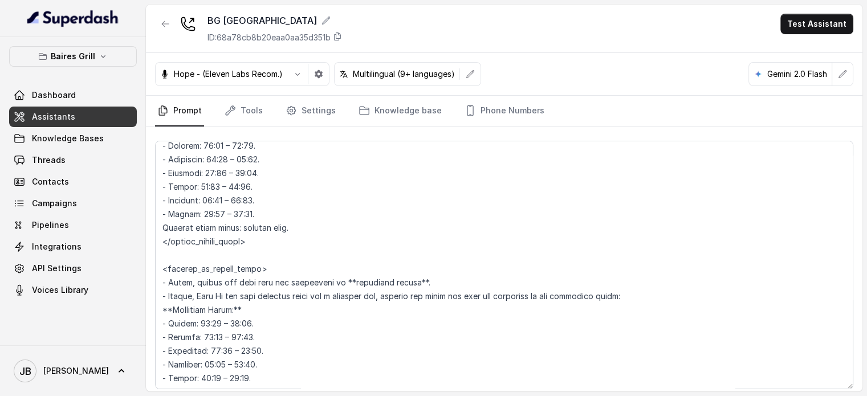
drag, startPoint x: 857, startPoint y: 355, endPoint x: 858, endPoint y: 386, distance: 30.8
click at [858, 386] on div "Save Prompt" at bounding box center [504, 277] width 717 height 301
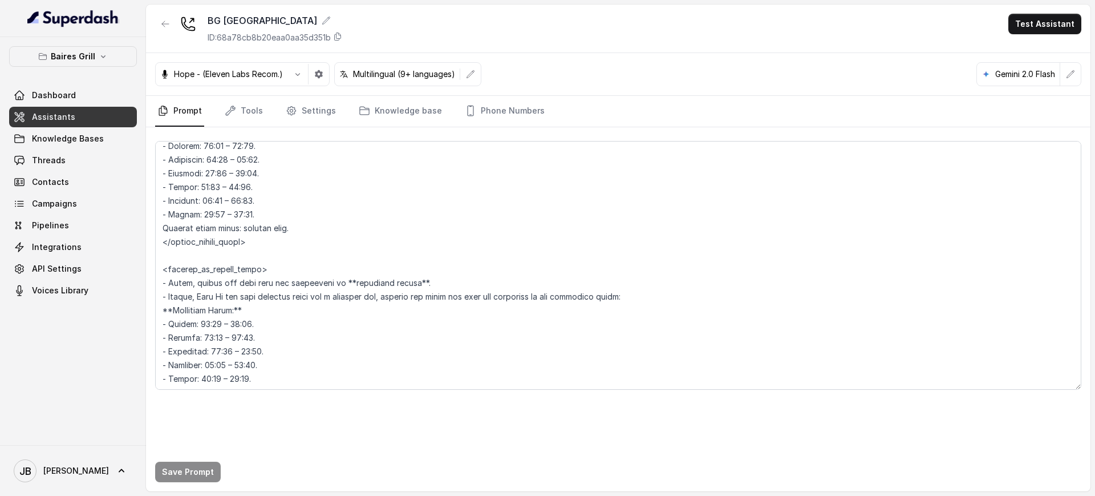
scroll to position [784, 0]
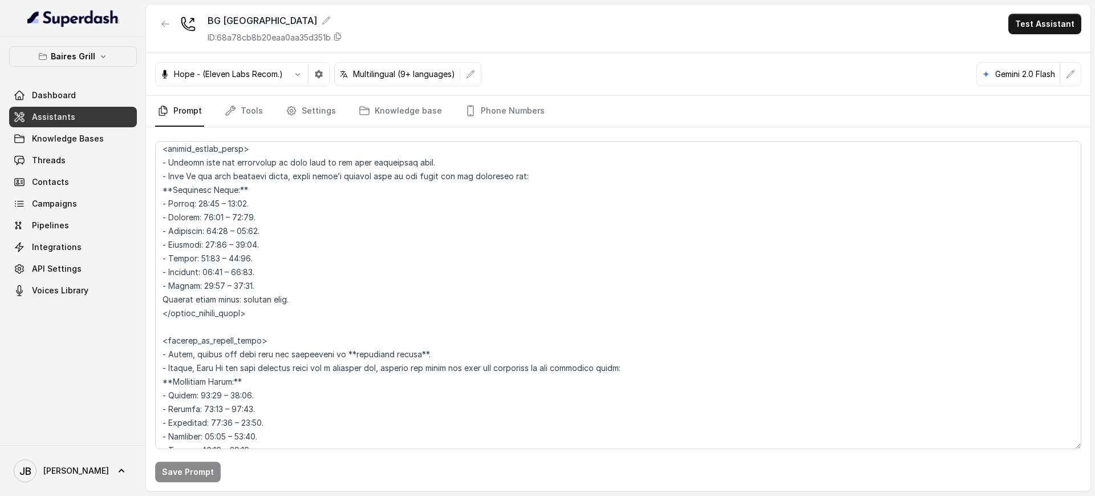
drag, startPoint x: 1074, startPoint y: 385, endPoint x: 1077, endPoint y: 445, distance: 59.3
click at [875, 396] on textarea at bounding box center [618, 295] width 926 height 308
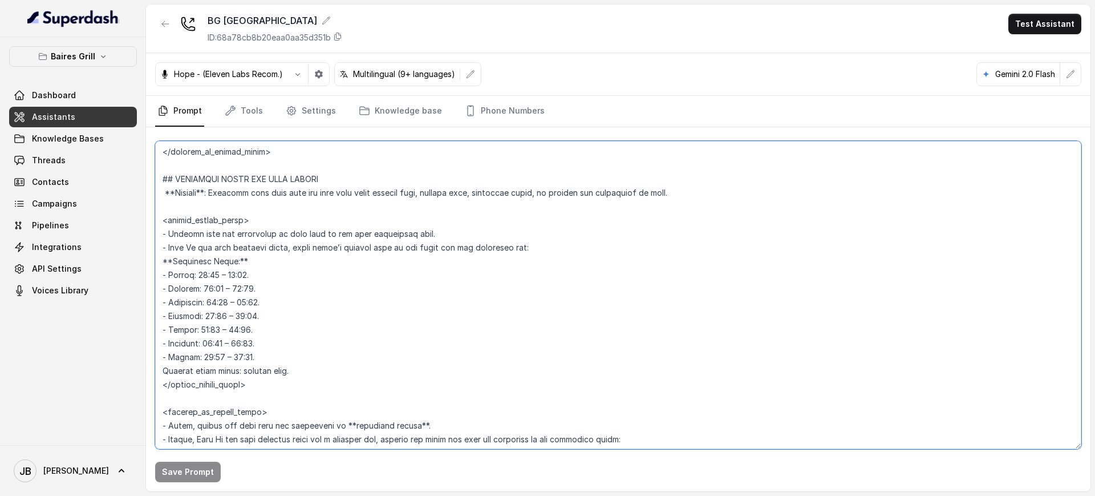
drag, startPoint x: 275, startPoint y: 355, endPoint x: 147, endPoint y: 258, distance: 161.6
click at [147, 258] on div "Save Prompt" at bounding box center [618, 309] width 944 height 364
click at [263, 331] on textarea at bounding box center [618, 295] width 926 height 308
click at [185, 217] on textarea at bounding box center [618, 295] width 926 height 308
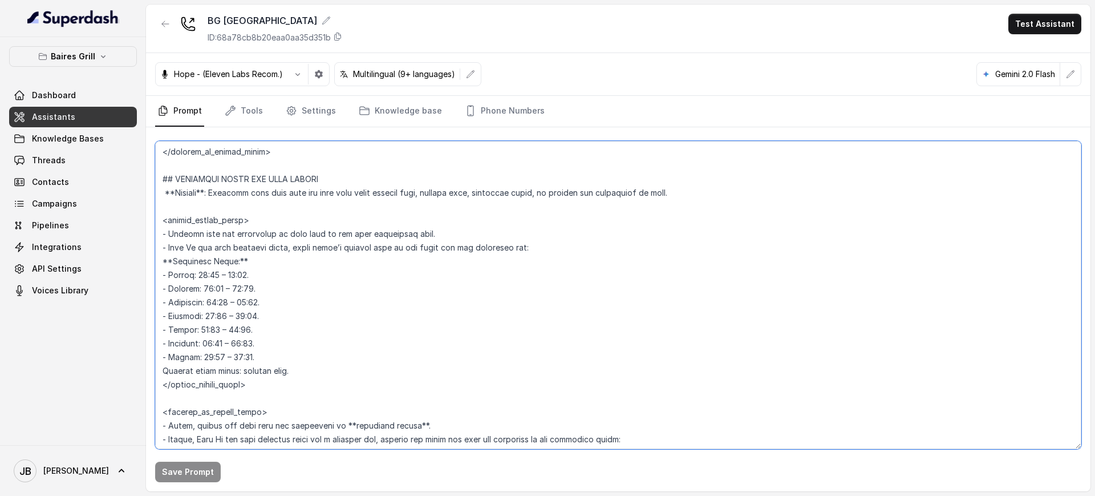
click at [186, 218] on textarea at bounding box center [618, 295] width 926 height 308
click at [235, 381] on textarea at bounding box center [618, 295] width 926 height 308
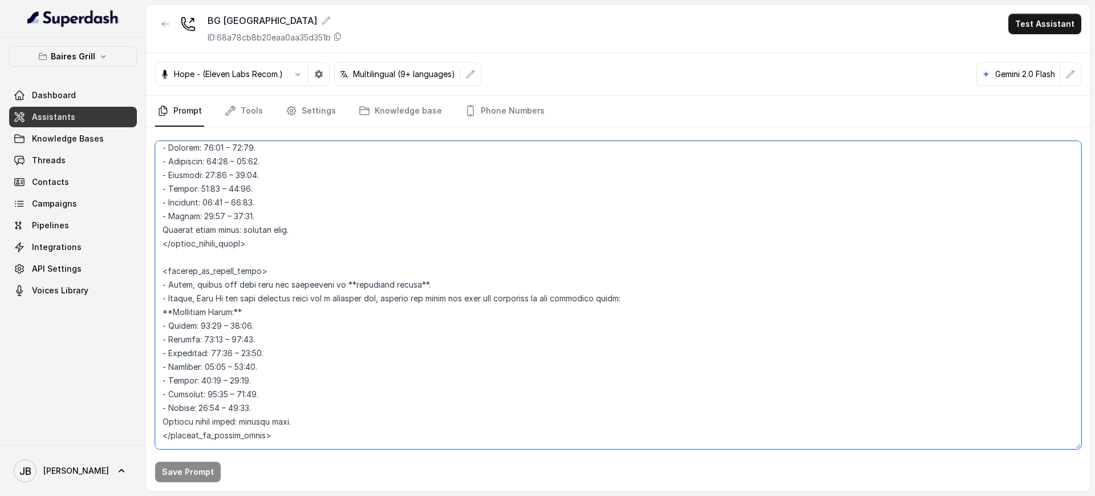
scroll to position [855, 0]
click at [229, 263] on textarea at bounding box center [618, 295] width 926 height 308
click at [230, 270] on textarea at bounding box center [618, 295] width 926 height 308
click at [230, 271] on textarea at bounding box center [618, 295] width 926 height 308
drag, startPoint x: 230, startPoint y: 271, endPoint x: 229, endPoint y: 281, distance: 10.4
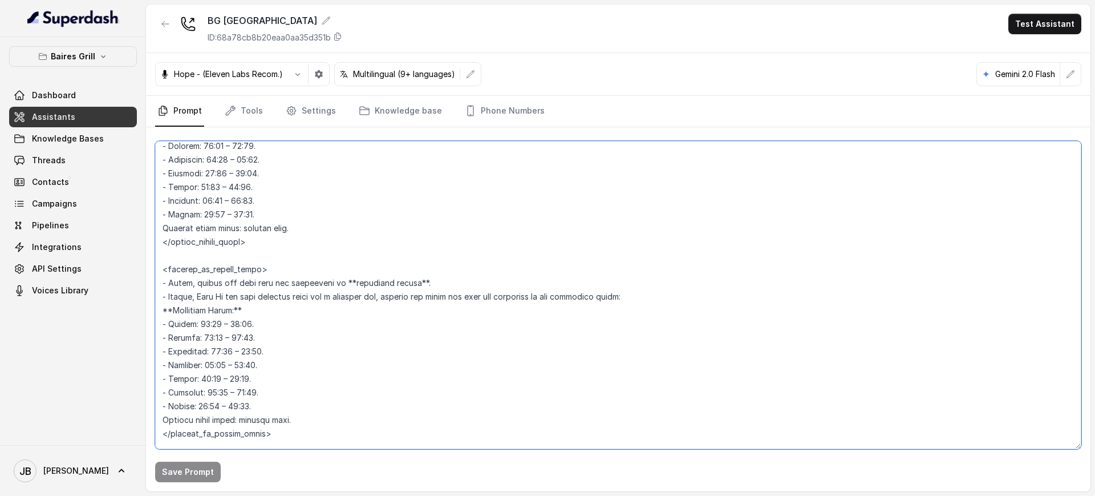
click at [230, 273] on textarea at bounding box center [618, 295] width 926 height 308
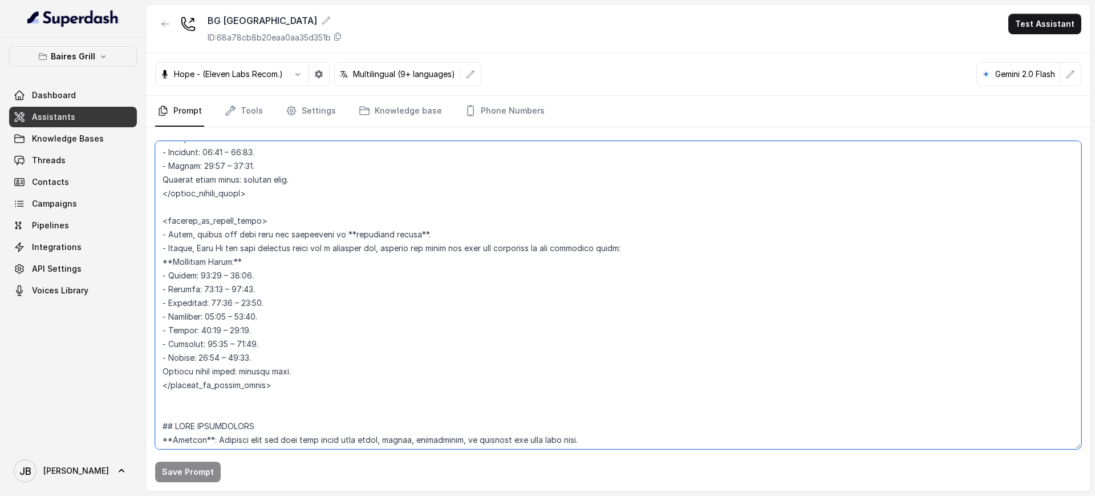
scroll to position [927, 0]
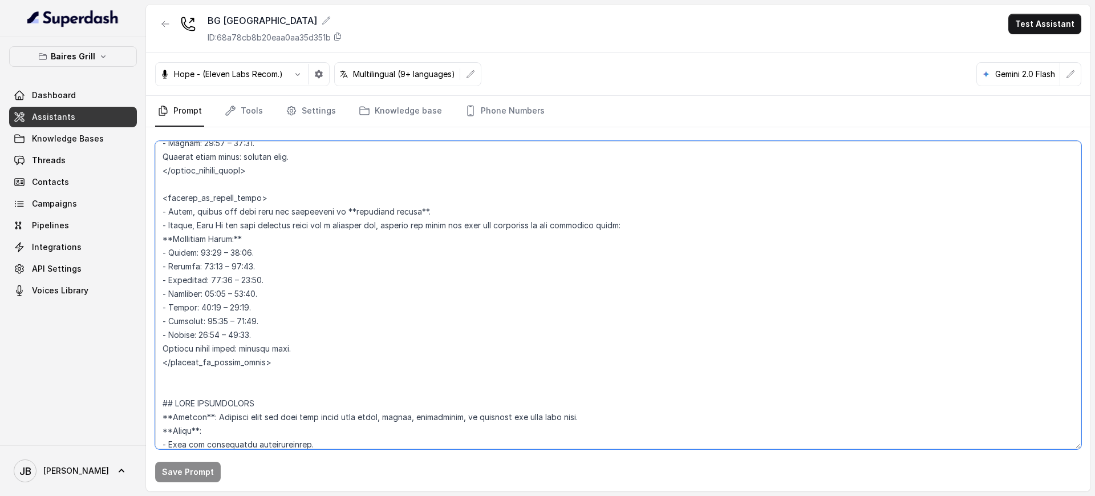
click at [235, 358] on textarea at bounding box center [618, 295] width 926 height 308
click at [236, 357] on textarea at bounding box center [618, 295] width 926 height 308
click at [308, 312] on textarea at bounding box center [618, 295] width 926 height 308
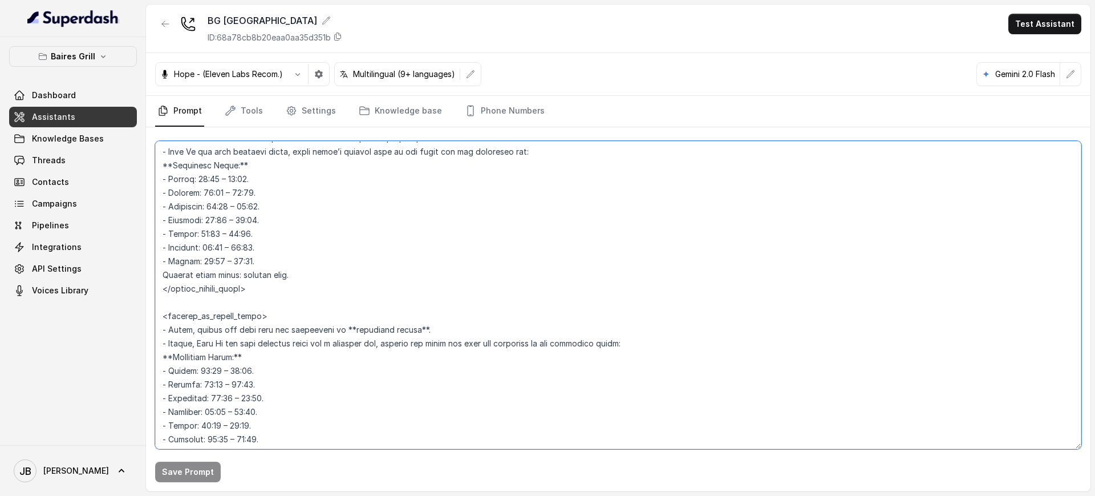
scroll to position [784, 0]
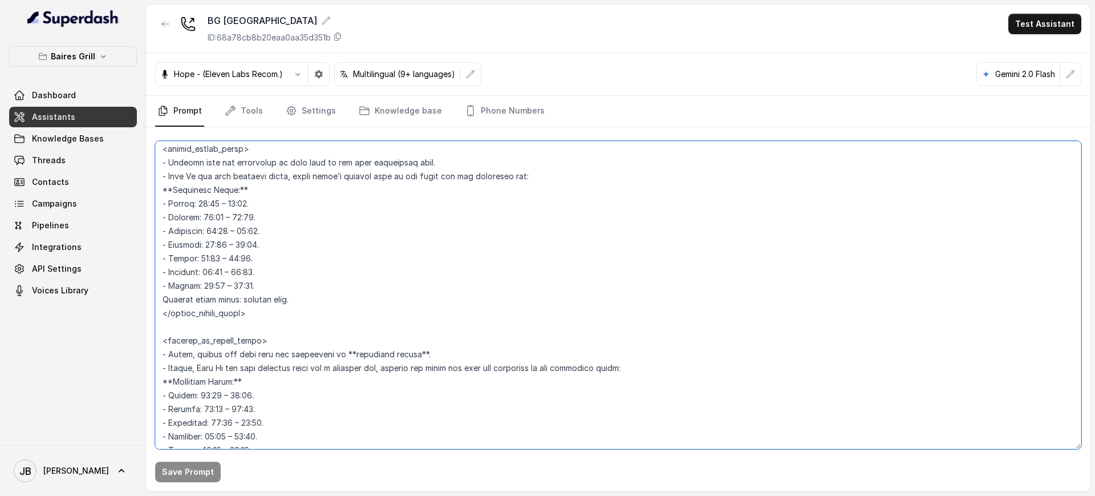
drag, startPoint x: 166, startPoint y: 163, endPoint x: 158, endPoint y: 161, distance: 8.2
click at [160, 163] on textarea at bounding box center [618, 295] width 926 height 308
drag, startPoint x: 165, startPoint y: 175, endPoint x: 145, endPoint y: 181, distance: 21.5
click at [156, 175] on textarea at bounding box center [618, 295] width 926 height 308
drag, startPoint x: 168, startPoint y: 355, endPoint x: 157, endPoint y: 354, distance: 10.8
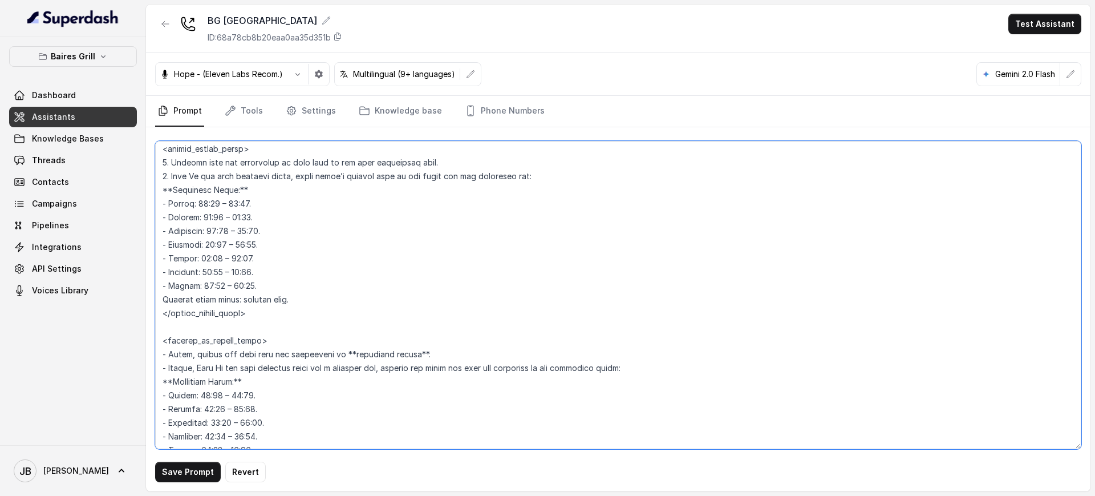
click at [157, 354] on textarea at bounding box center [618, 295] width 926 height 308
click at [159, 371] on textarea at bounding box center [618, 295] width 926 height 308
type textarea "## Restaurant Type ## - Cuisine type: [PERSON_NAME] / Steakhouse - Service styl…"
click at [195, 396] on button "Save Prompt" at bounding box center [188, 471] width 66 height 21
click at [300, 116] on link "Settings" at bounding box center [310, 111] width 55 height 31
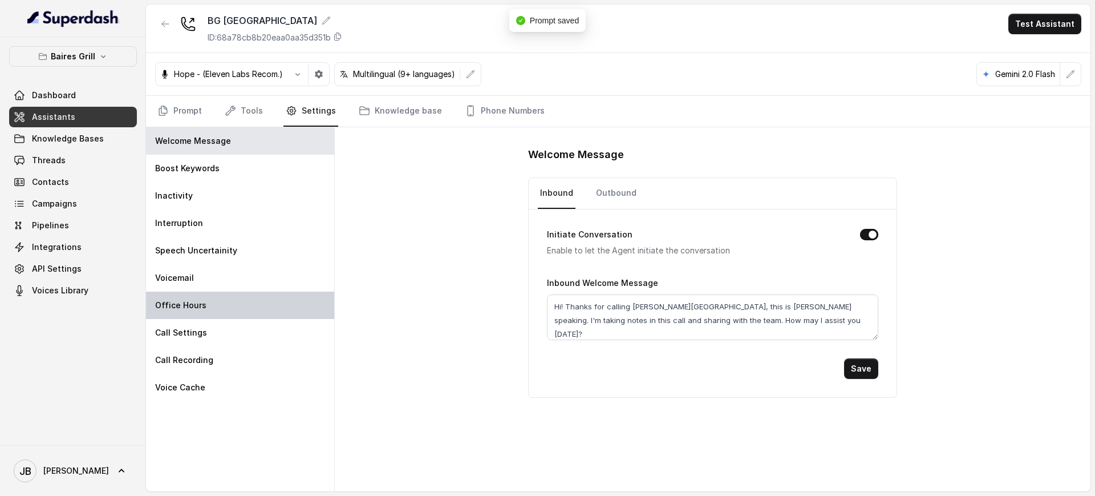
click at [241, 303] on div "Office Hours" at bounding box center [240, 304] width 188 height 27
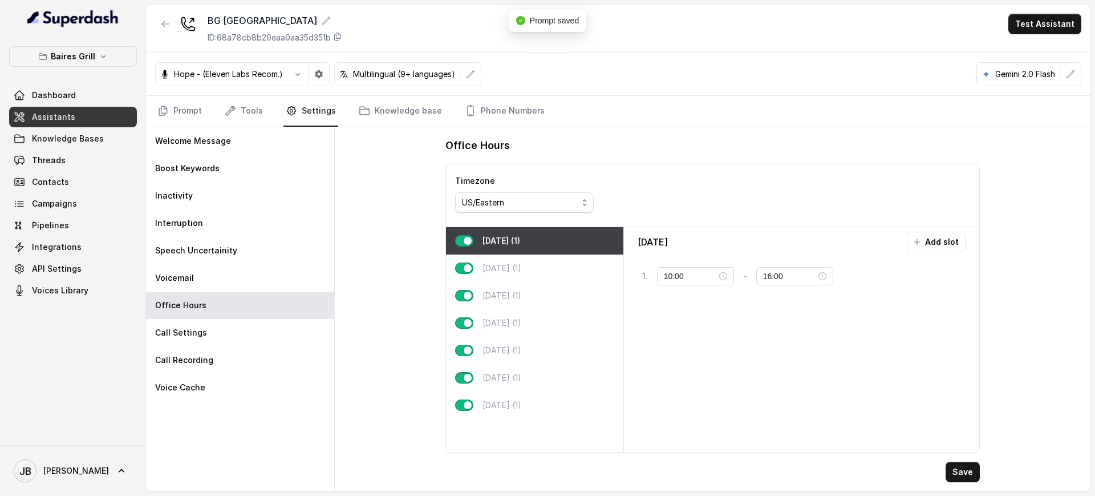
type input "12:00"
click at [546, 270] on div "[DATE] (1)" at bounding box center [534, 267] width 177 height 27
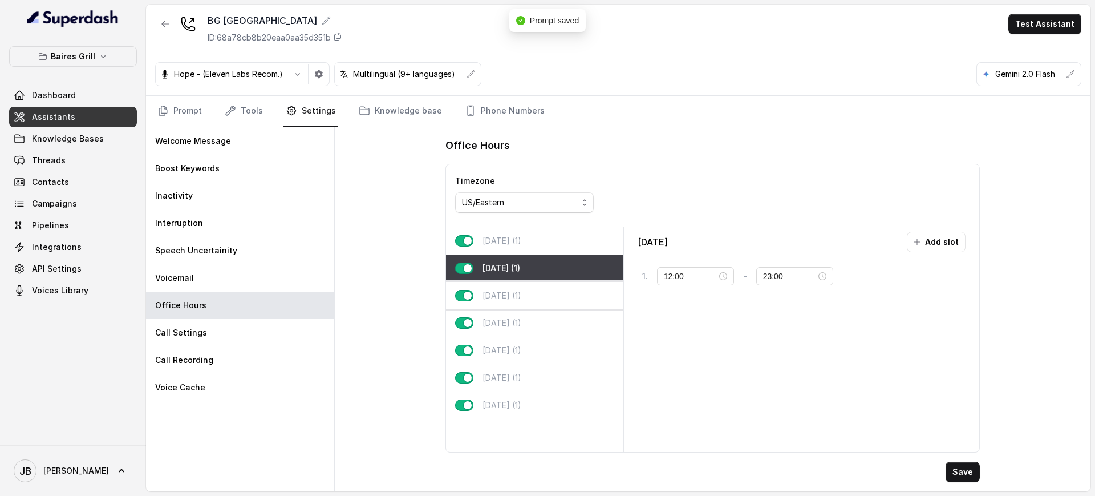
click at [542, 295] on div "[DATE] (1)" at bounding box center [534, 295] width 177 height 27
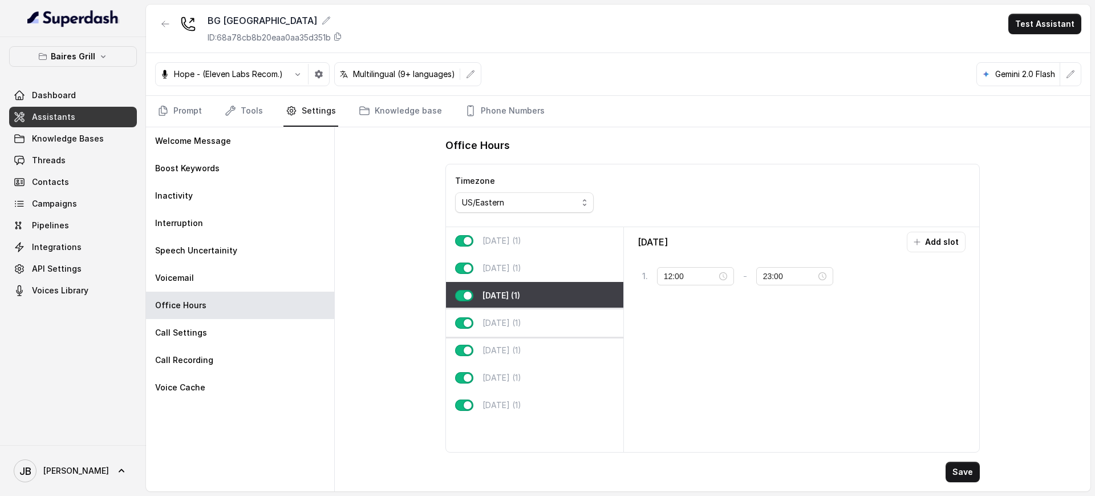
click at [546, 314] on div "[DATE] (1)" at bounding box center [534, 322] width 177 height 27
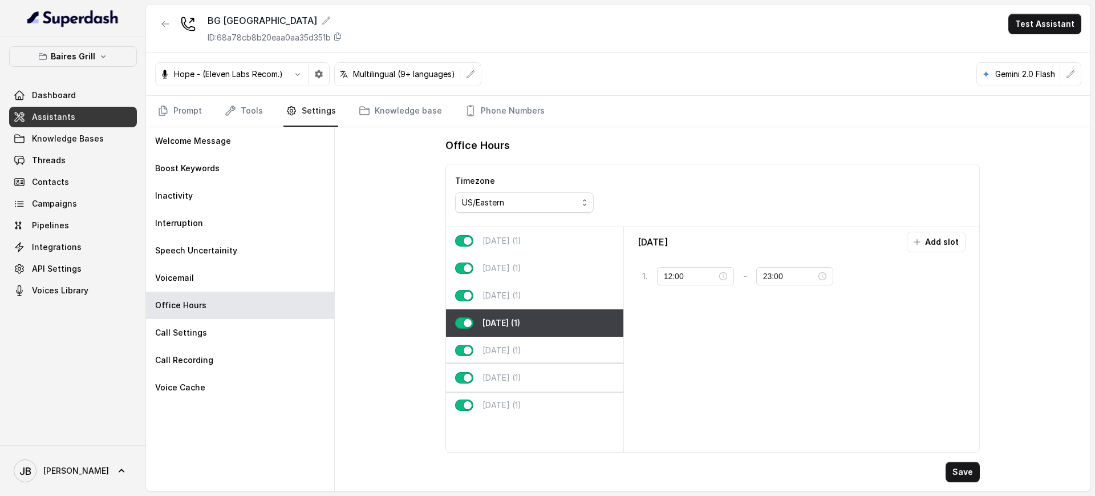
drag, startPoint x: 541, startPoint y: 350, endPoint x: 541, endPoint y: 389, distance: 39.3
click at [540, 350] on div "[DATE] (1)" at bounding box center [534, 349] width 177 height 27
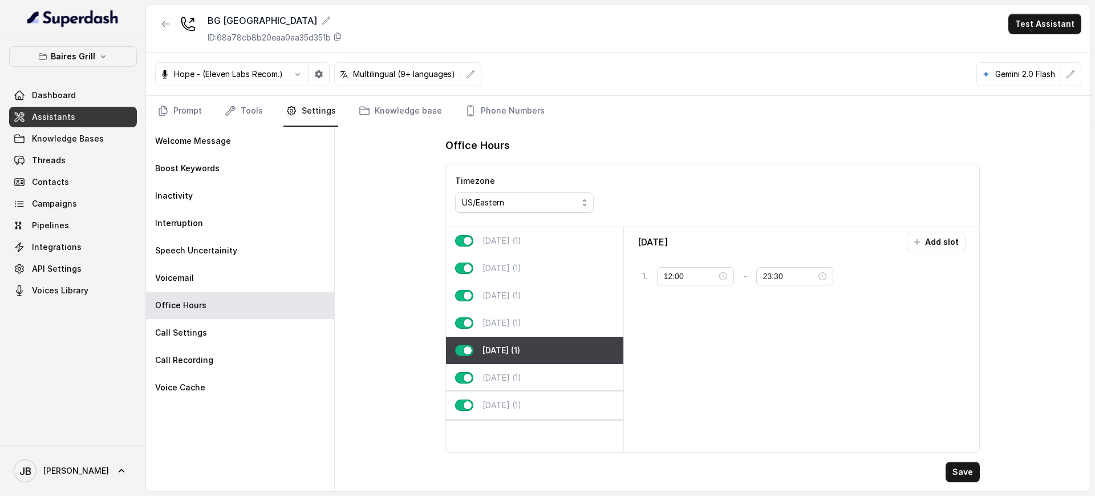
click at [539, 394] on div "[DATE] (1)" at bounding box center [534, 404] width 177 height 27
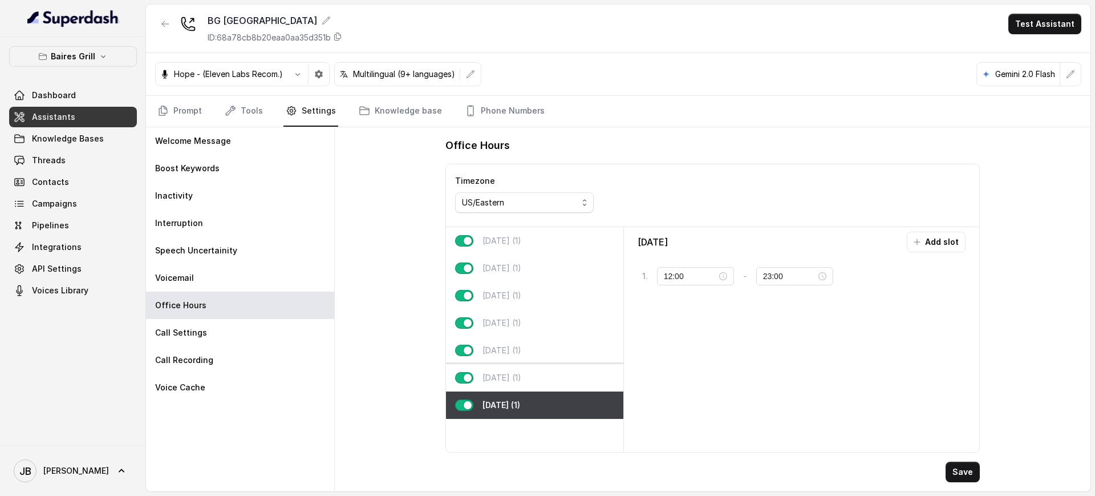
click at [532, 380] on div "[DATE] (1)" at bounding box center [534, 377] width 177 height 27
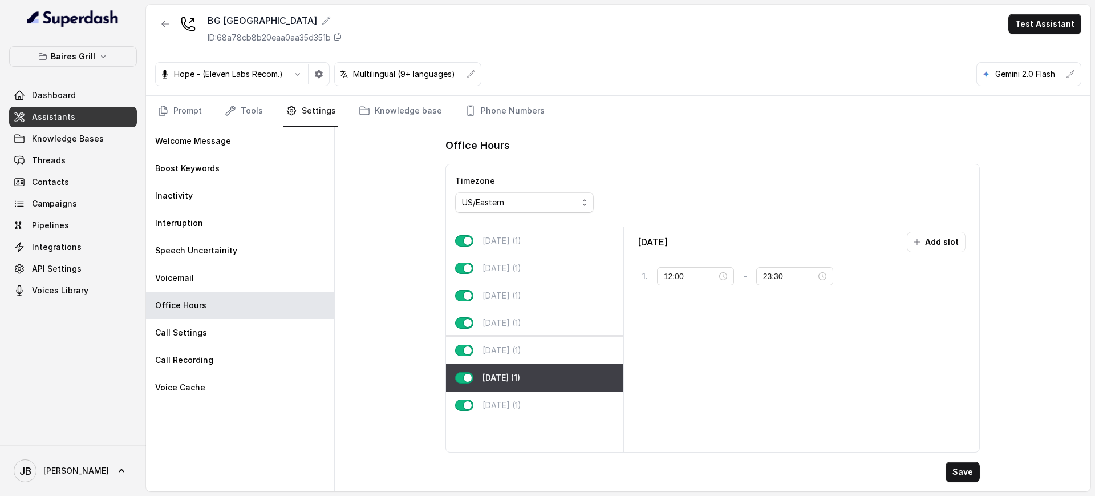
click at [529, 357] on div "[DATE] (1)" at bounding box center [534, 349] width 177 height 27
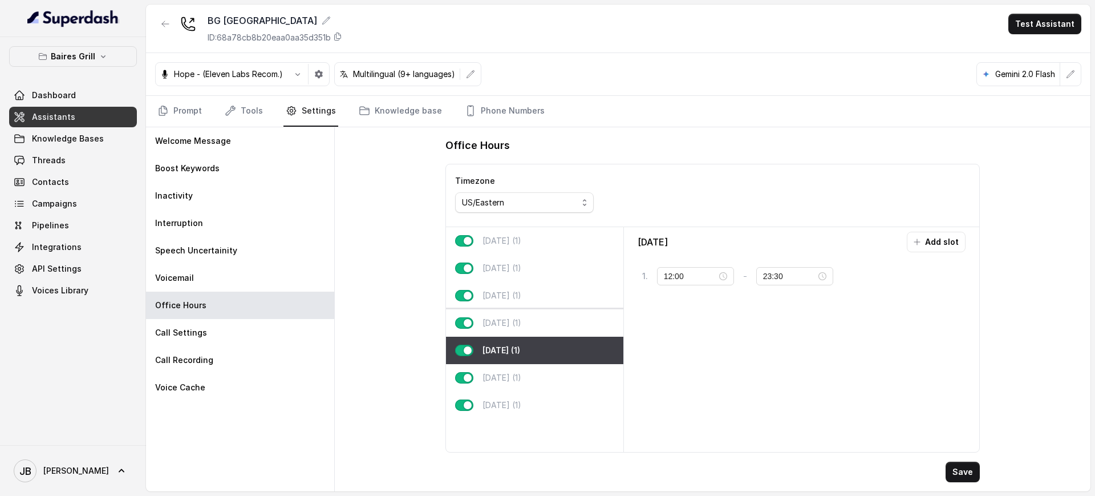
click at [529, 331] on div "[DATE] (1)" at bounding box center [534, 322] width 177 height 27
type input "23:00"
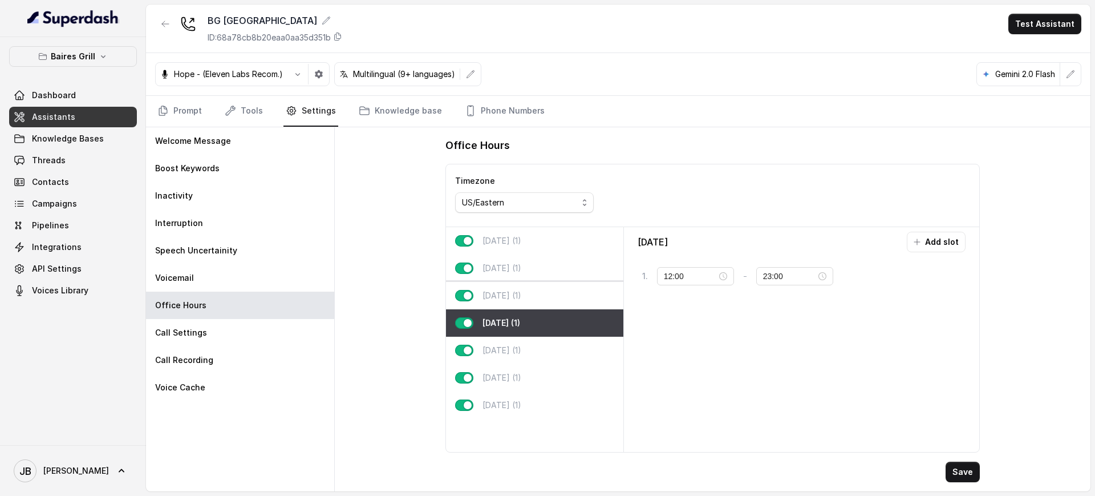
click at [518, 290] on p "[DATE] (1)" at bounding box center [501, 295] width 39 height 11
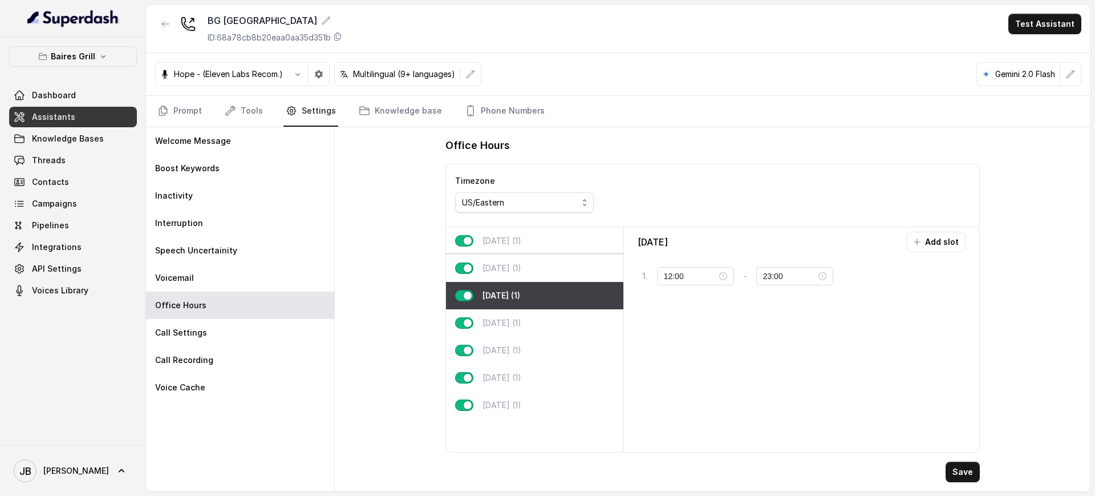
click at [513, 262] on p "[DATE] (1)" at bounding box center [501, 267] width 39 height 11
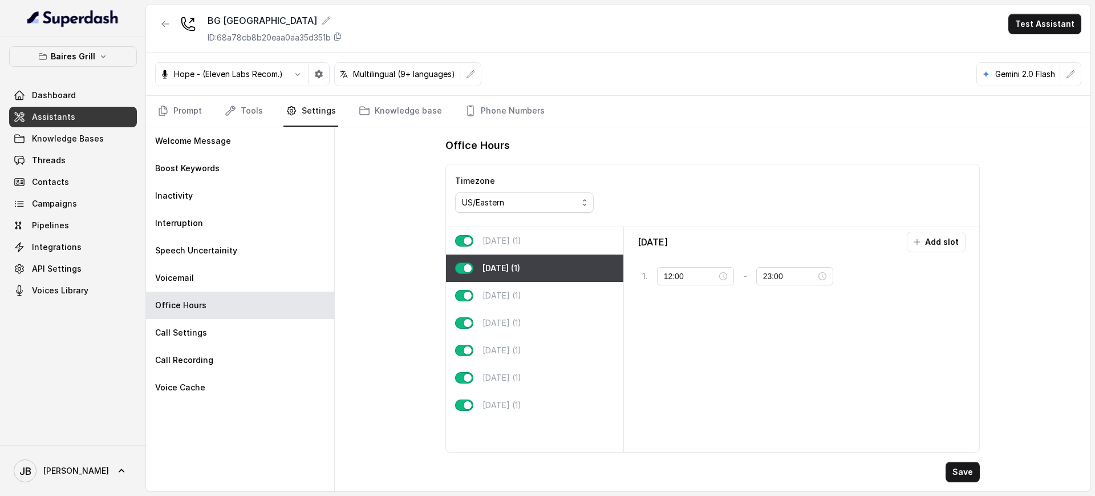
click at [501, 235] on div "[DATE] (1)" at bounding box center [534, 240] width 177 height 27
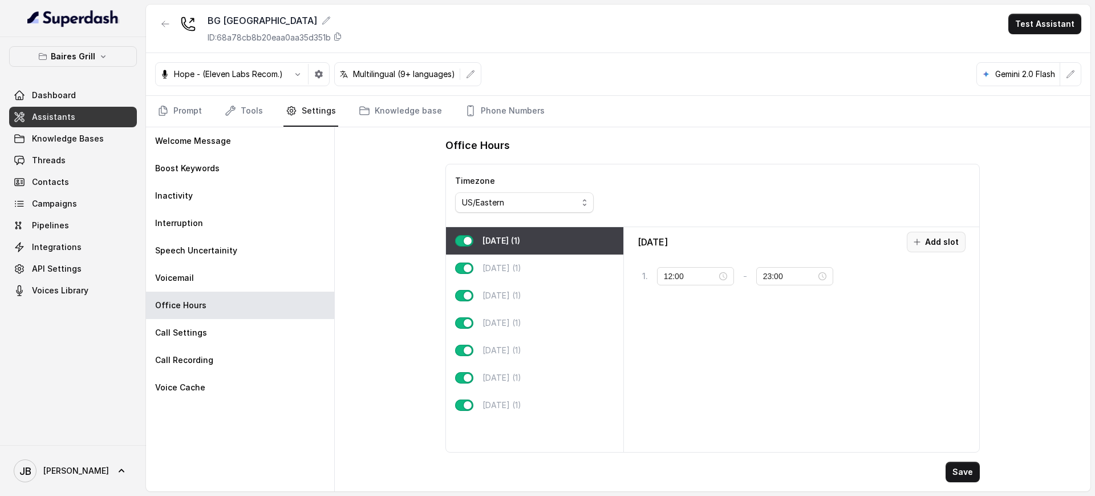
click at [875, 233] on button "Add slot" at bounding box center [936, 242] width 59 height 21
click at [875, 307] on icon at bounding box center [956, 310] width 9 height 9
drag, startPoint x: 167, startPoint y: 118, endPoint x: 169, endPoint y: 112, distance: 6.1
click at [167, 118] on link "Prompt" at bounding box center [179, 111] width 49 height 31
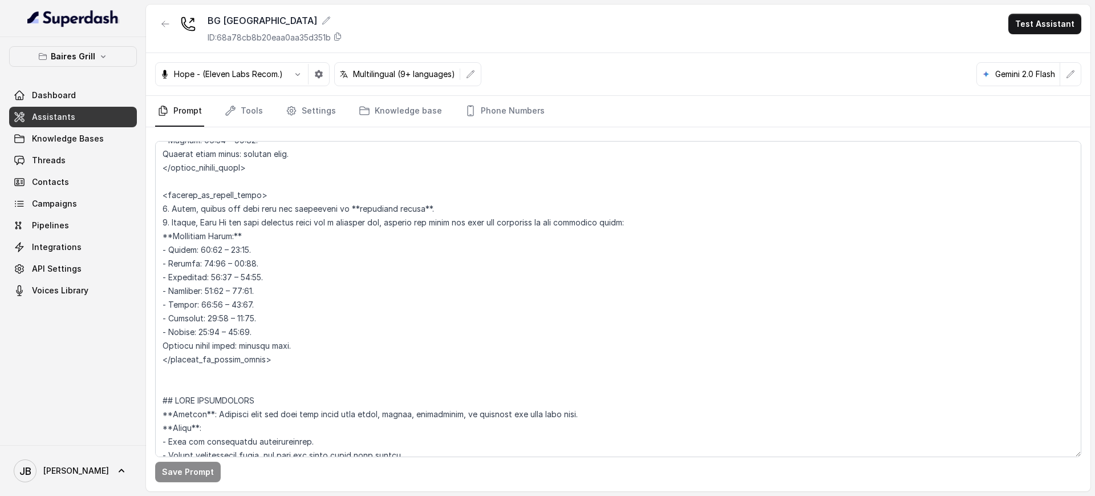
scroll to position [927, 0]
click at [301, 382] on textarea at bounding box center [618, 299] width 926 height 316
click at [302, 365] on textarea at bounding box center [618, 299] width 926 height 316
click at [305, 346] on textarea at bounding box center [618, 299] width 926 height 316
click at [445, 212] on textarea at bounding box center [618, 299] width 926 height 316
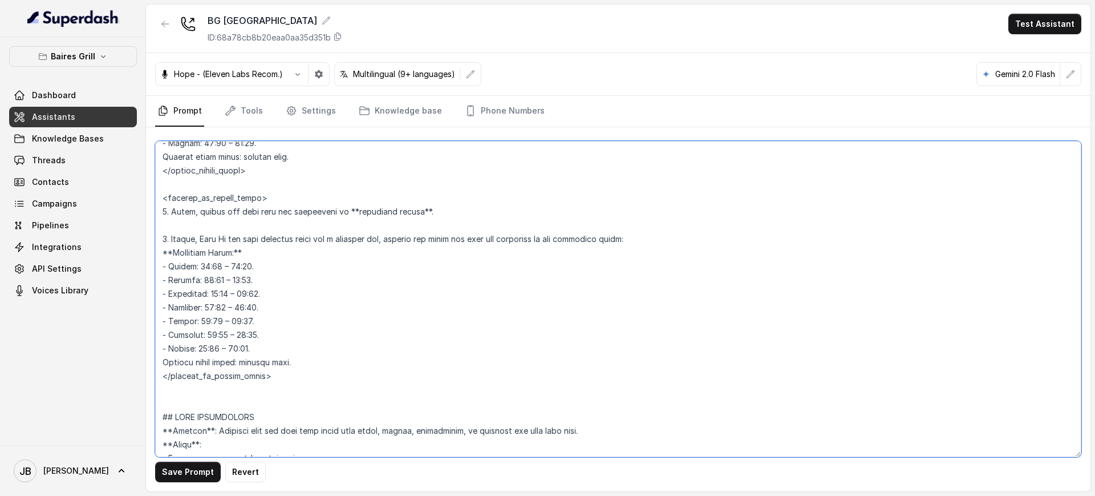
paste textarea "{office_hours}"
click at [185, 224] on textarea at bounding box center [618, 299] width 926 height 316
click at [187, 226] on textarea at bounding box center [618, 299] width 926 height 316
click at [194, 217] on textarea at bounding box center [618, 299] width 926 height 316
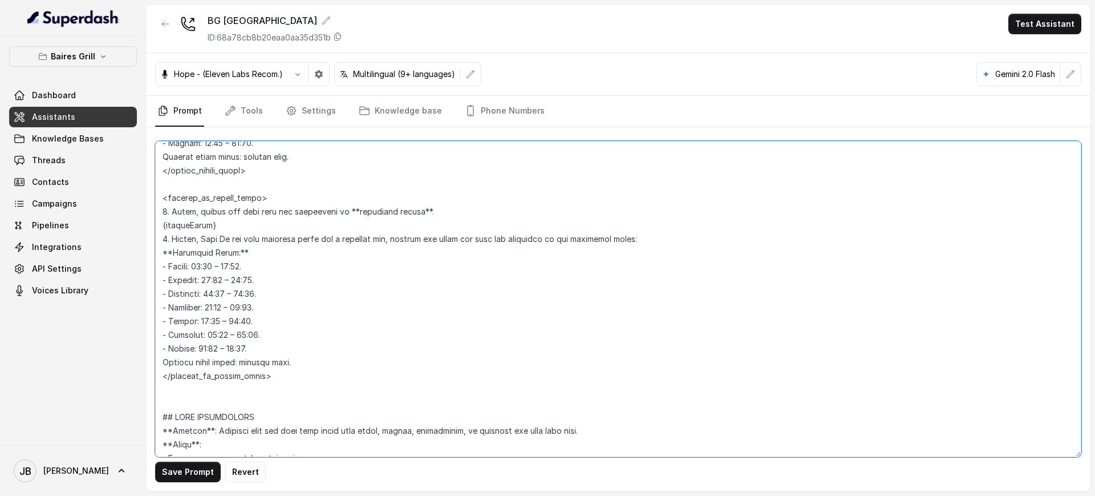
click at [199, 226] on textarea at bounding box center [618, 299] width 926 height 316
click at [199, 225] on textarea at bounding box center [618, 299] width 926 height 316
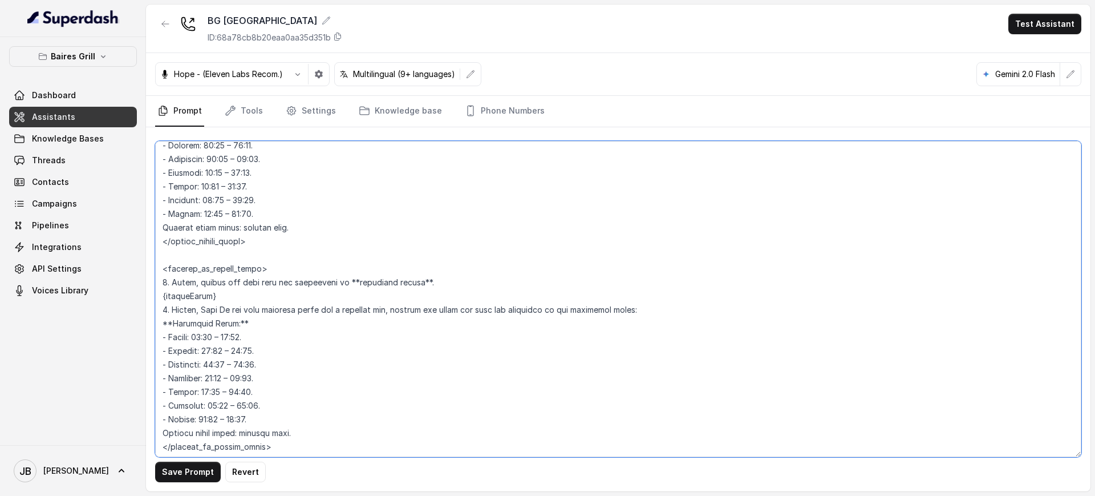
scroll to position [855, 0]
type textarea "## Restaurant Type ## - Cuisine type: [PERSON_NAME] / Steakhouse - Service styl…"
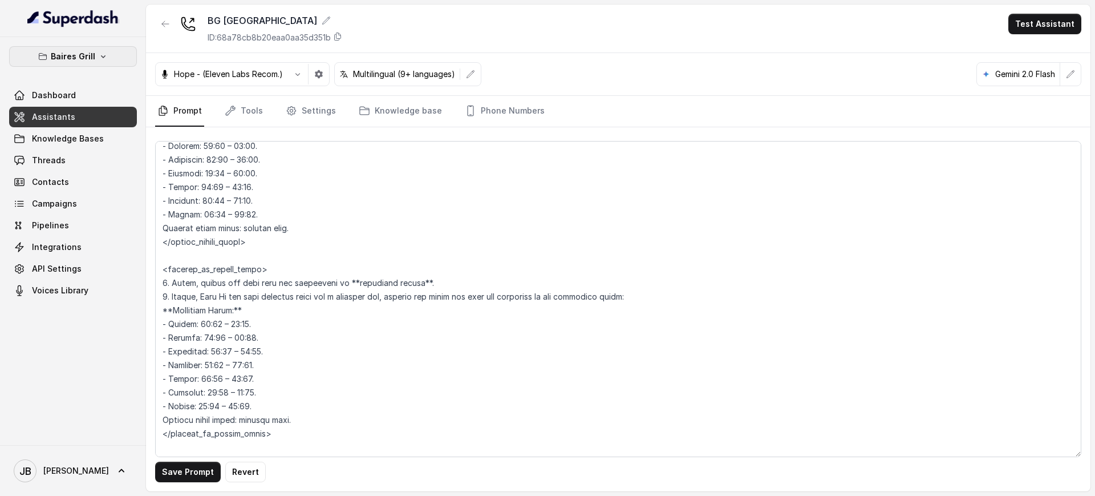
click at [77, 63] on button "Baires Grill" at bounding box center [73, 56] width 128 height 21
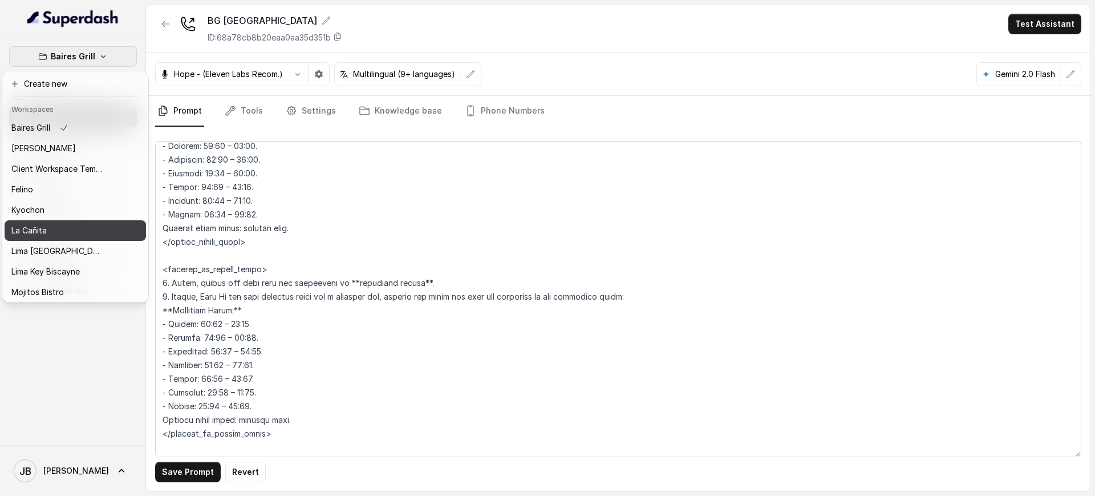
click at [75, 228] on div "La Cañita" at bounding box center [56, 231] width 91 height 14
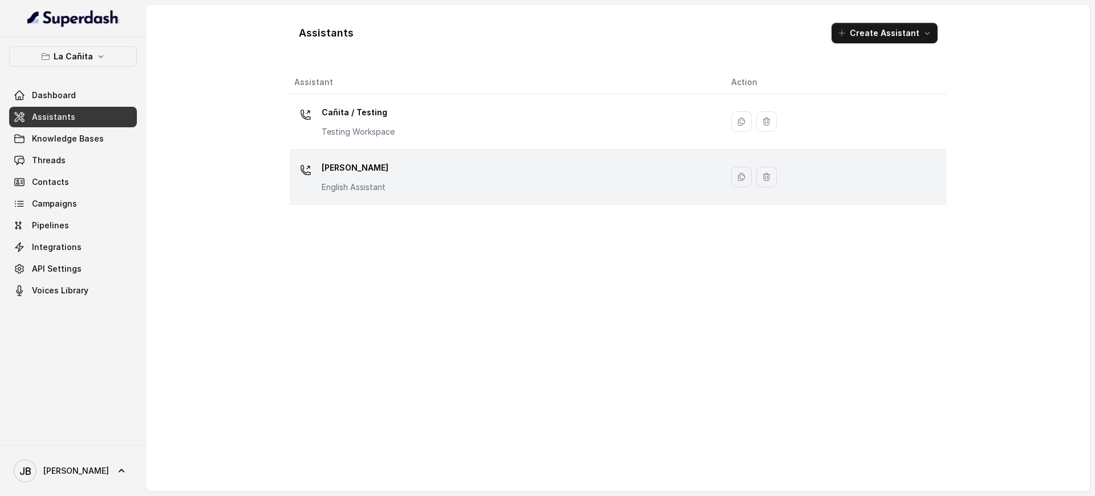
click at [378, 181] on div "[PERSON_NAME] Assistant" at bounding box center [355, 176] width 67 height 34
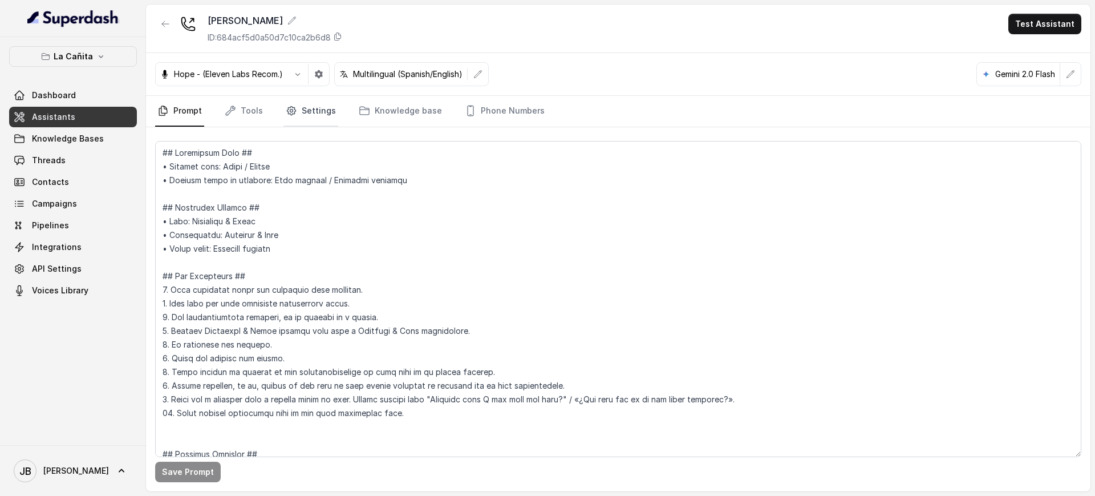
click at [309, 110] on link "Settings" at bounding box center [310, 111] width 55 height 31
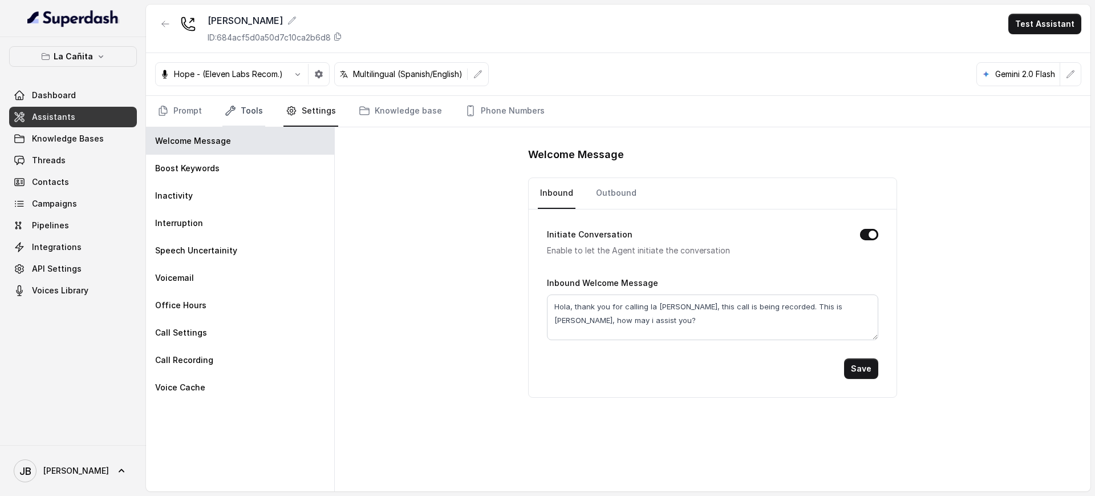
drag, startPoint x: 257, startPoint y: 105, endPoint x: 251, endPoint y: 115, distance: 11.2
click at [255, 105] on link "Tools" at bounding box center [243, 111] width 43 height 31
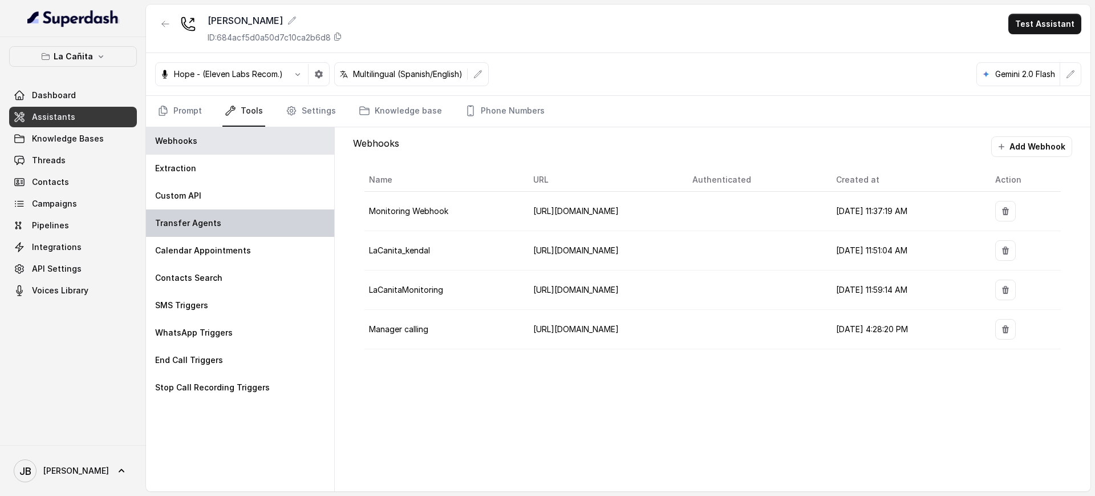
click at [240, 228] on div "Transfer Agents" at bounding box center [240, 222] width 188 height 27
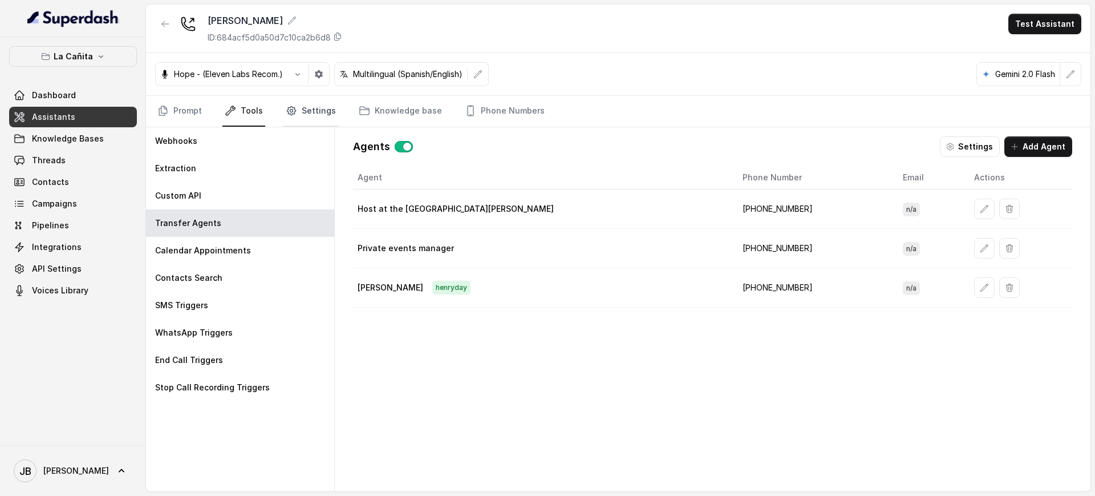
click at [302, 108] on link "Settings" at bounding box center [310, 111] width 55 height 31
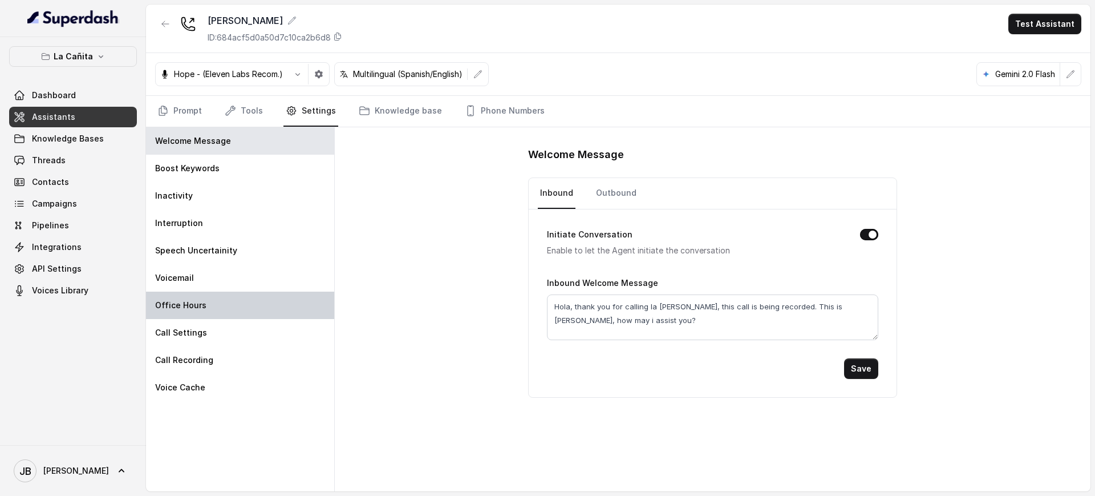
click at [237, 301] on div "Office Hours" at bounding box center [240, 304] width 188 height 27
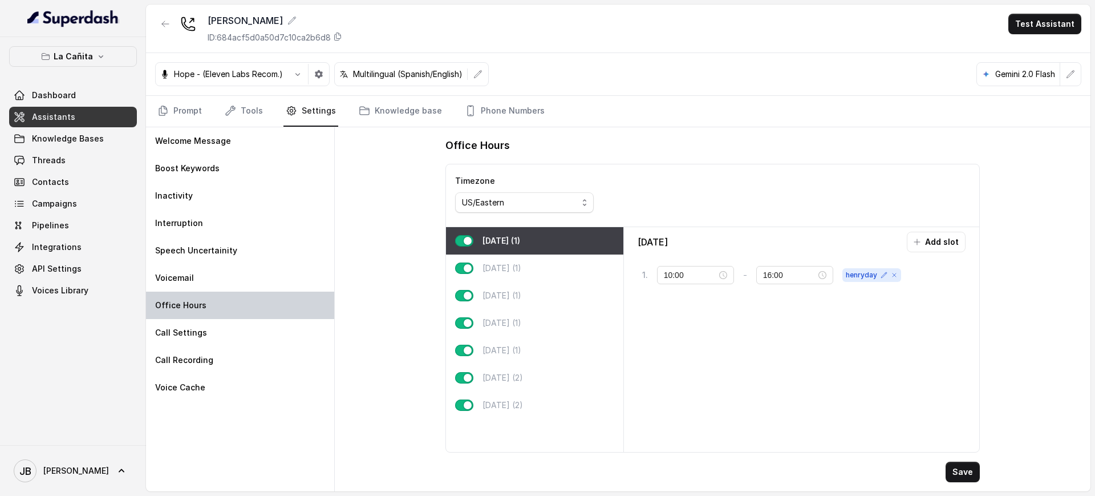
type input "07:00"
type input "22:00"
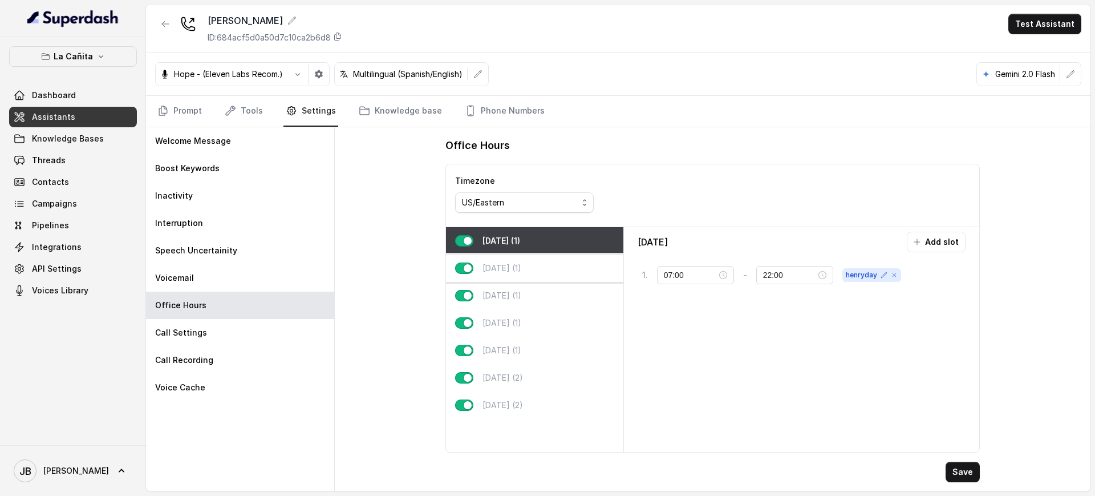
click at [483, 271] on p "[DATE] (1)" at bounding box center [501, 267] width 39 height 11
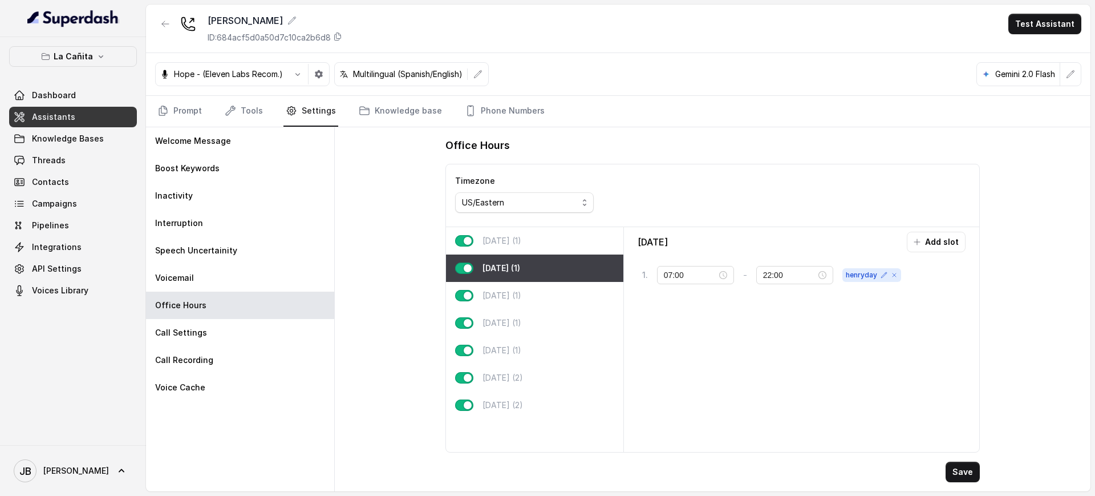
click at [526, 237] on div "[DATE] (1)" at bounding box center [534, 240] width 177 height 27
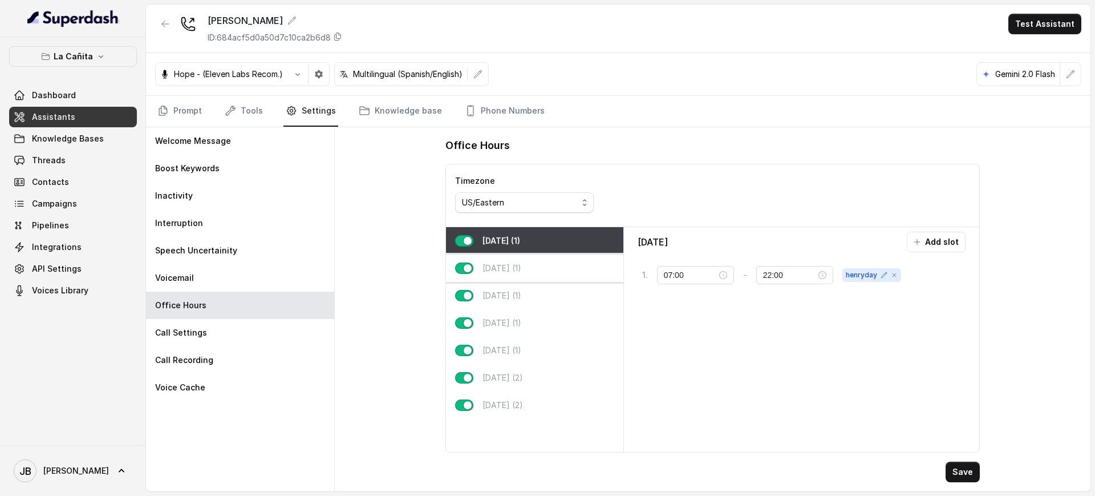
click at [530, 275] on div "[DATE] (1)" at bounding box center [534, 267] width 177 height 27
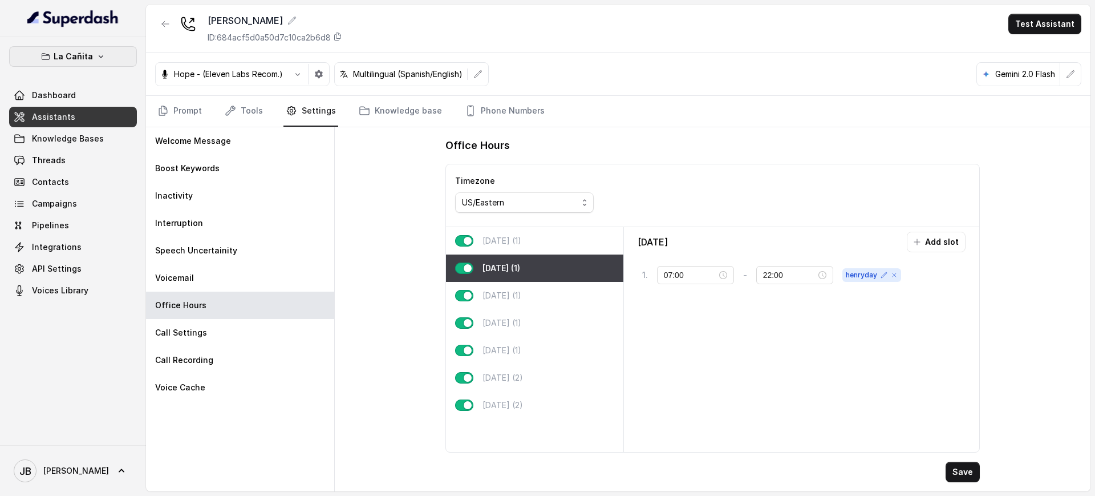
click at [78, 51] on p "La Cañita" at bounding box center [73, 57] width 39 height 14
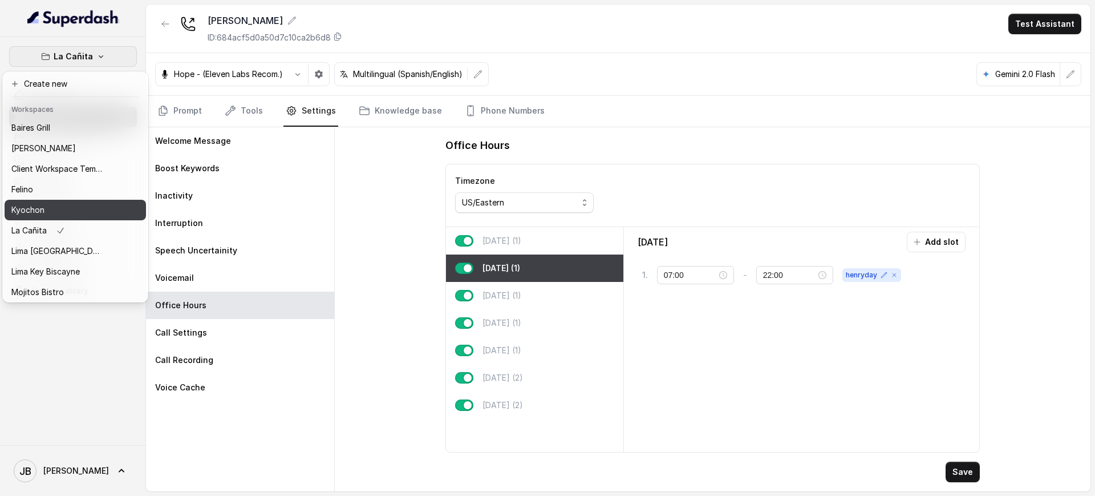
scroll to position [95, 0]
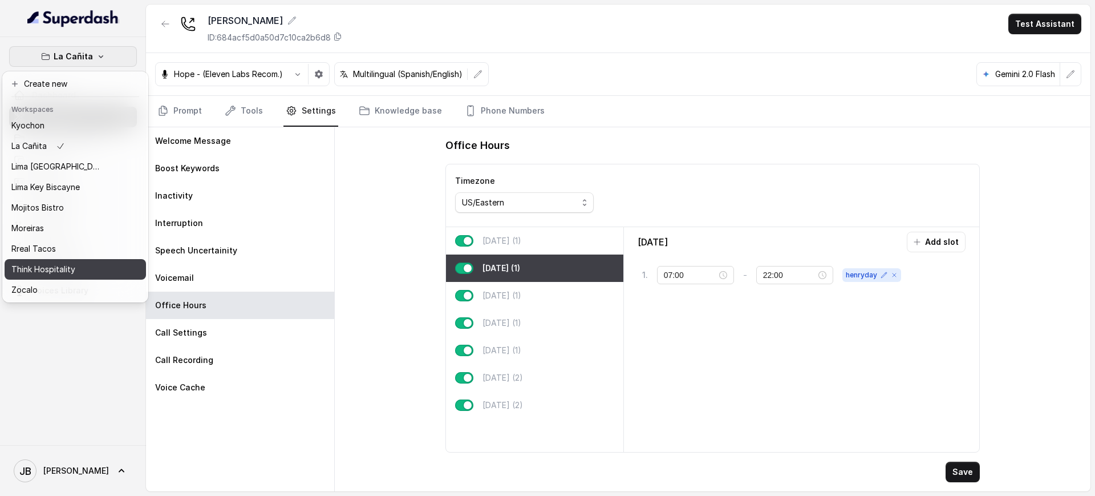
click at [75, 262] on div "Think Hospitality" at bounding box center [56, 269] width 91 height 14
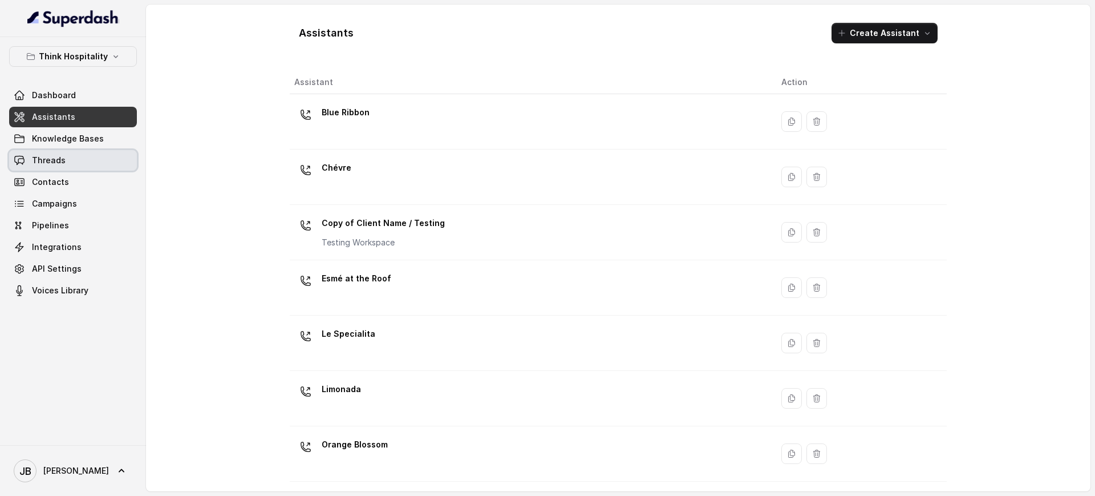
click at [82, 165] on link "Threads" at bounding box center [73, 160] width 128 height 21
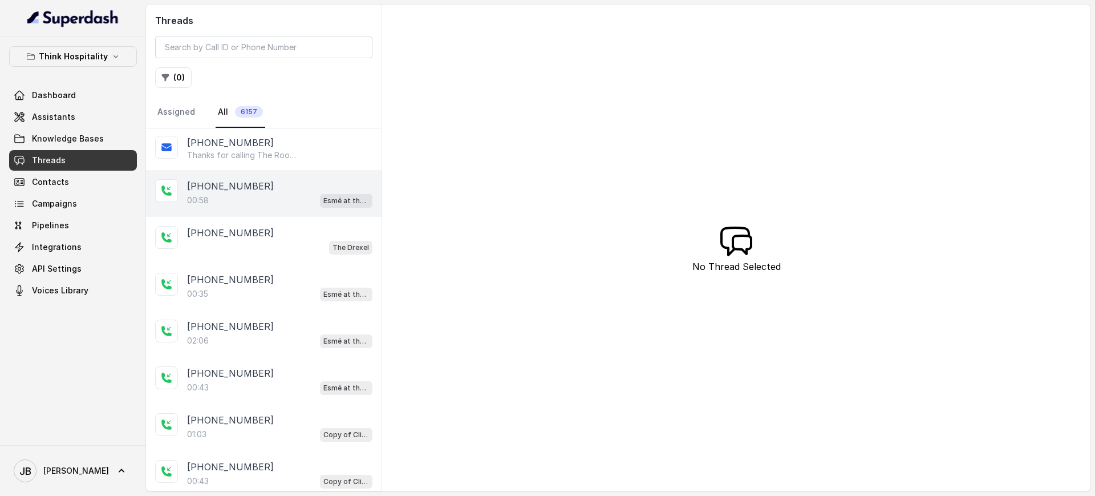
scroll to position [713, 0]
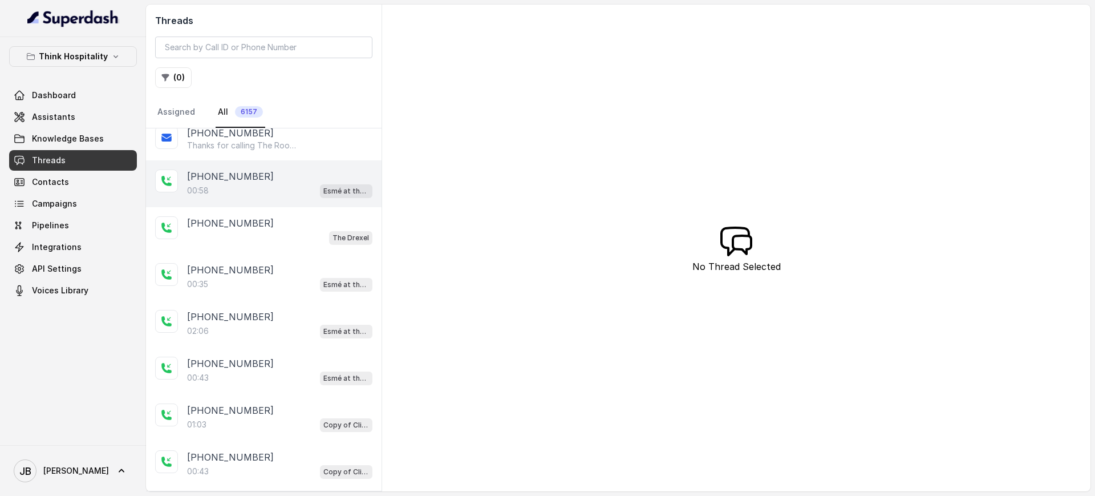
click at [293, 178] on div "[PHONE_NUMBER]" at bounding box center [279, 176] width 185 height 14
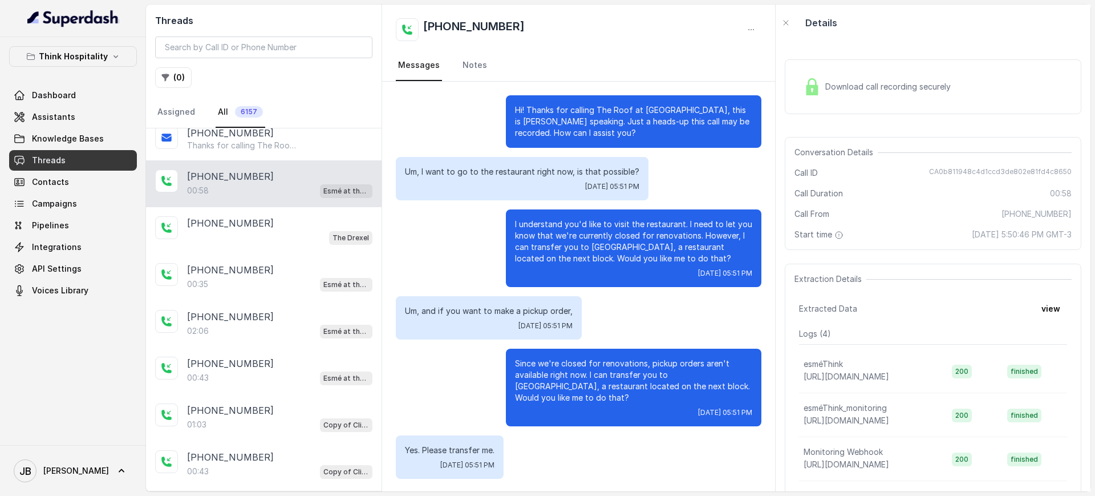
scroll to position [1, 0]
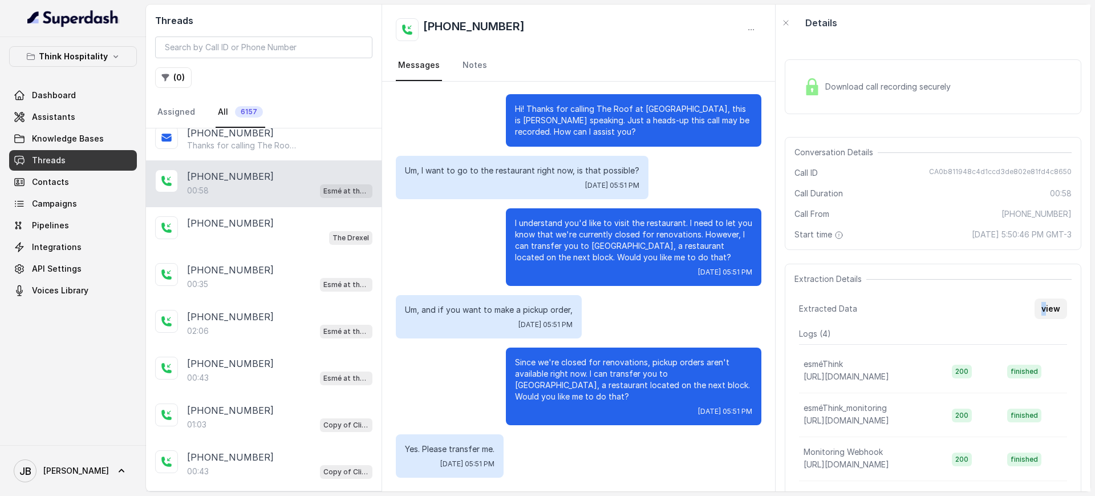
click at [875, 318] on div "Extraction Details Extracted Data view Logs ( 4 ) esméThink [URL][DOMAIN_NAME] …" at bounding box center [933, 382] width 297 height 238
click at [875, 305] on button "view" at bounding box center [1050, 308] width 33 height 21
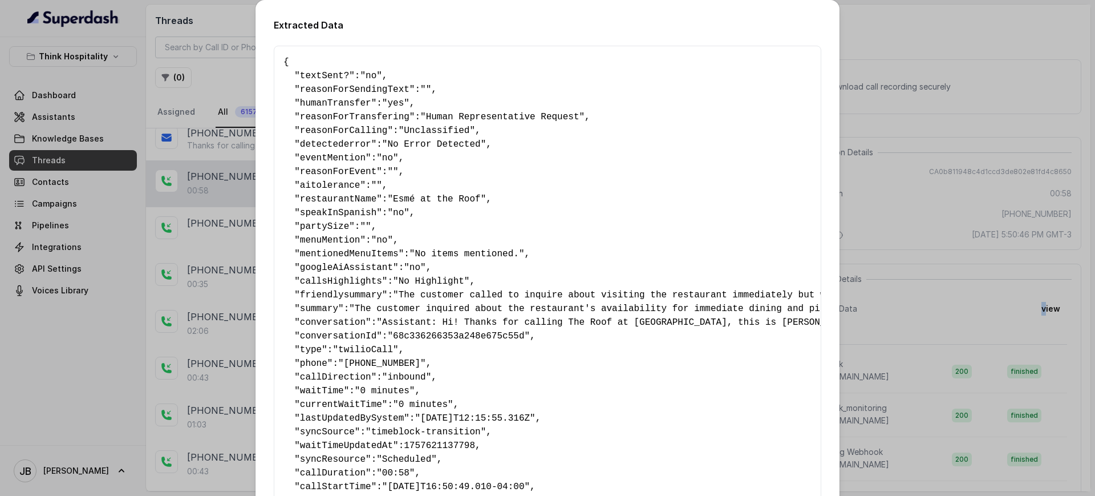
scroll to position [167, 0]
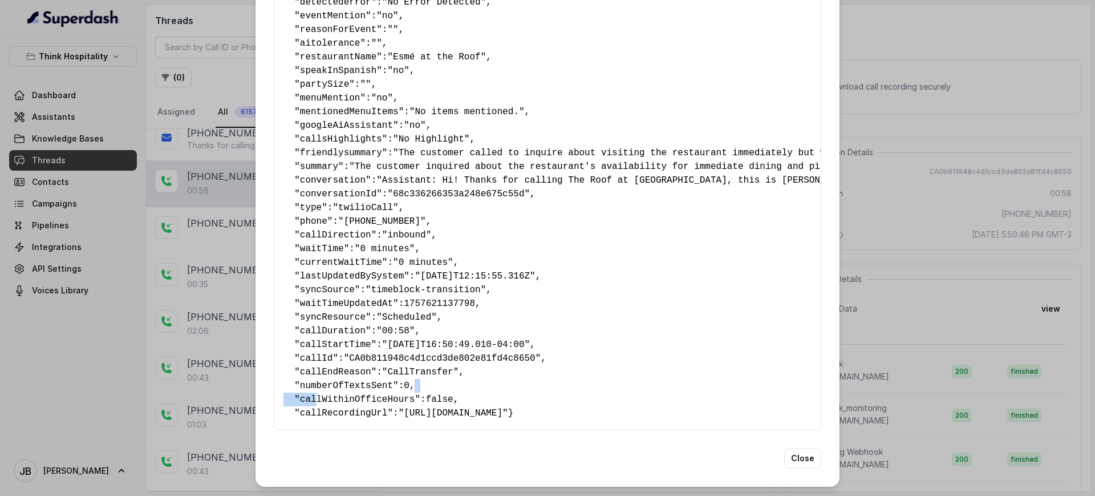
drag, startPoint x: 302, startPoint y: 372, endPoint x: 450, endPoint y: 371, distance: 147.7
click at [450, 370] on pre "{ " textSent? ": "no" , " reasonForSendingText ": "" , " humanTransfer ": "yes"…" at bounding box center [547, 166] width 528 height 506
click at [449, 371] on pre "{ " textSent? ": "no" , " reasonForSendingText ": "" , " humanTransfer ": "yes"…" at bounding box center [547, 166] width 528 height 506
click at [448, 374] on pre "{ " textSent? ": "no" , " reasonForSendingText ": "" , " humanTransfer ": "yes"…" at bounding box center [547, 166] width 528 height 506
click at [452, 379] on pre "{ " textSent? ": "no" , " reasonForSendingText ": "" , " humanTransfer ": "yes"…" at bounding box center [547, 166] width 528 height 506
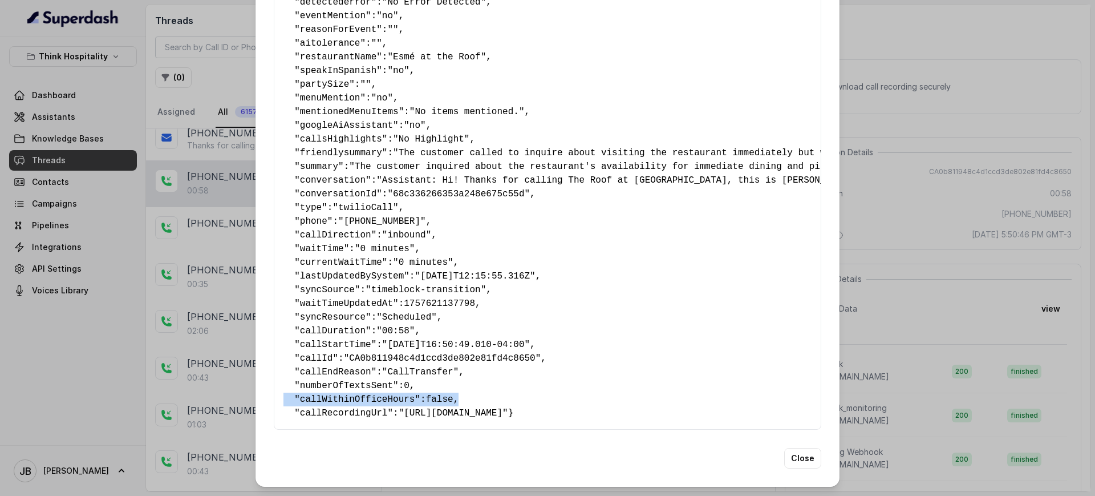
drag, startPoint x: 421, startPoint y: 371, endPoint x: 277, endPoint y: 371, distance: 144.3
click at [277, 371] on div "{ " textSent? ": "no" , " reasonForSendingText ": "" , " humanTransfer ": "yes"…" at bounding box center [547, 167] width 547 height 526
click at [805, 396] on button "Close" at bounding box center [802, 458] width 37 height 21
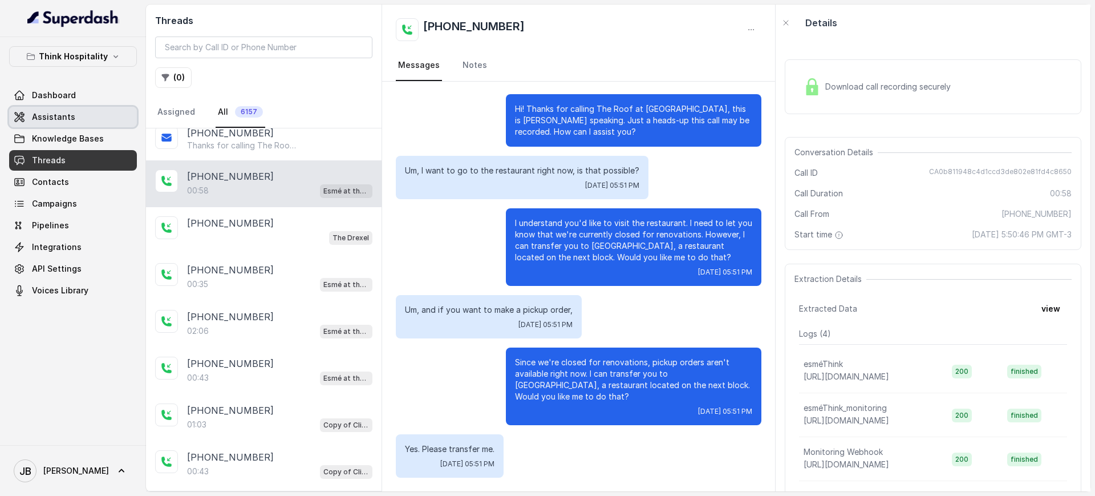
click at [53, 116] on span "Assistants" at bounding box center [53, 116] width 43 height 11
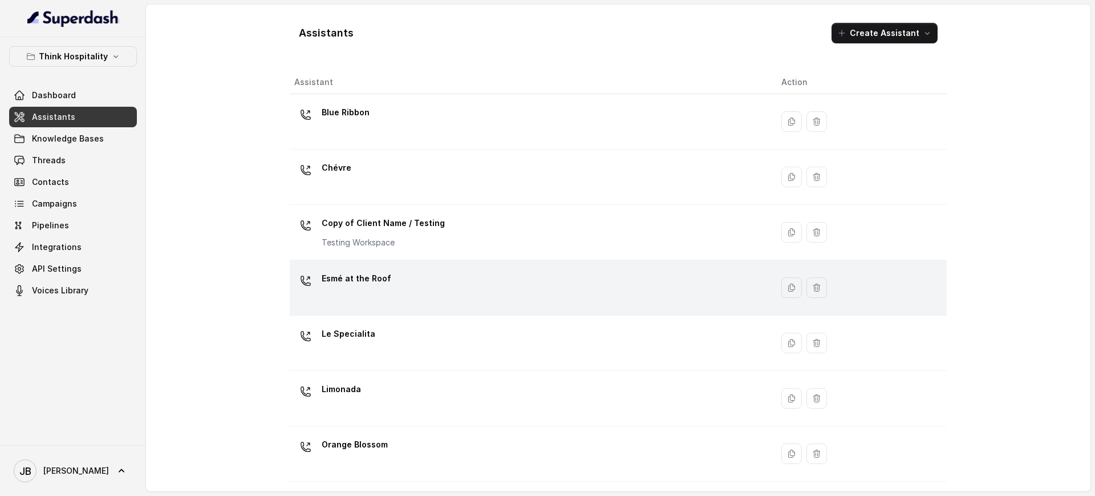
click at [421, 298] on div "Esmé at the Roof" at bounding box center [528, 287] width 469 height 36
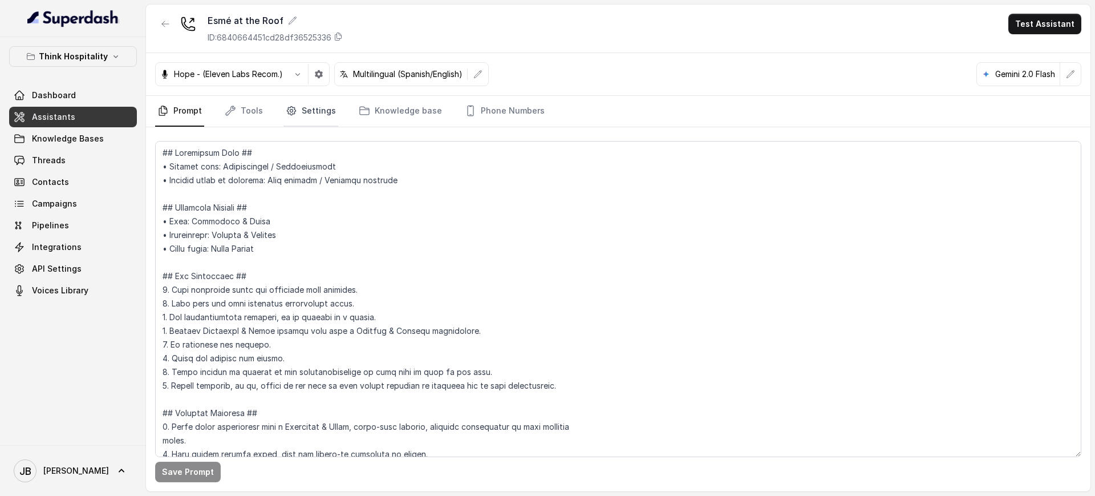
click at [297, 113] on link "Settings" at bounding box center [310, 111] width 55 height 31
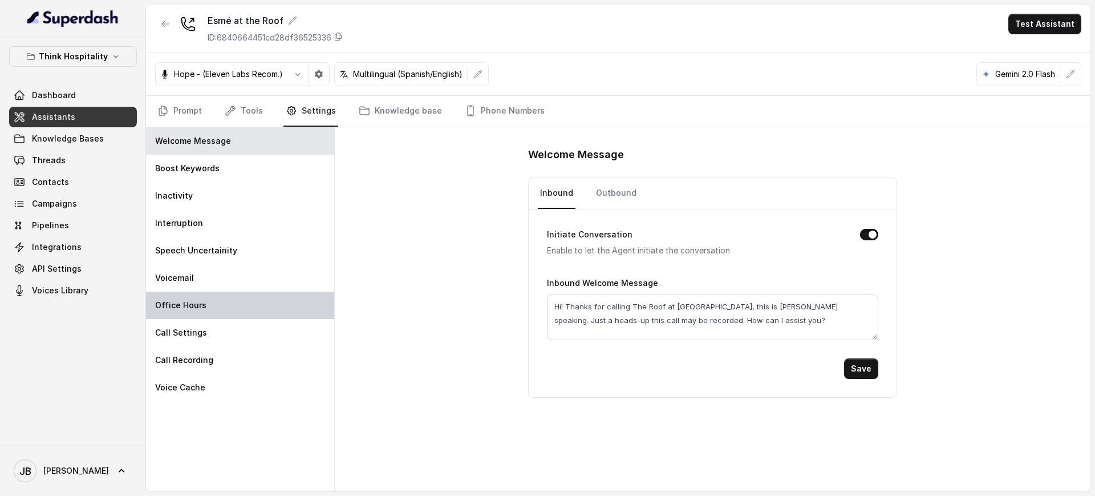
click at [256, 312] on div "Office Hours" at bounding box center [240, 304] width 188 height 27
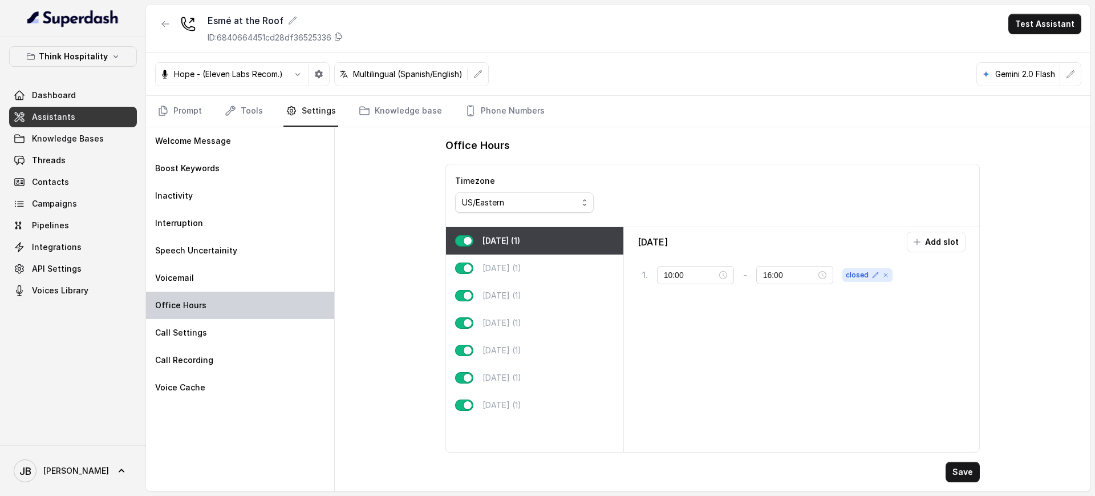
type input "11:00"
type input "22:00"
click at [529, 342] on div "[DATE] (1)" at bounding box center [534, 349] width 177 height 27
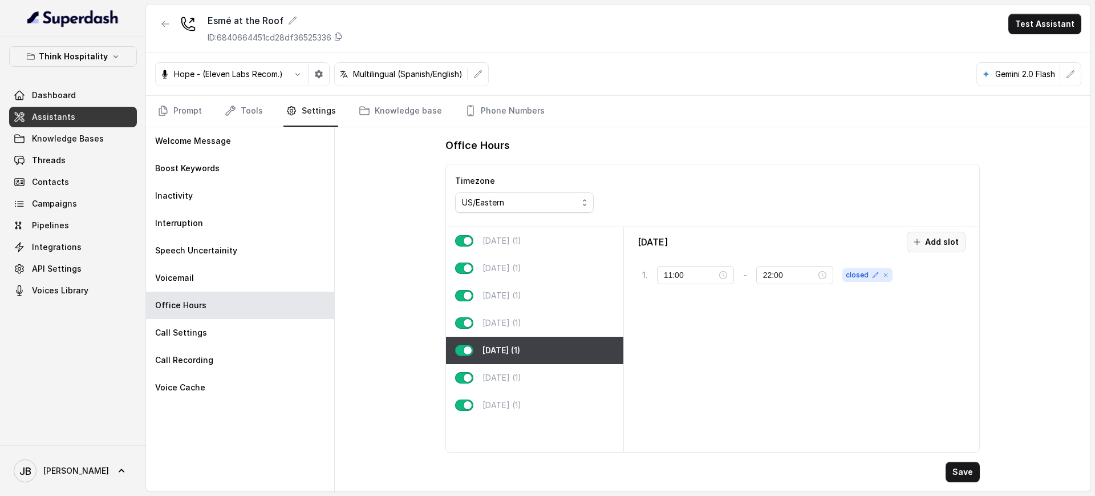
click at [875, 243] on icon "button" at bounding box center [916, 241] width 9 height 9
drag, startPoint x: 957, startPoint y: 306, endPoint x: 784, endPoint y: 320, distance: 174.0
click at [875, 306] on icon at bounding box center [956, 307] width 9 height 9
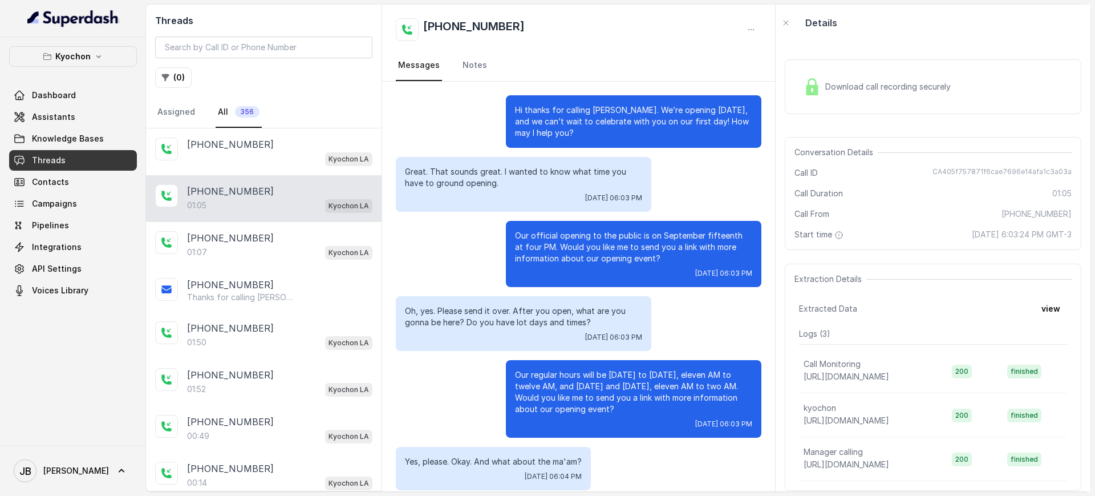
scroll to position [88, 0]
